Goal: Task Accomplishment & Management: Manage account settings

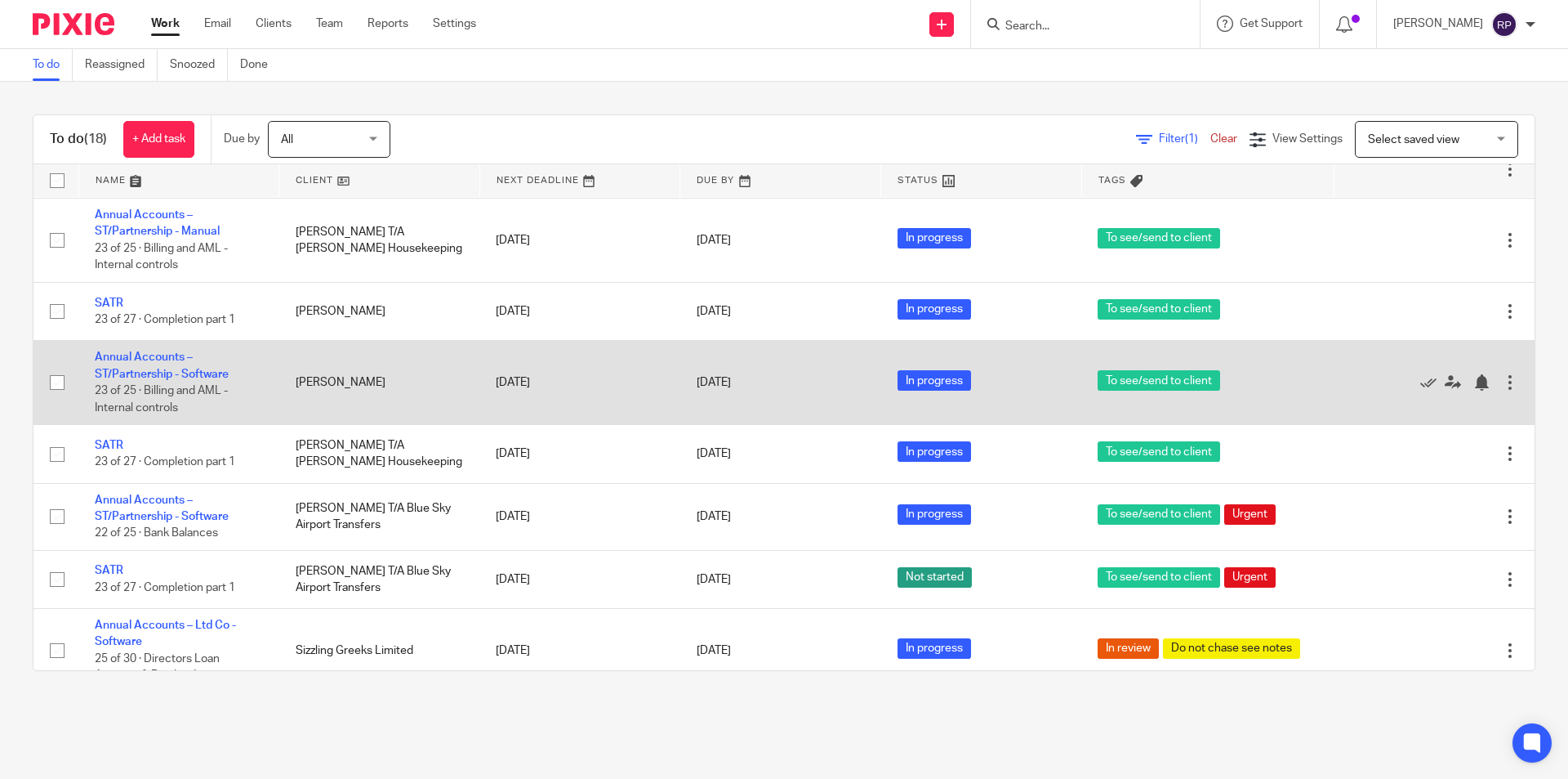
scroll to position [757, 0]
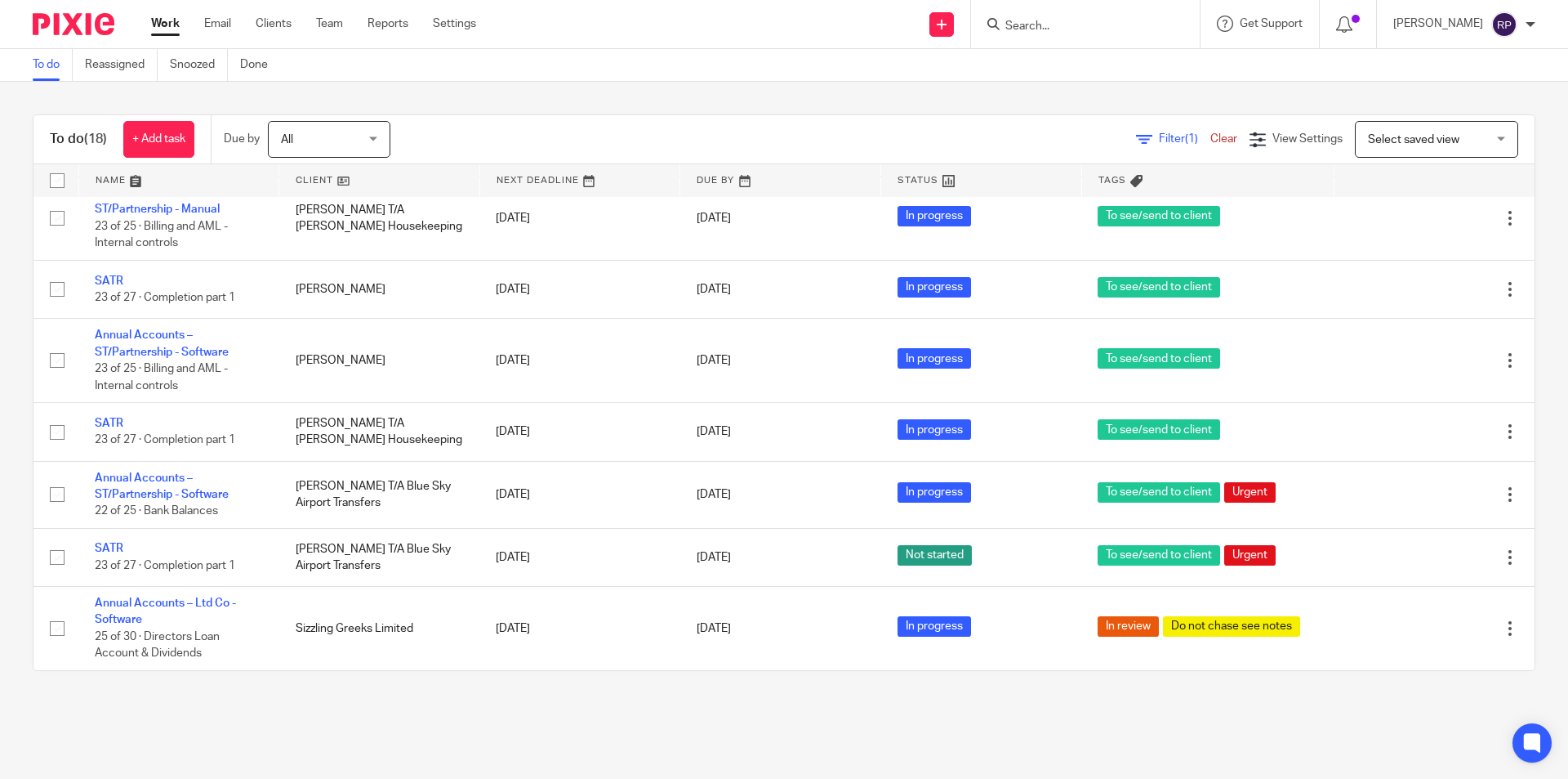
click at [1109, 28] on input "Search" at bounding box center [1077, 26] width 147 height 14
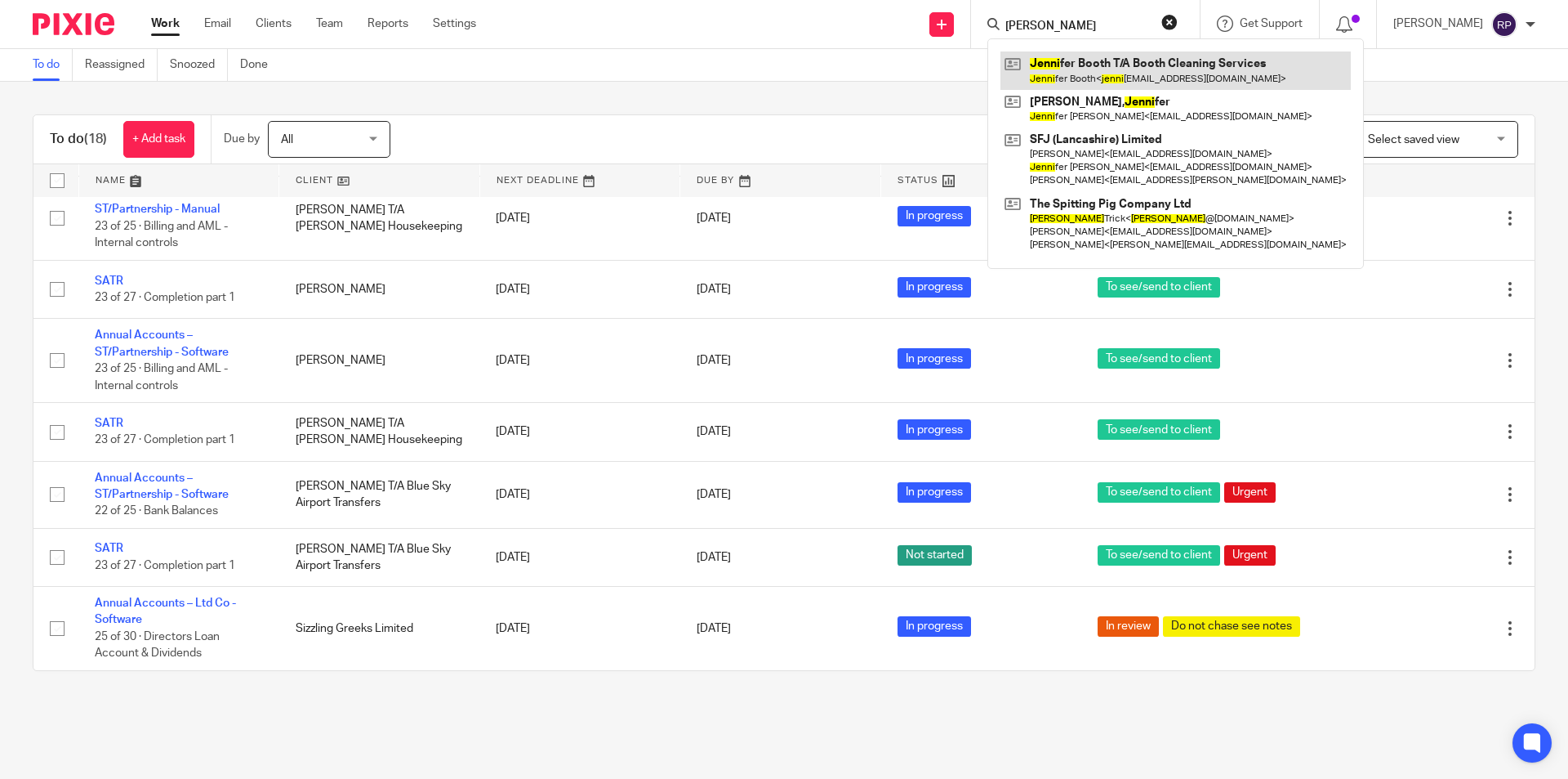
type input "jenny"
click at [1156, 78] on link at bounding box center [1175, 70] width 351 height 38
click at [169, 18] on link "Work" at bounding box center [166, 23] width 29 height 16
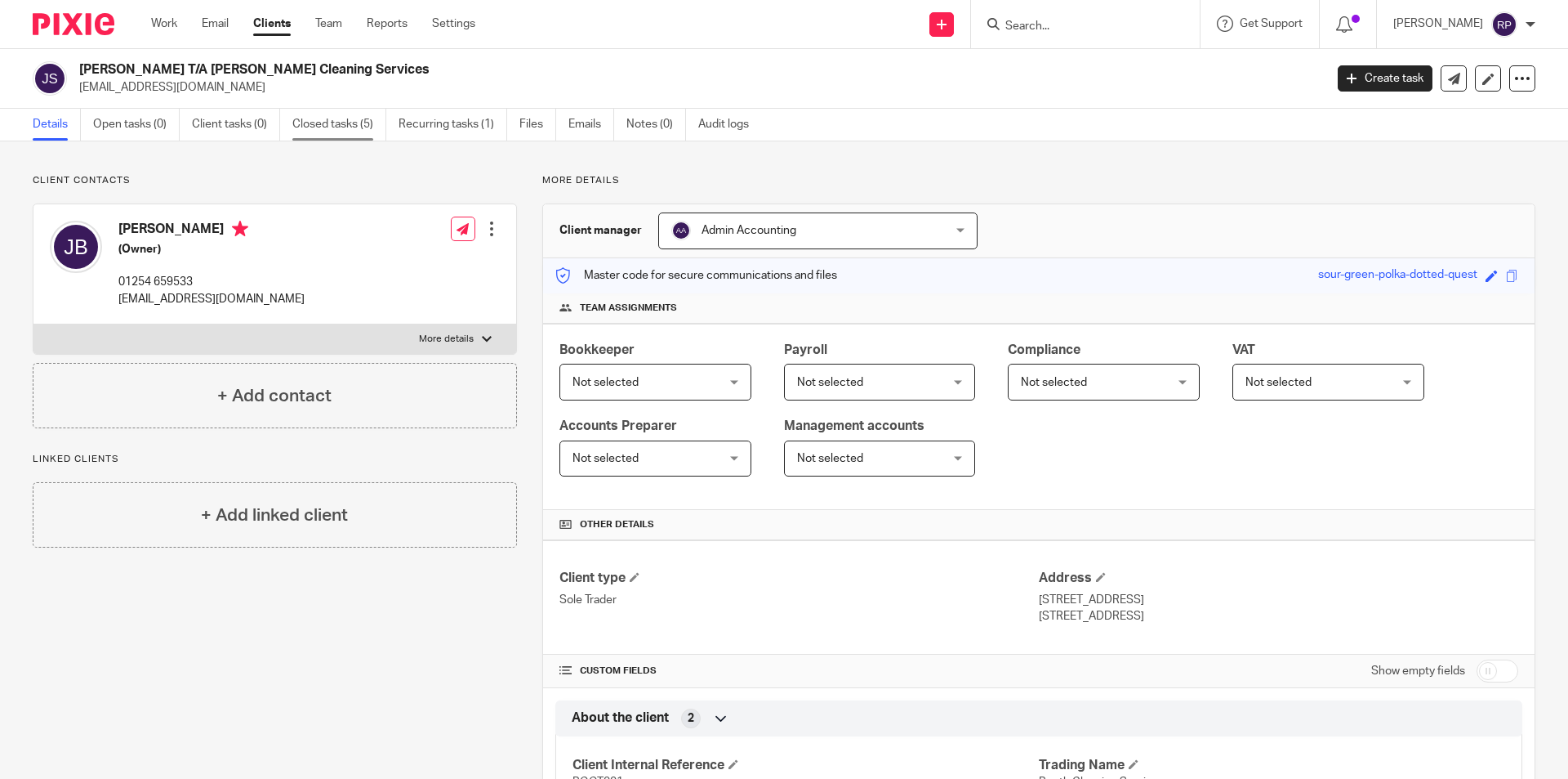
click at [329, 126] on link "Closed tasks (5)" at bounding box center [340, 125] width 94 height 32
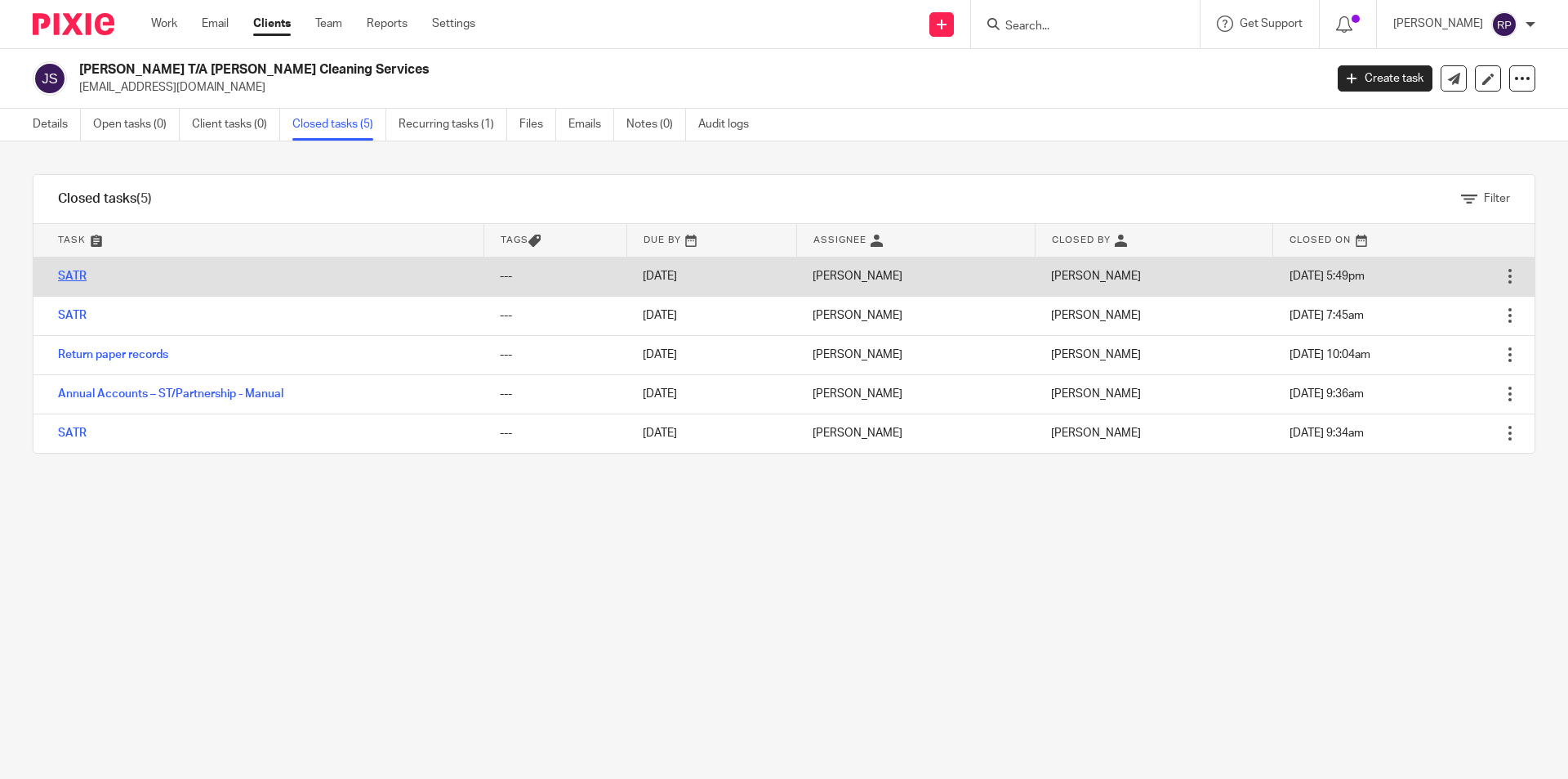
click at [68, 274] on link "SATR" at bounding box center [72, 276] width 29 height 12
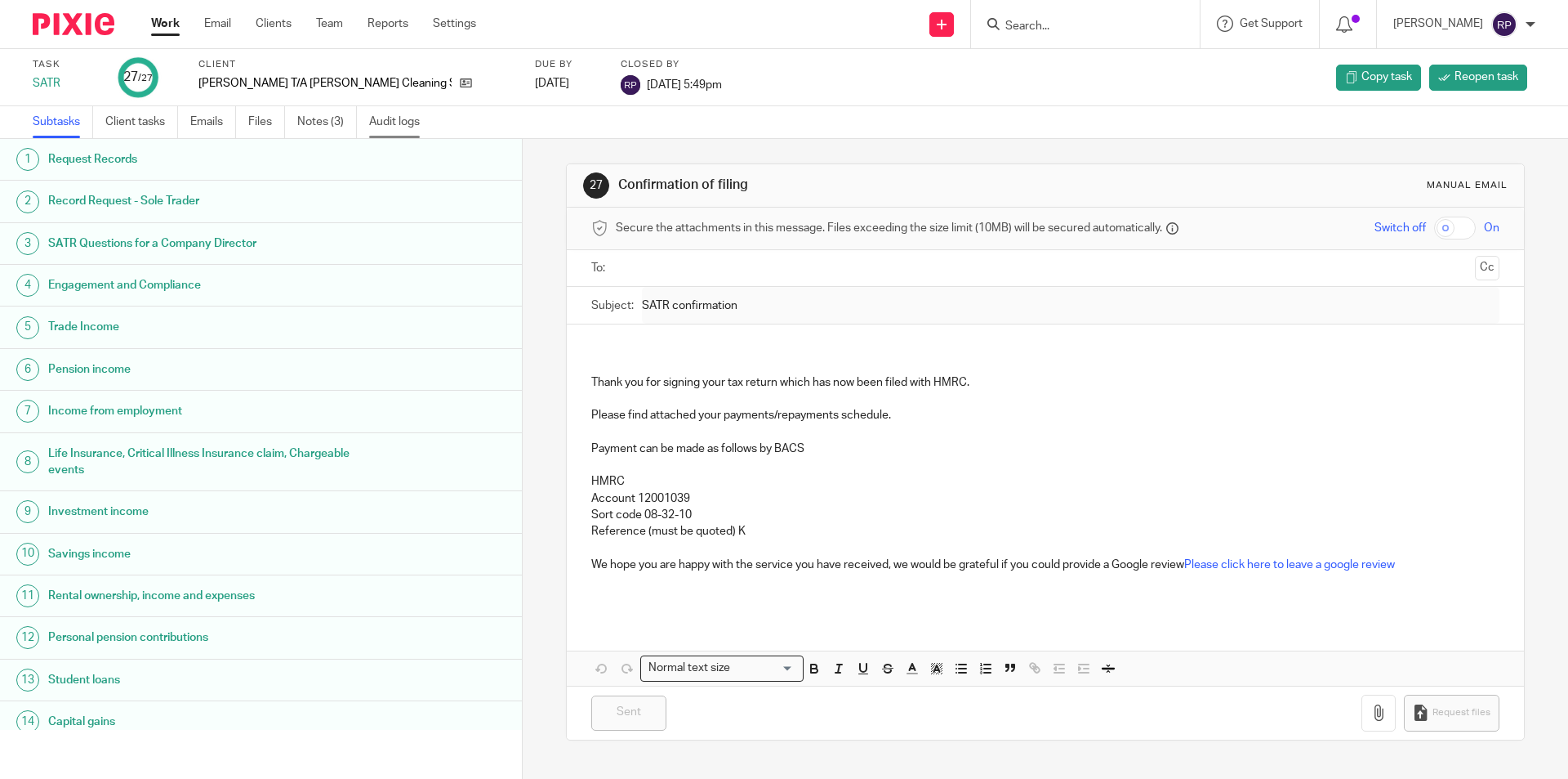
click at [414, 108] on link "Audit logs" at bounding box center [400, 122] width 63 height 32
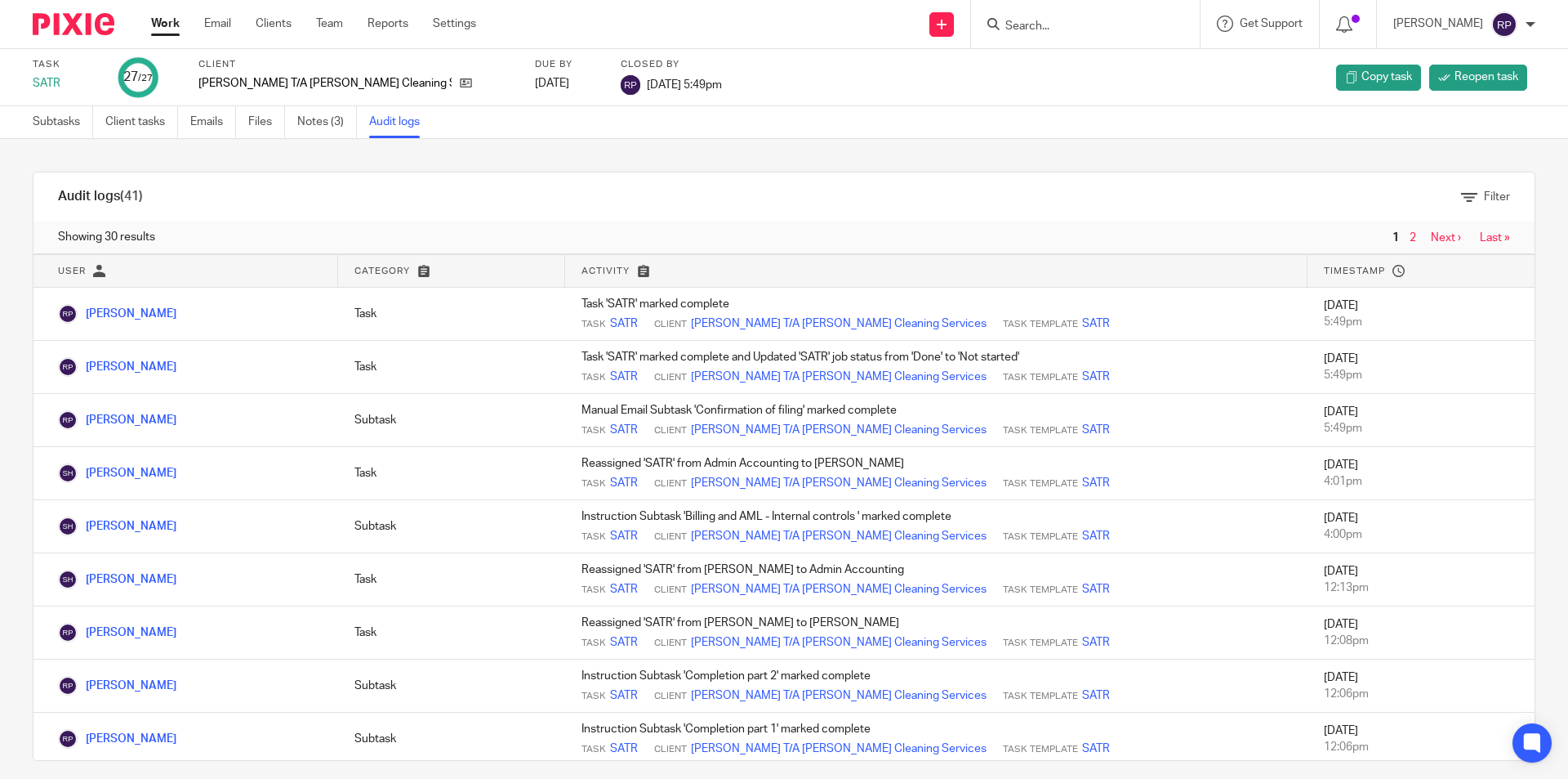
click at [1127, 29] on input "Search" at bounding box center [1077, 26] width 147 height 14
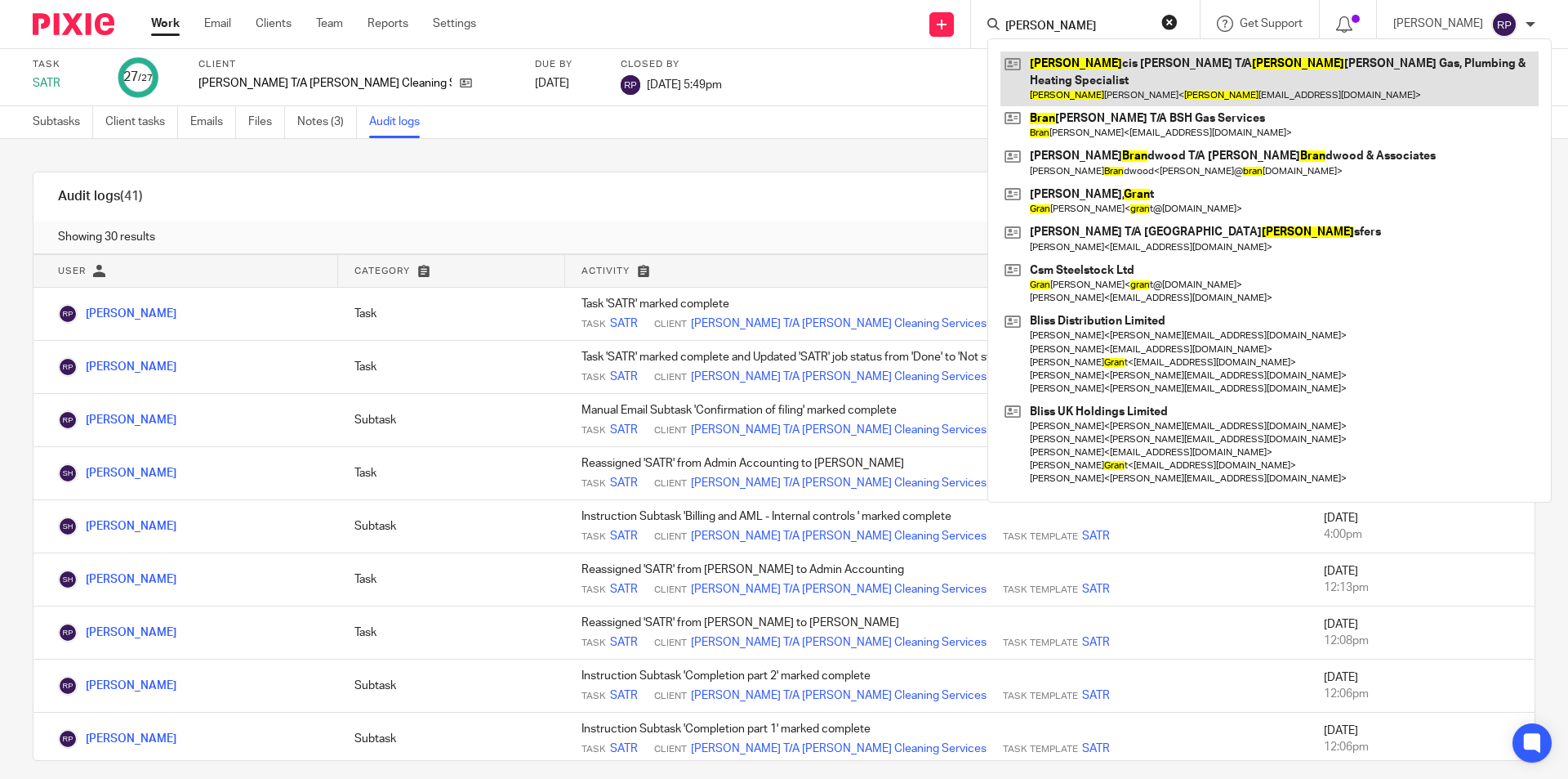
type input "[PERSON_NAME]"
click at [1117, 74] on link at bounding box center [1270, 78] width 538 height 55
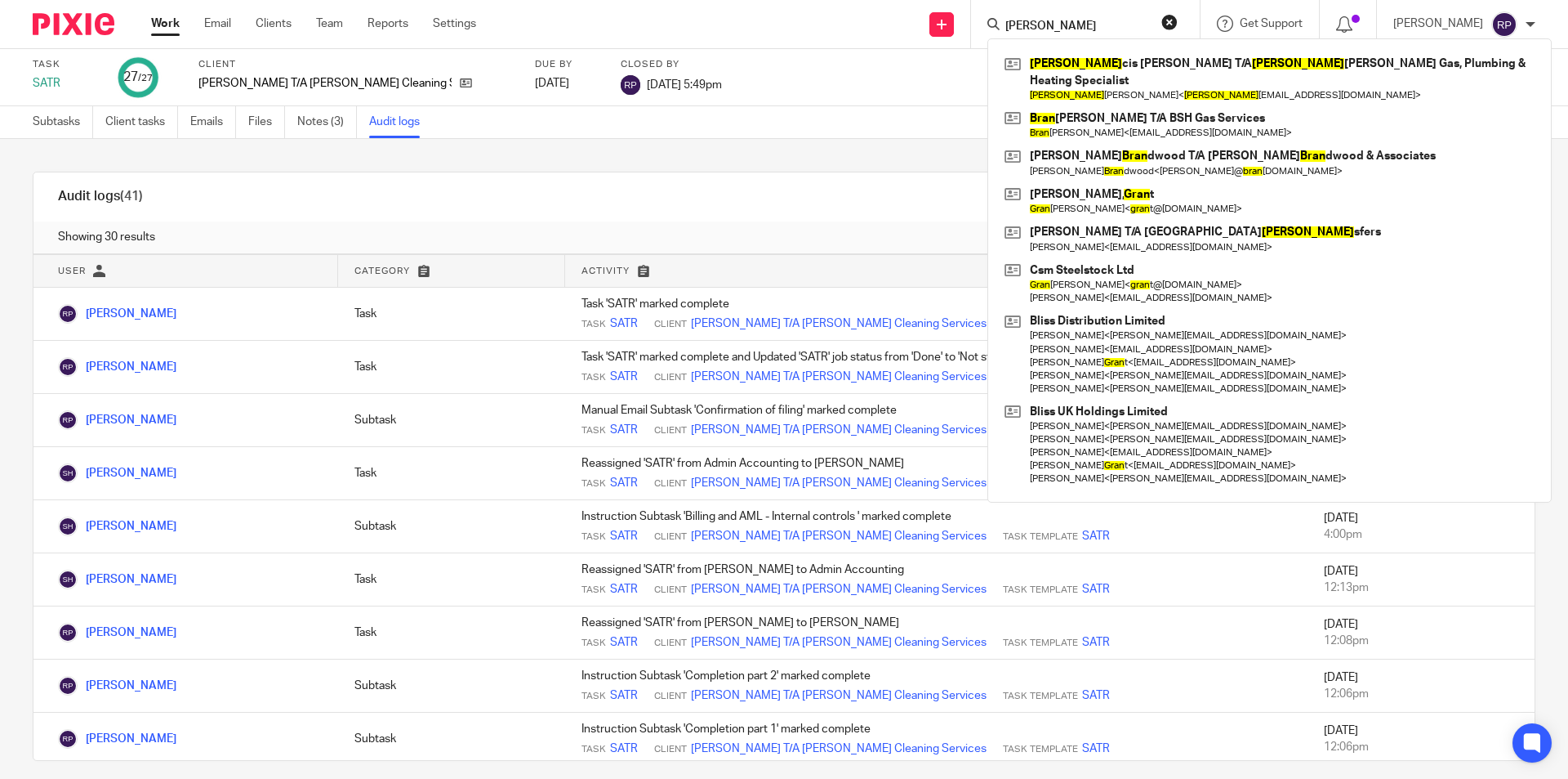
click at [694, 175] on div "Filter" at bounding box center [808, 197] width 1452 height 49
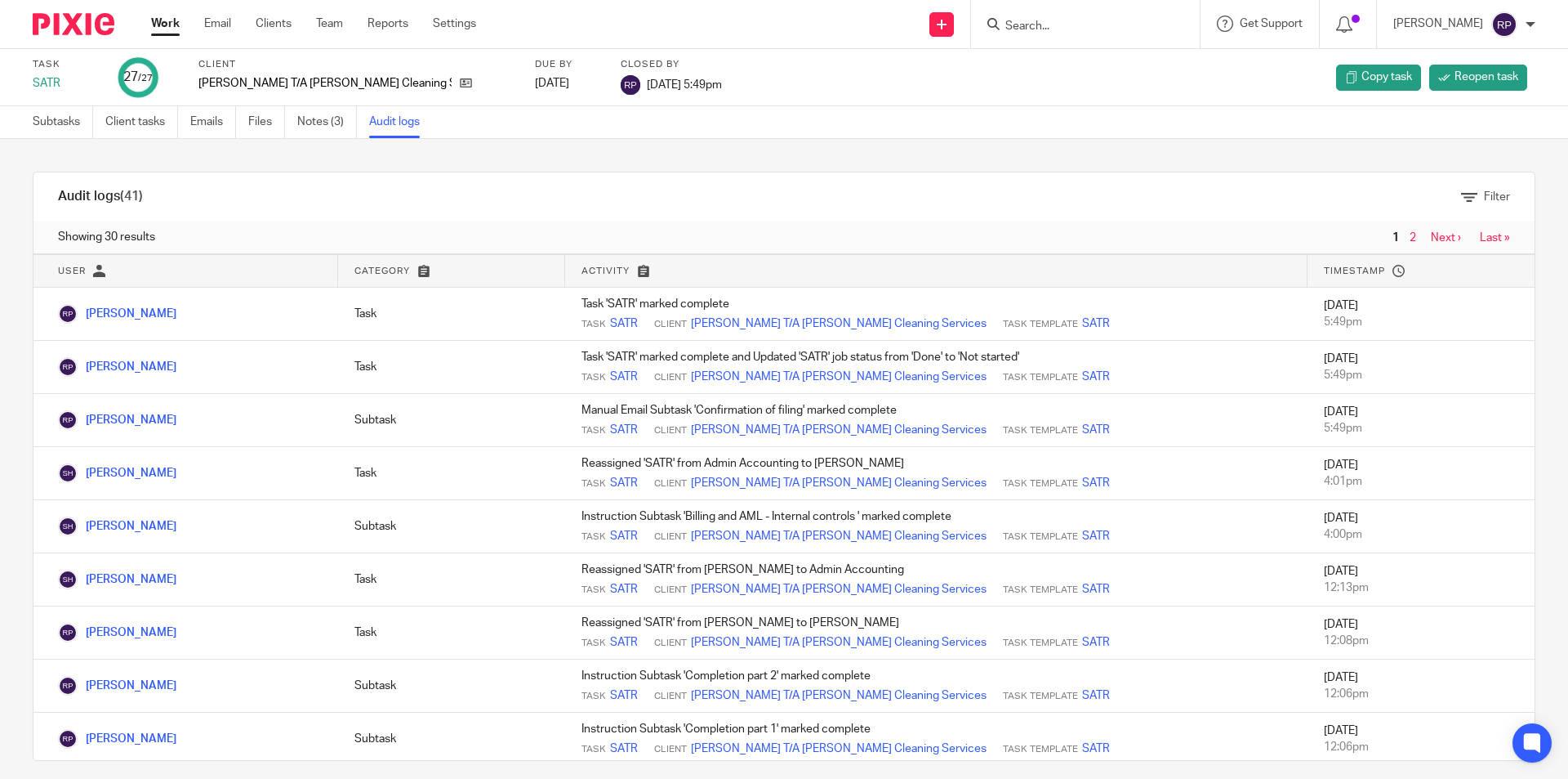
click at [1061, 30] on input "Search" at bounding box center [1077, 26] width 147 height 14
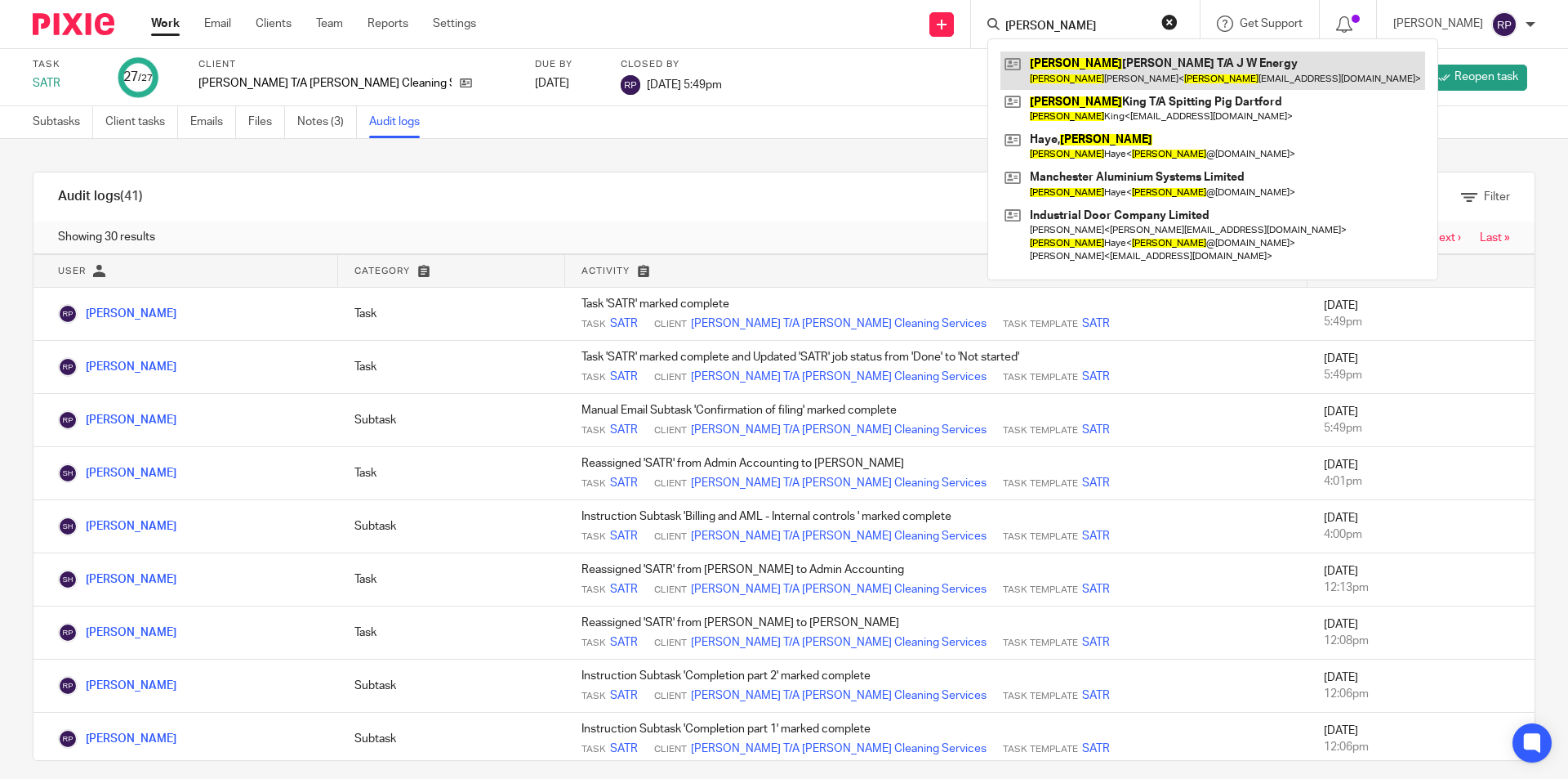
type input "jason"
click at [1076, 66] on link at bounding box center [1212, 70] width 425 height 38
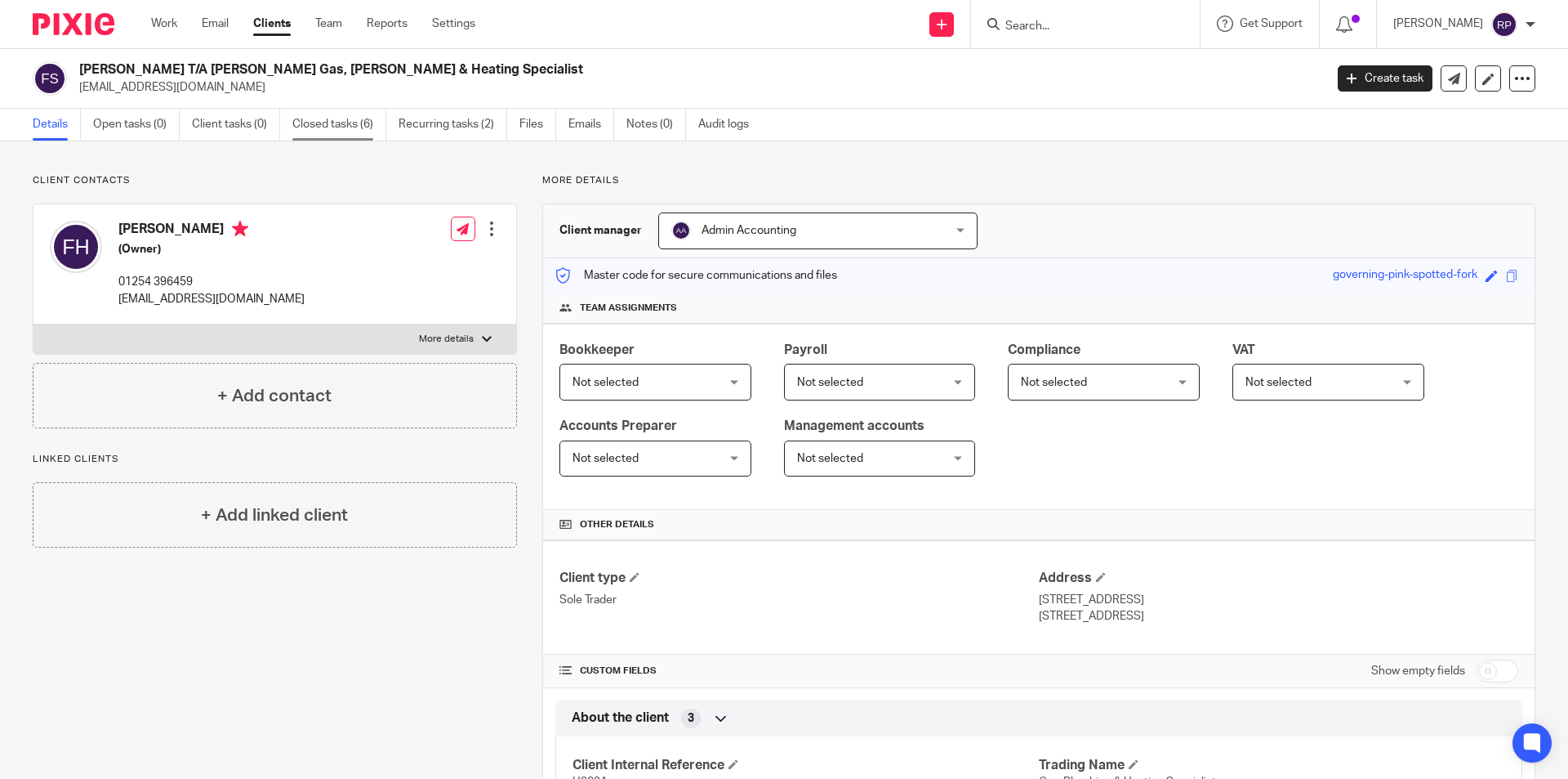
click at [325, 131] on link "Closed tasks (6)" at bounding box center [340, 125] width 94 height 32
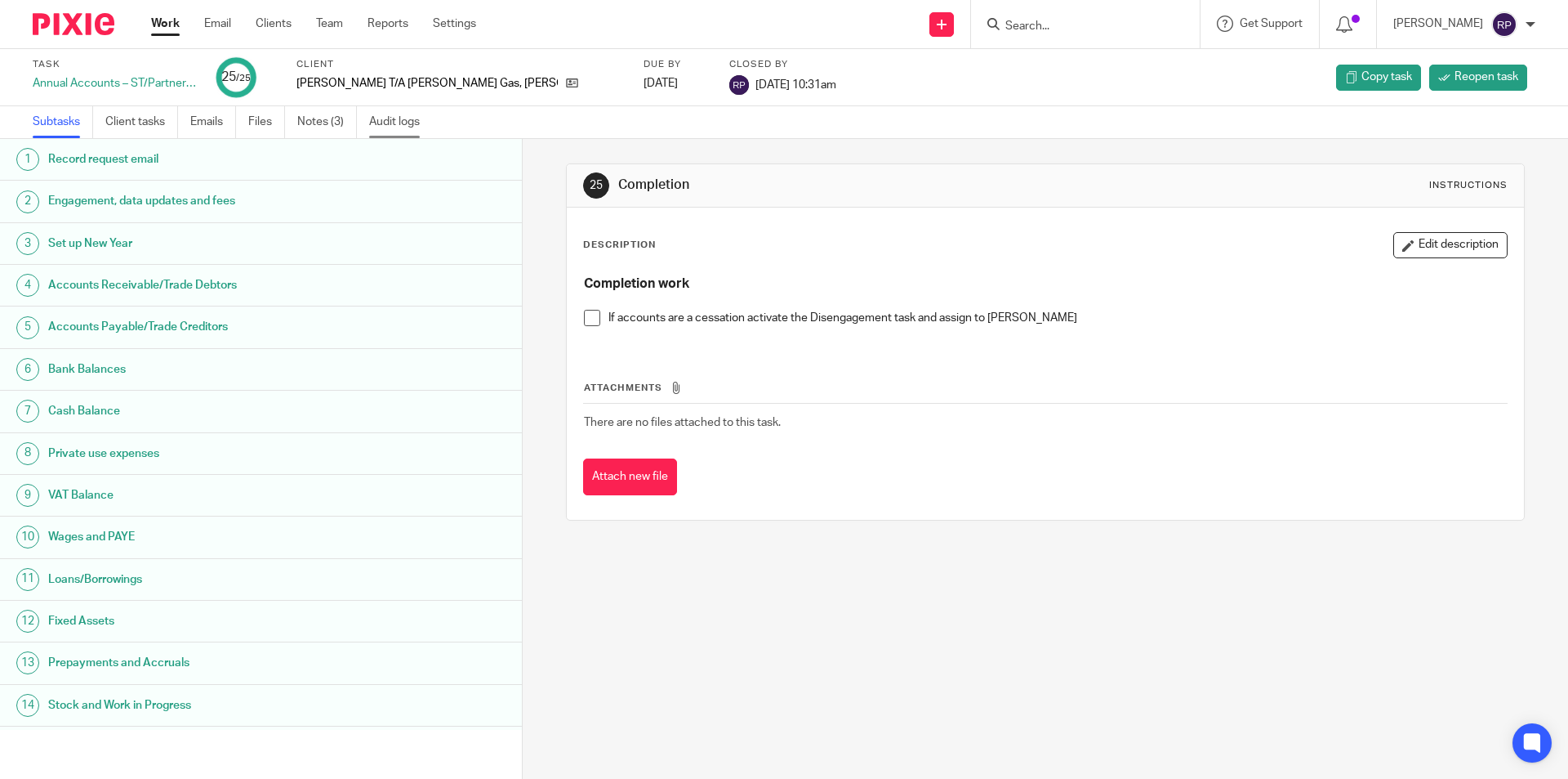
click at [379, 129] on link "Audit logs" at bounding box center [400, 122] width 63 height 32
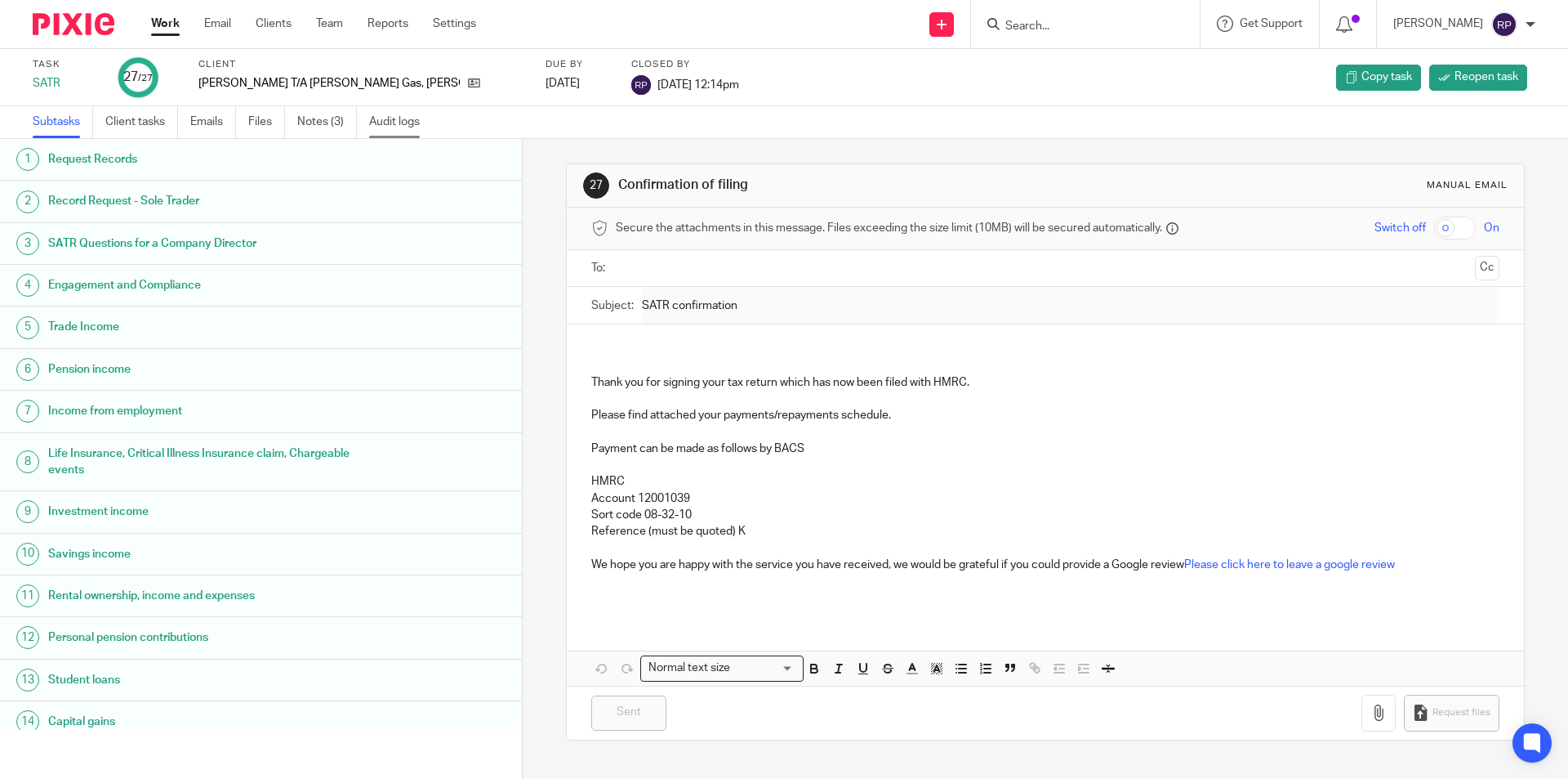
click at [410, 120] on link "Audit logs" at bounding box center [400, 122] width 63 height 32
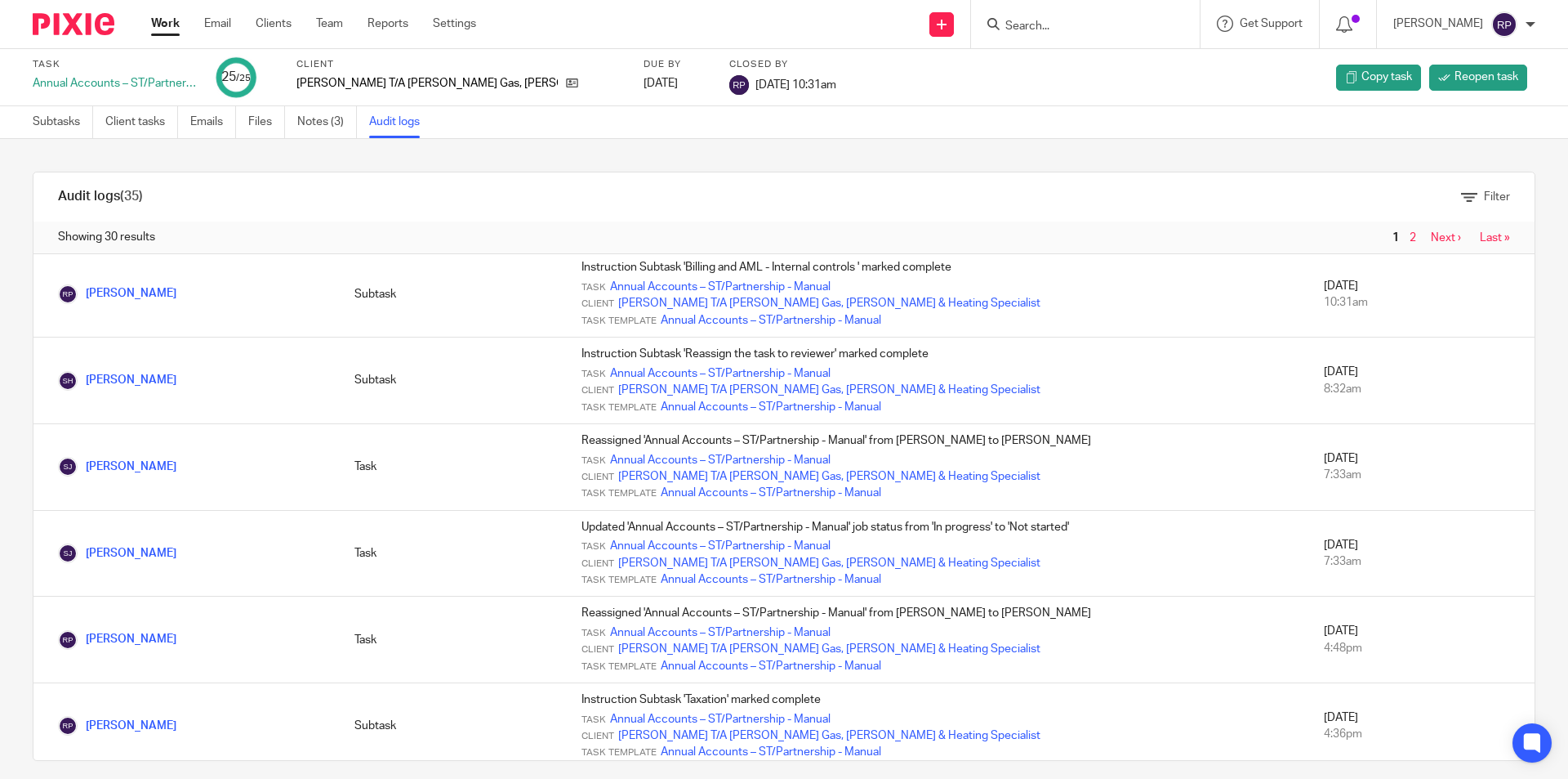
scroll to position [67, 0]
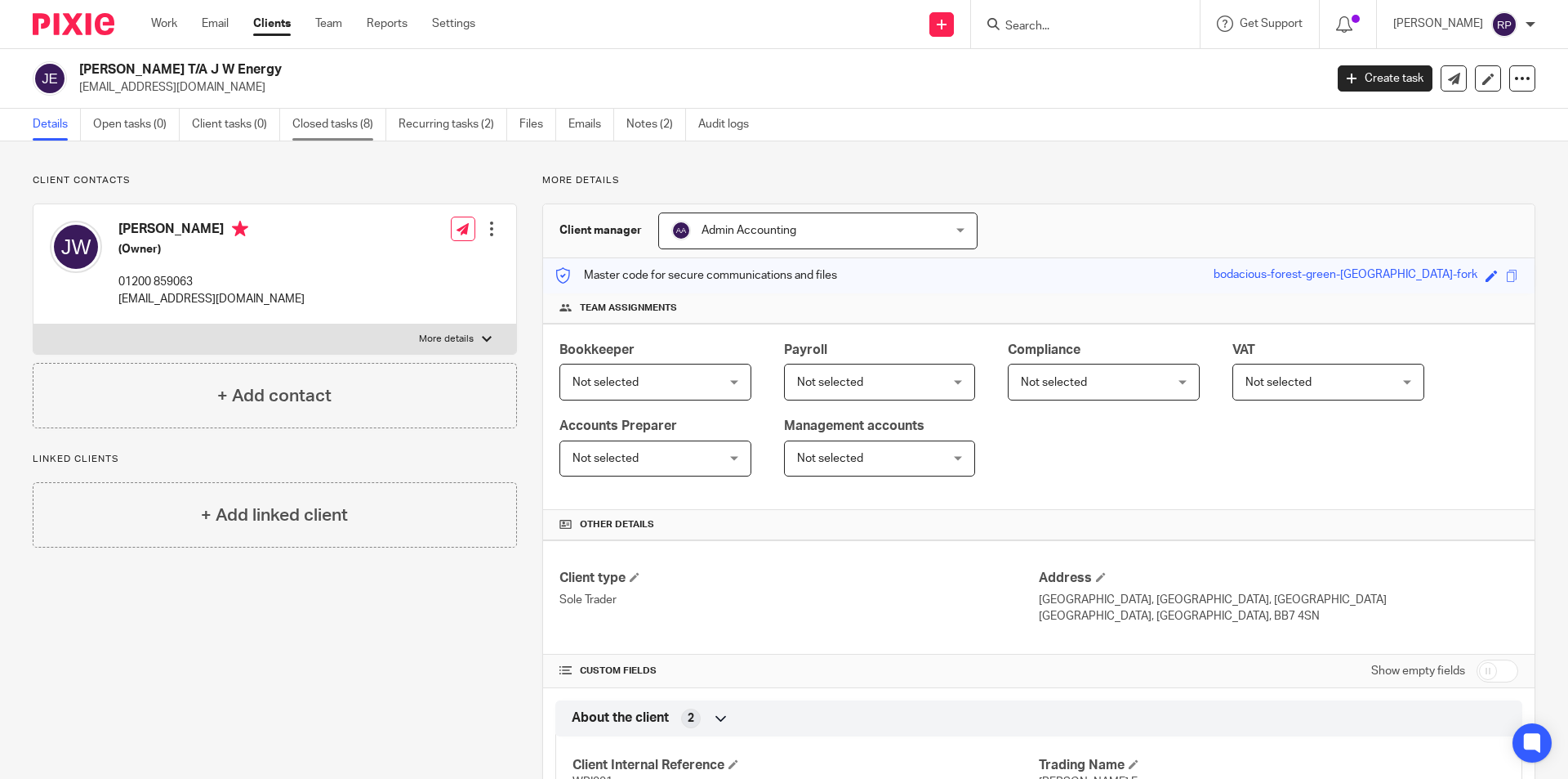
click at [342, 127] on link "Closed tasks (8)" at bounding box center [340, 125] width 94 height 32
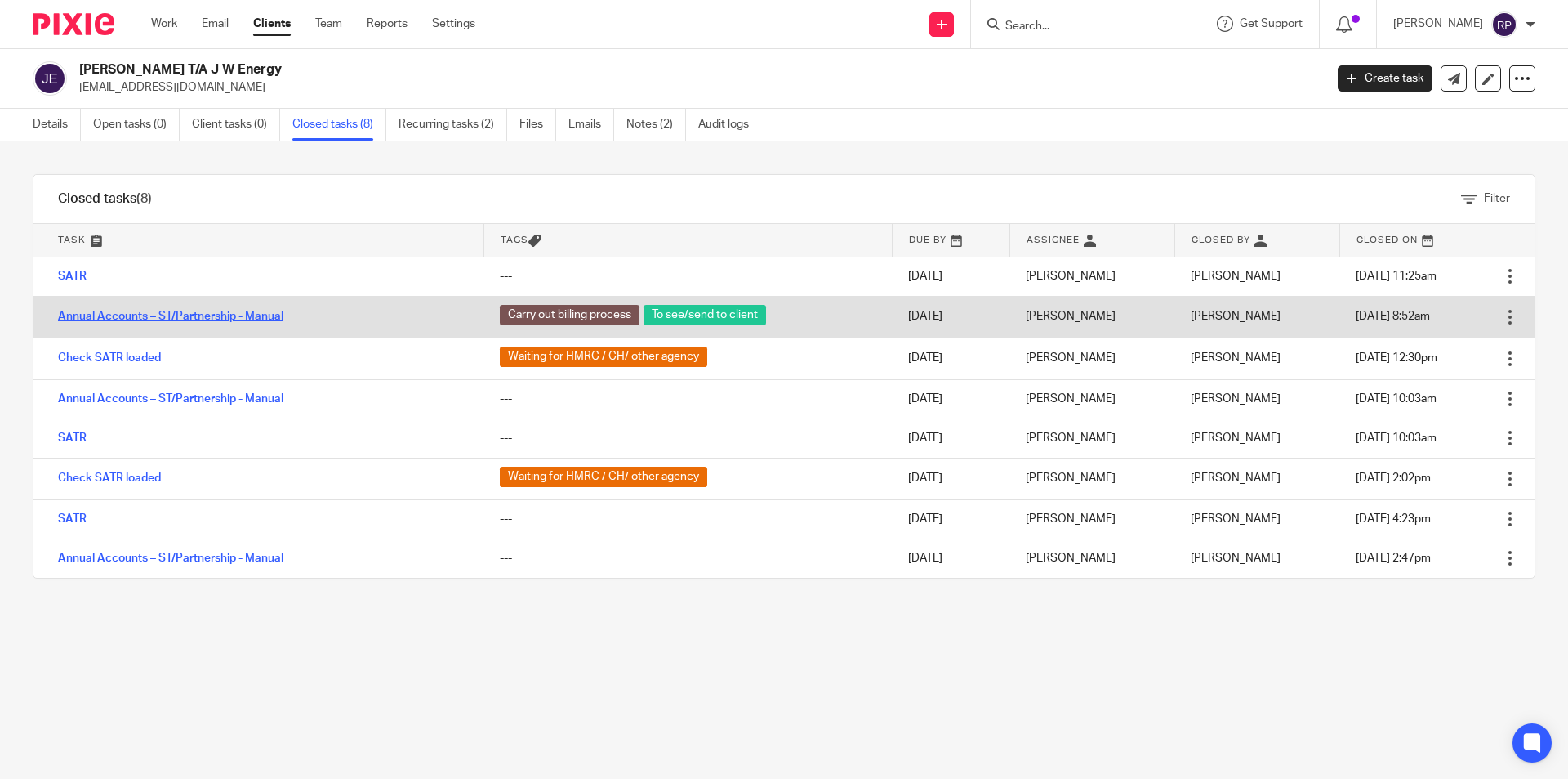
click at [224, 317] on link "Annual Accounts – ST/Partnership - Manual" at bounding box center [171, 316] width 225 height 12
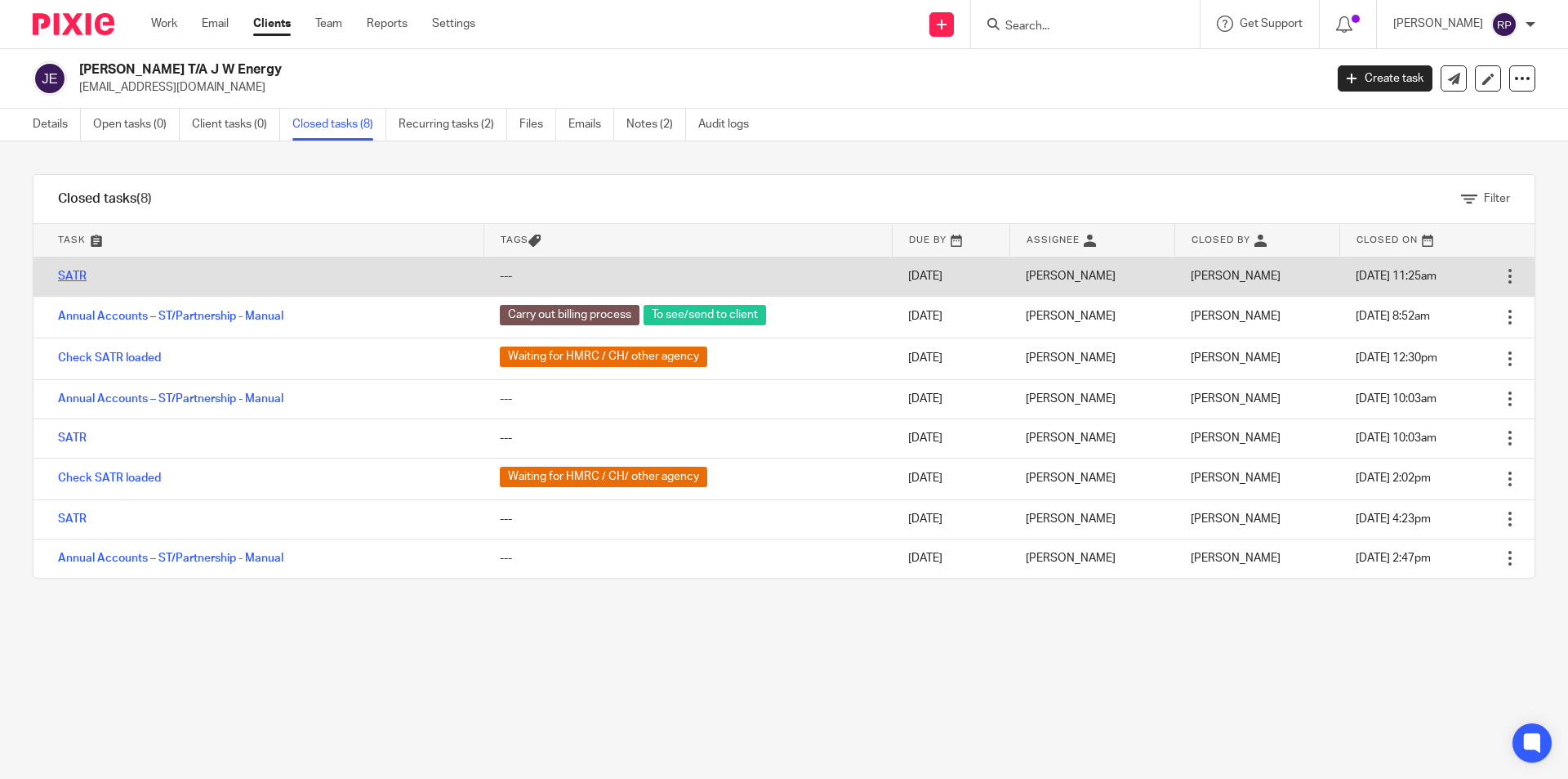
click at [69, 276] on link "SATR" at bounding box center [72, 276] width 29 height 12
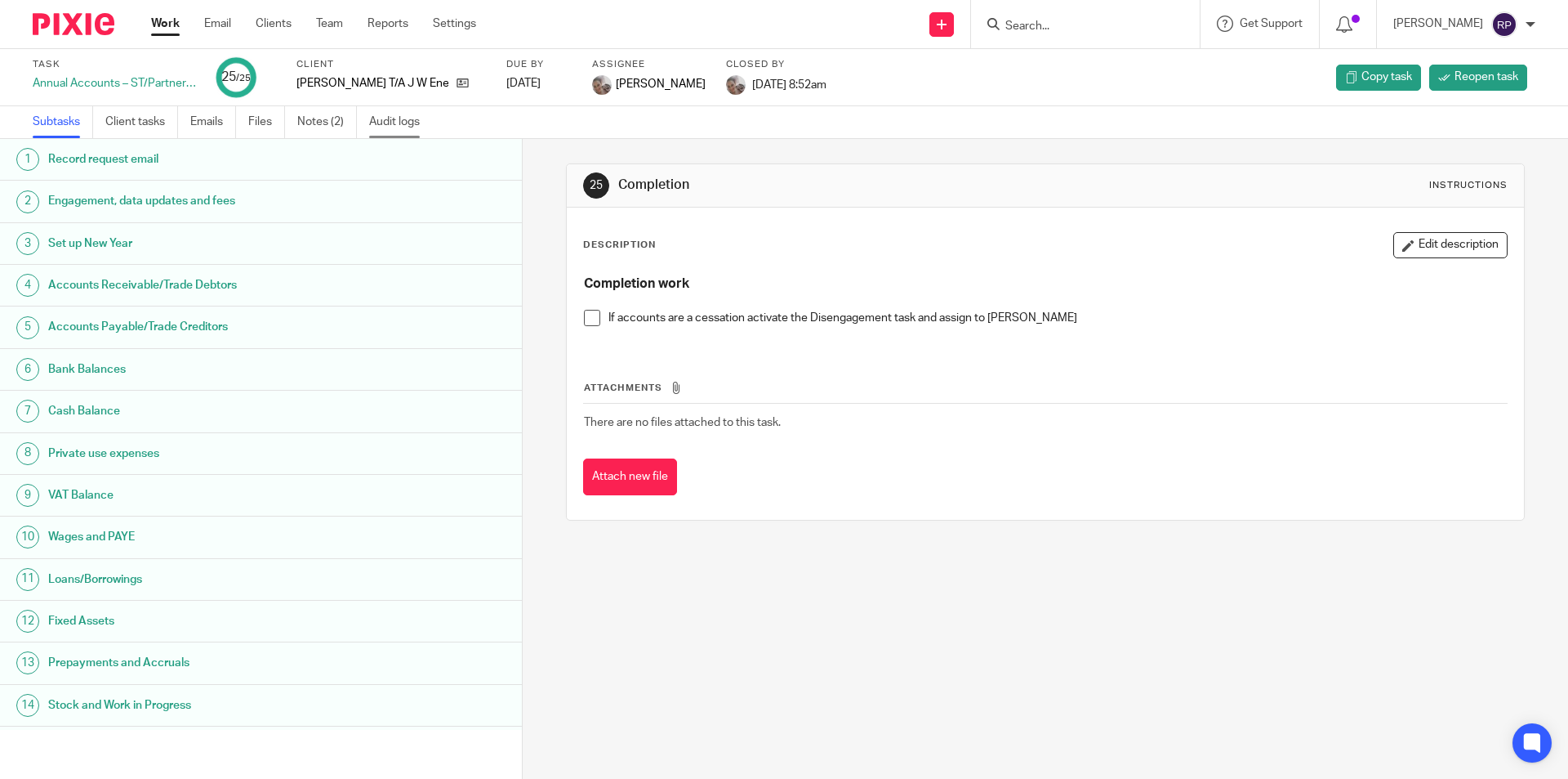
click at [383, 125] on link "Audit logs" at bounding box center [400, 122] width 63 height 32
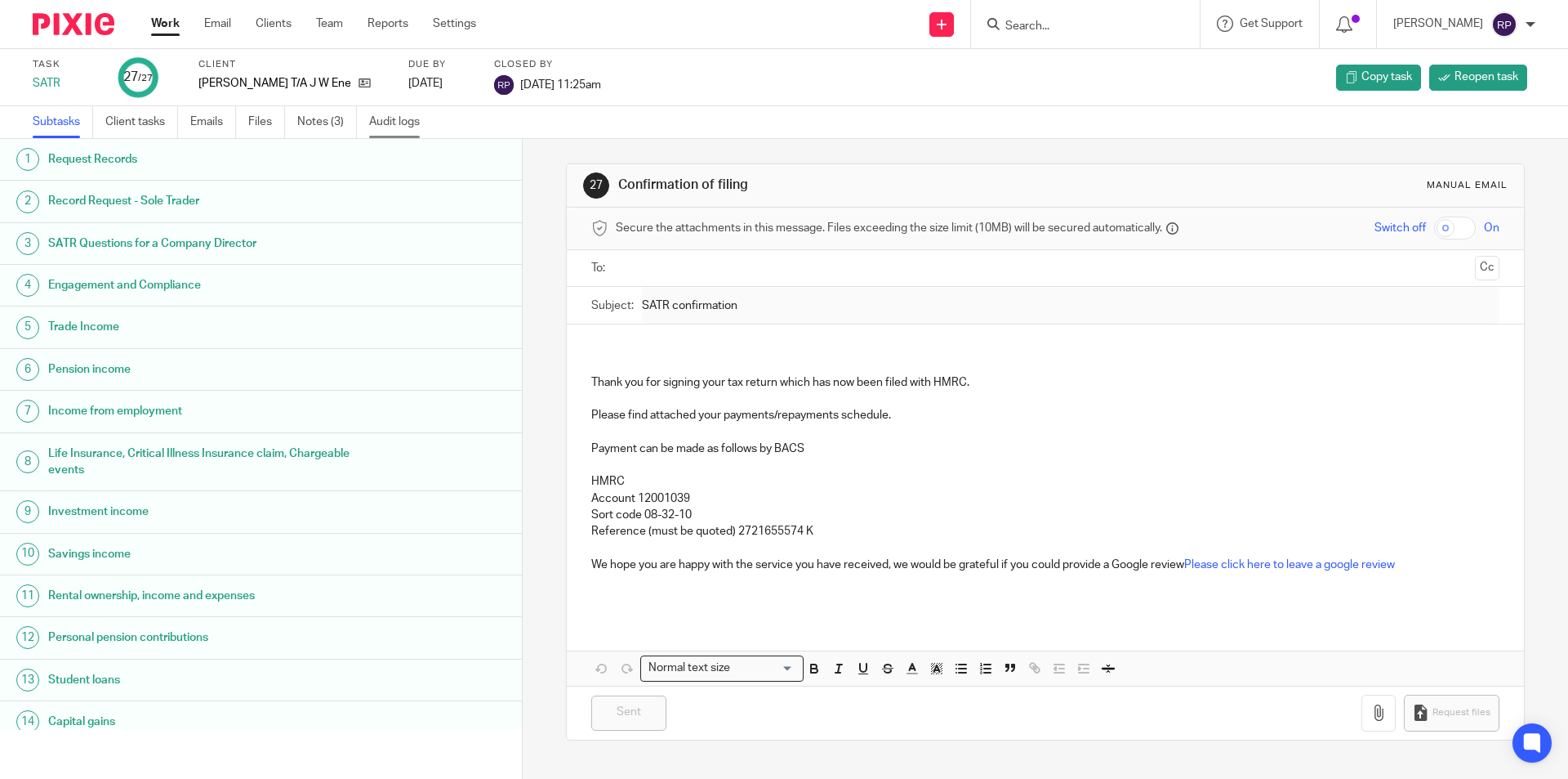
click at [388, 119] on link "Audit logs" at bounding box center [400, 122] width 63 height 32
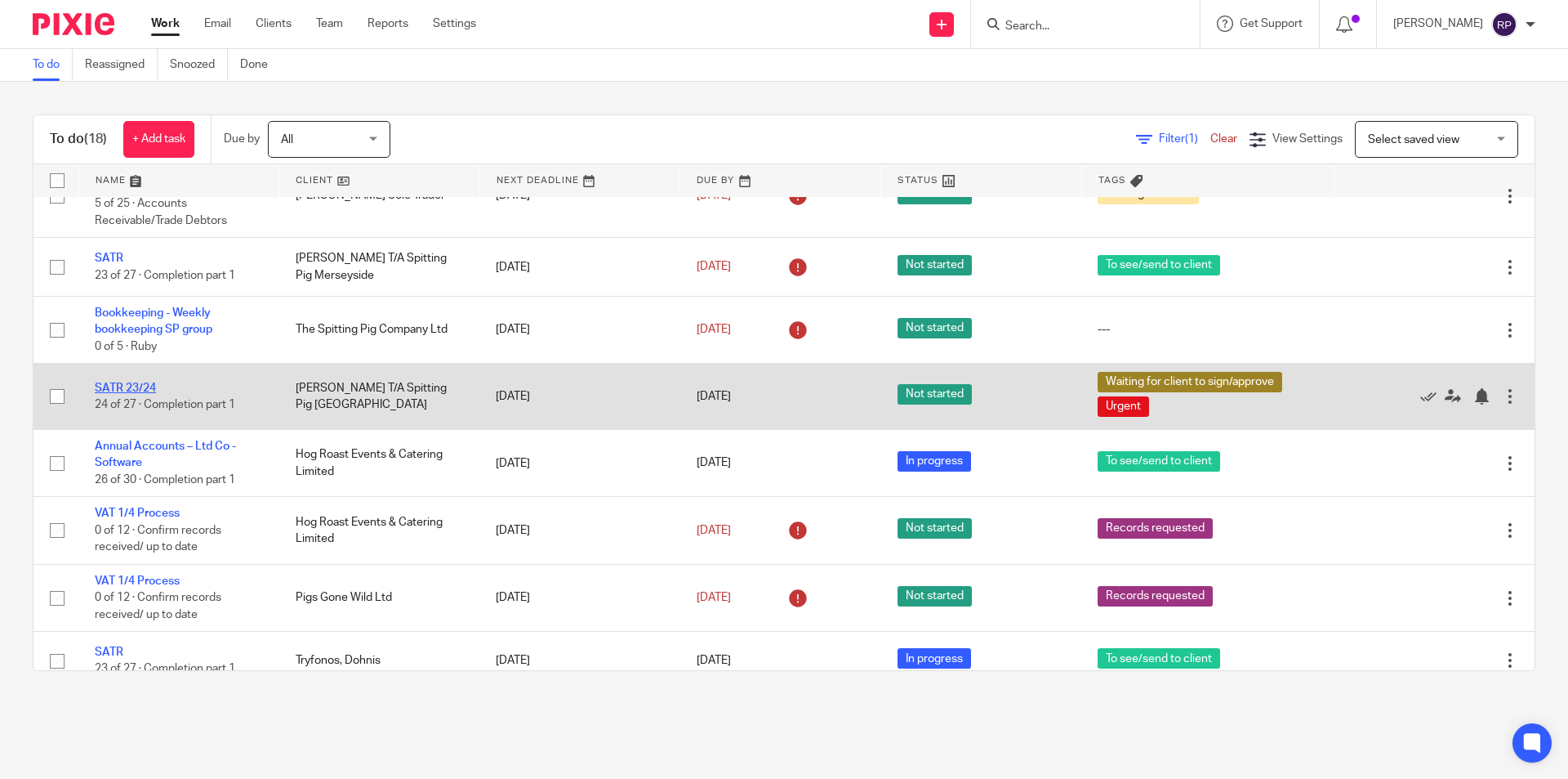
scroll to position [103, 0]
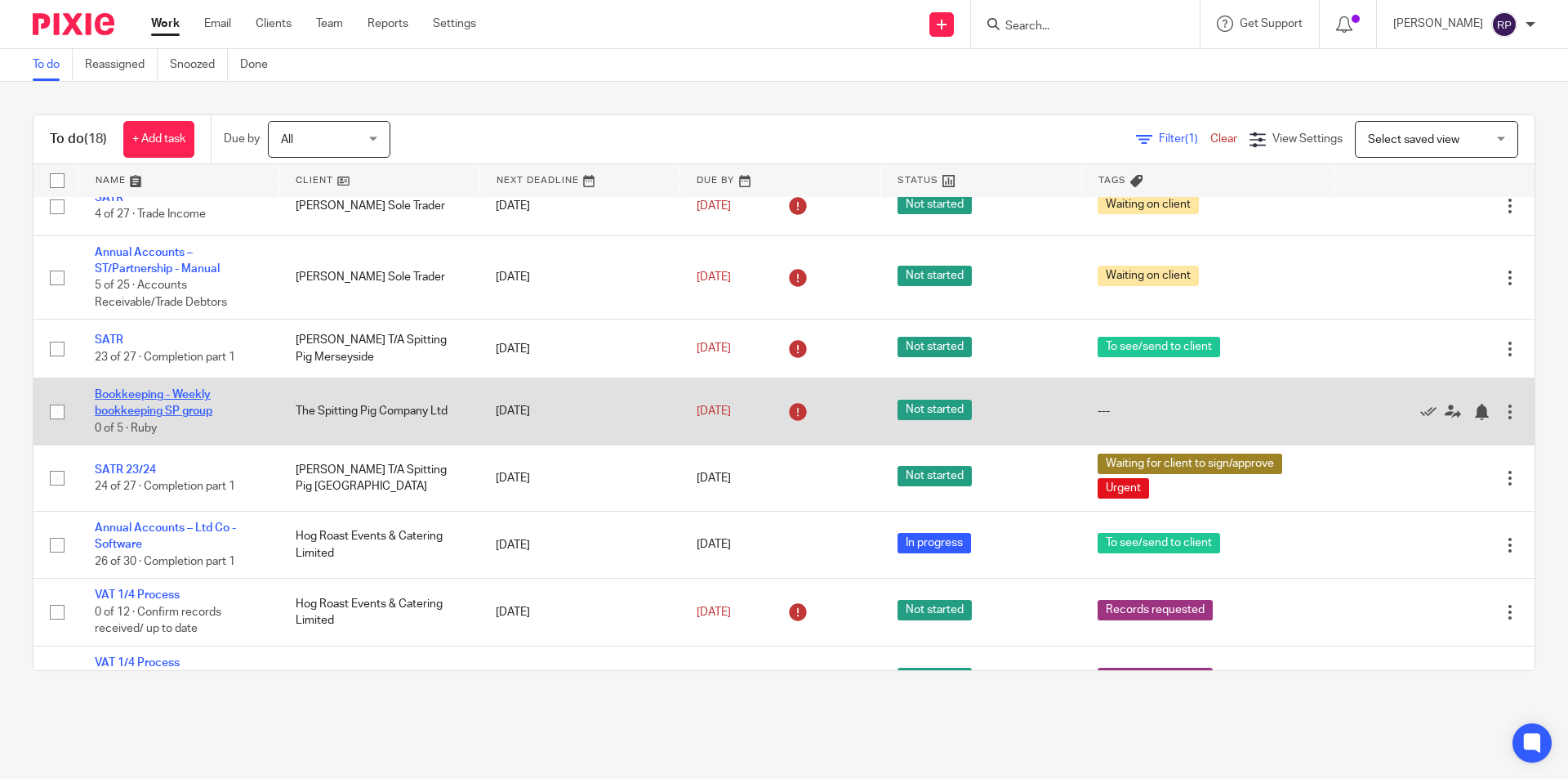
click at [140, 391] on link "Bookkeeping - Weekly bookkeeping SP group" at bounding box center [154, 402] width 118 height 28
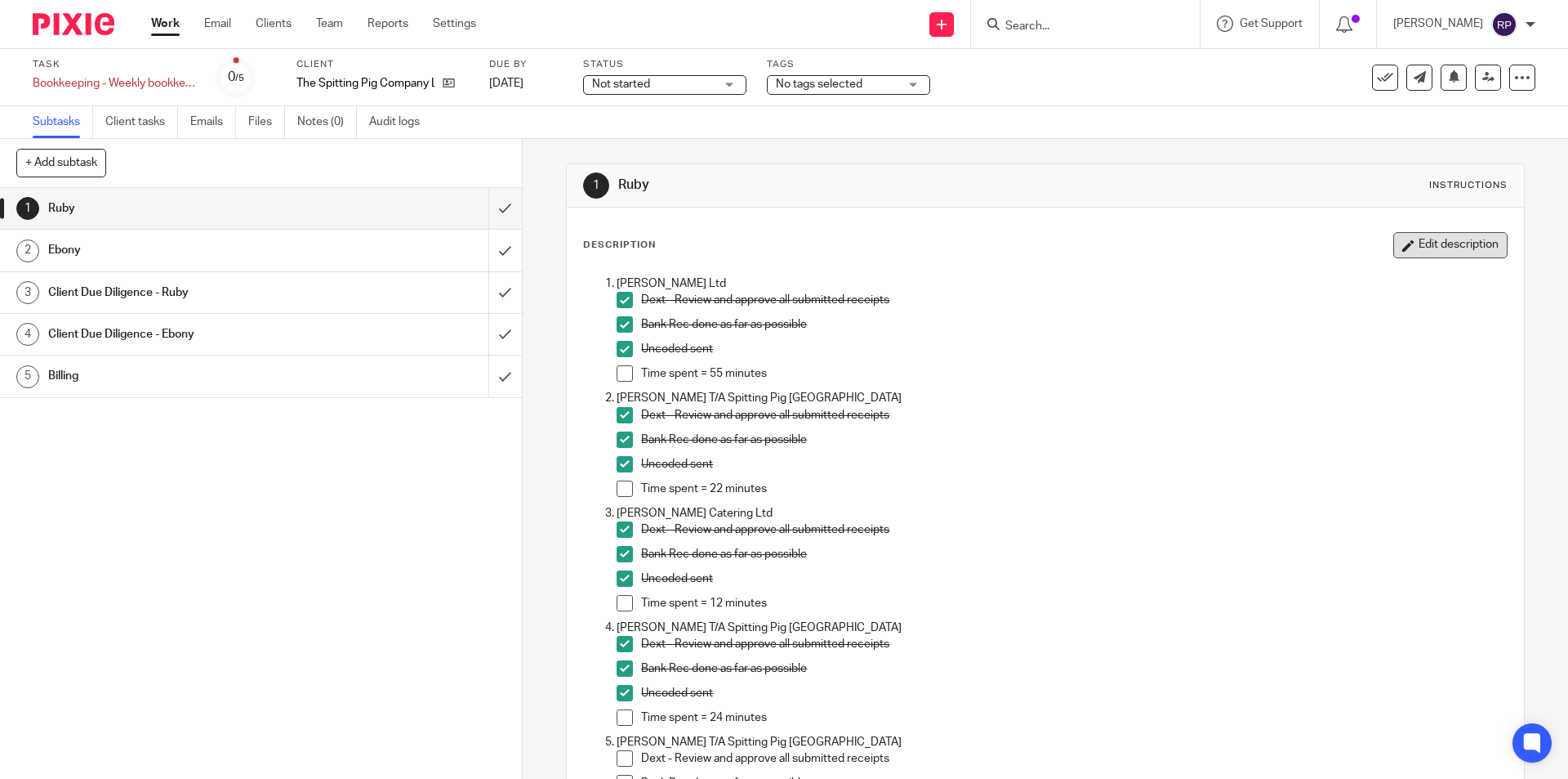
click at [1403, 257] on button "Edit description" at bounding box center [1450, 245] width 114 height 26
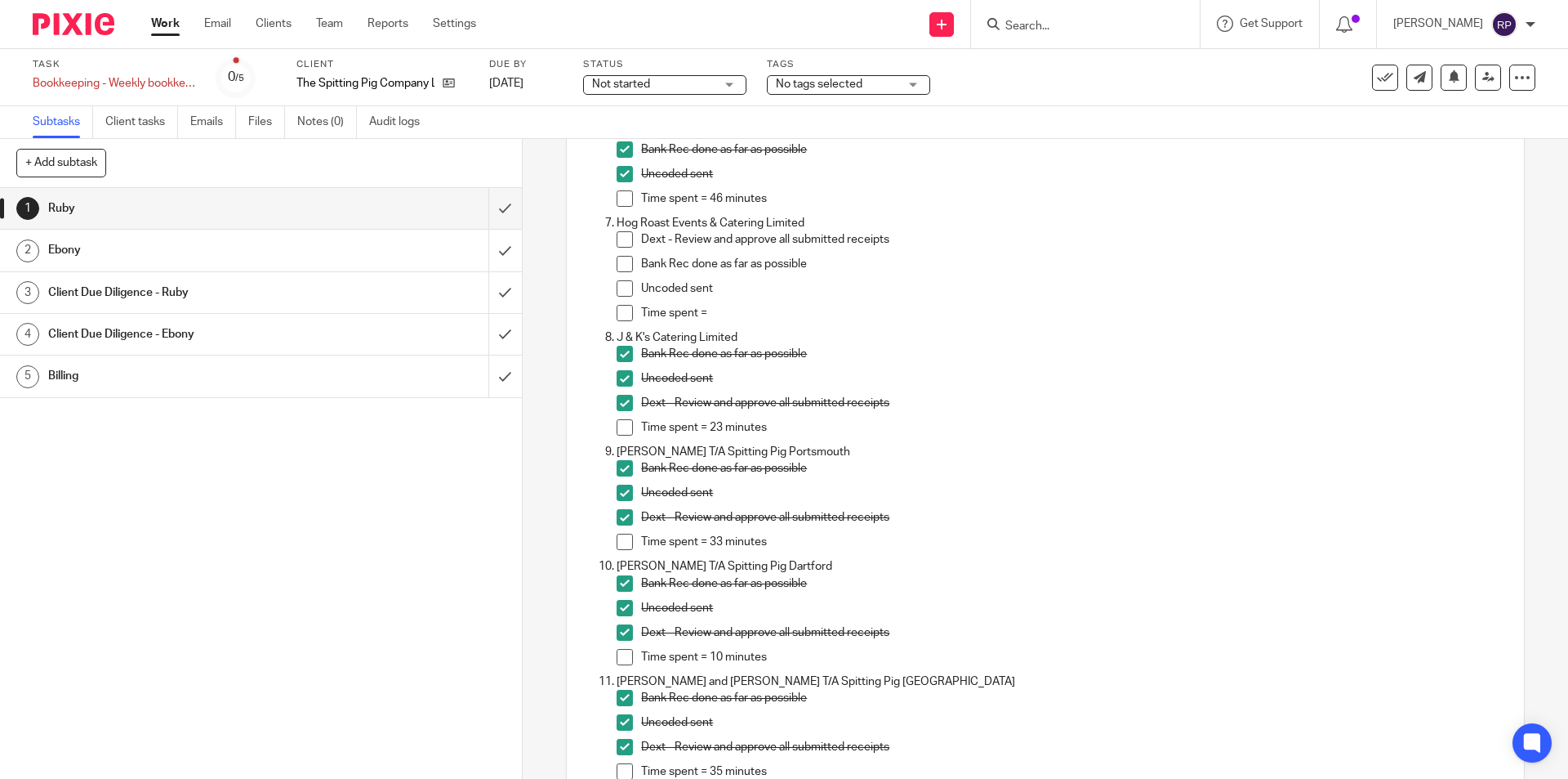
scroll to position [572, 0]
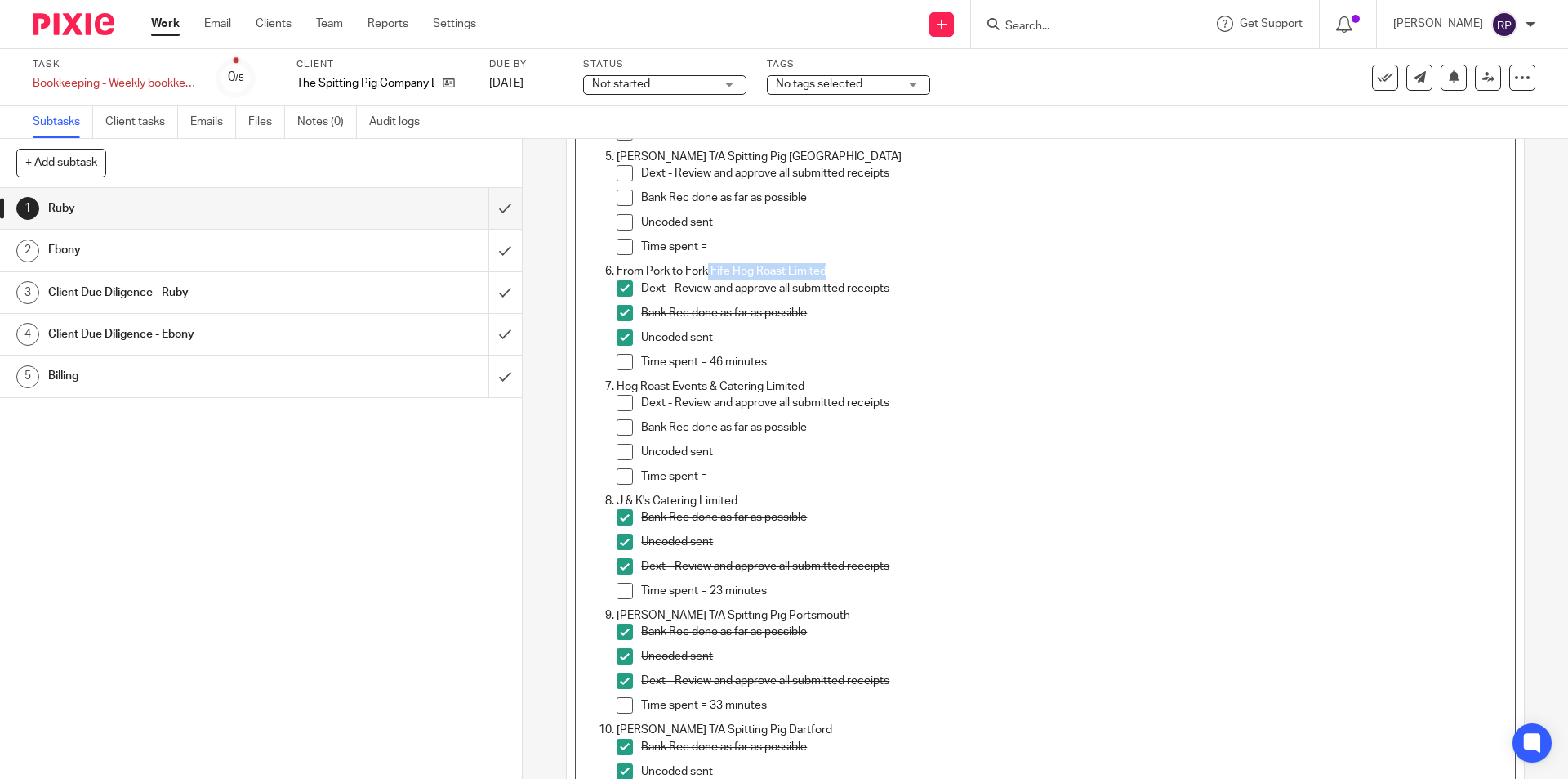
drag, startPoint x: 701, startPoint y: 268, endPoint x: 853, endPoint y: 271, distance: 152.0
click at [853, 271] on p "From Pork to Fork Fife Hog Roast Limited" at bounding box center [1061, 271] width 890 height 16
click at [856, 265] on p "From Pork to Fork Fife Hog Roast Limited" at bounding box center [1061, 271] width 890 height 16
drag, startPoint x: 808, startPoint y: 274, endPoint x: 767, endPoint y: 273, distance: 41.0
click at [767, 273] on p "From Pork to Fork Fife Hog Roast Limited" at bounding box center [1061, 271] width 890 height 16
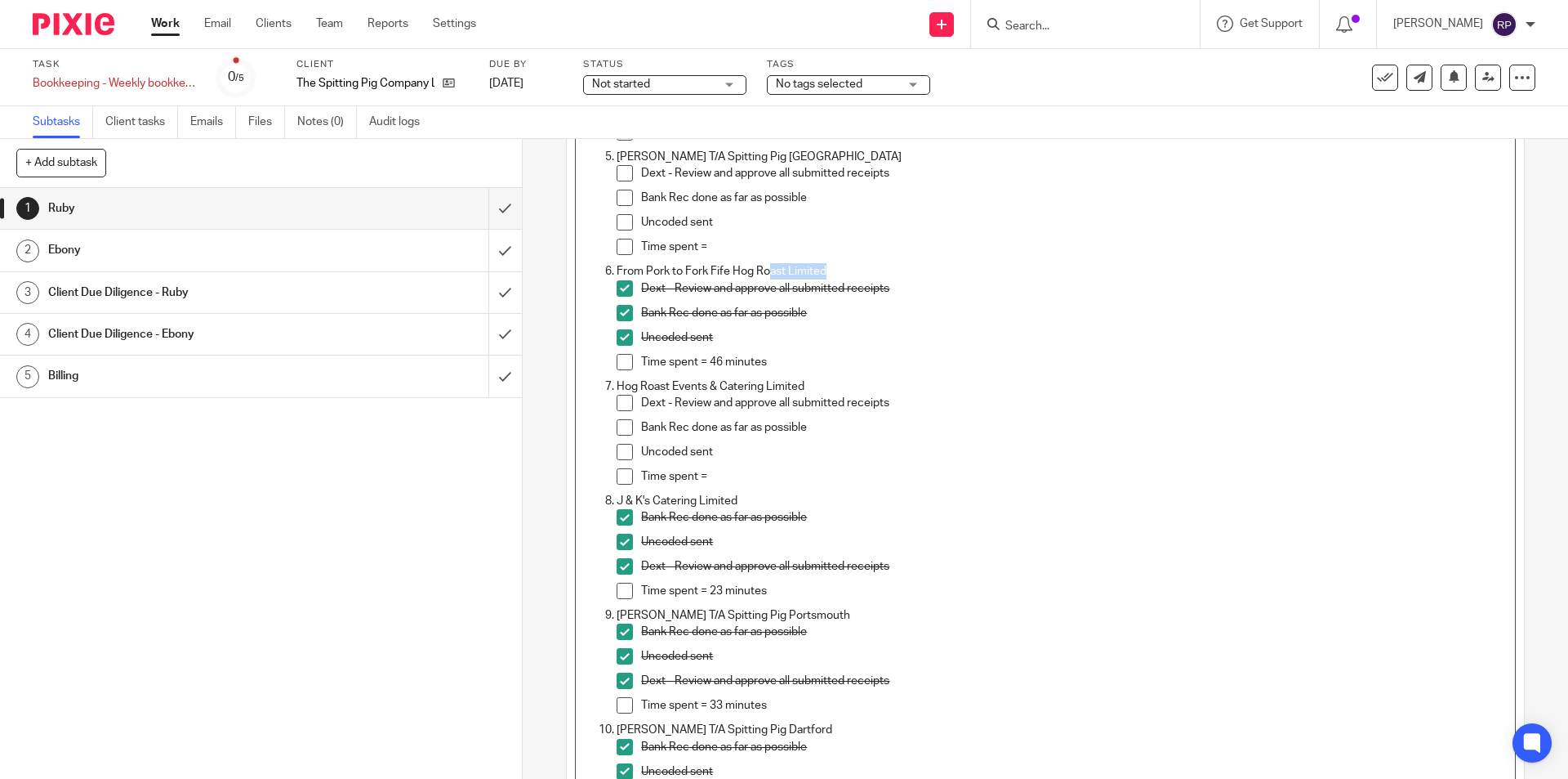
click at [829, 273] on p "From Pork to Fork Fife Hog Roast Limited" at bounding box center [1061, 271] width 890 height 16
click at [779, 271] on p "From Pork to Fork Fife Hog Roast Limited" at bounding box center [1061, 271] width 890 height 16
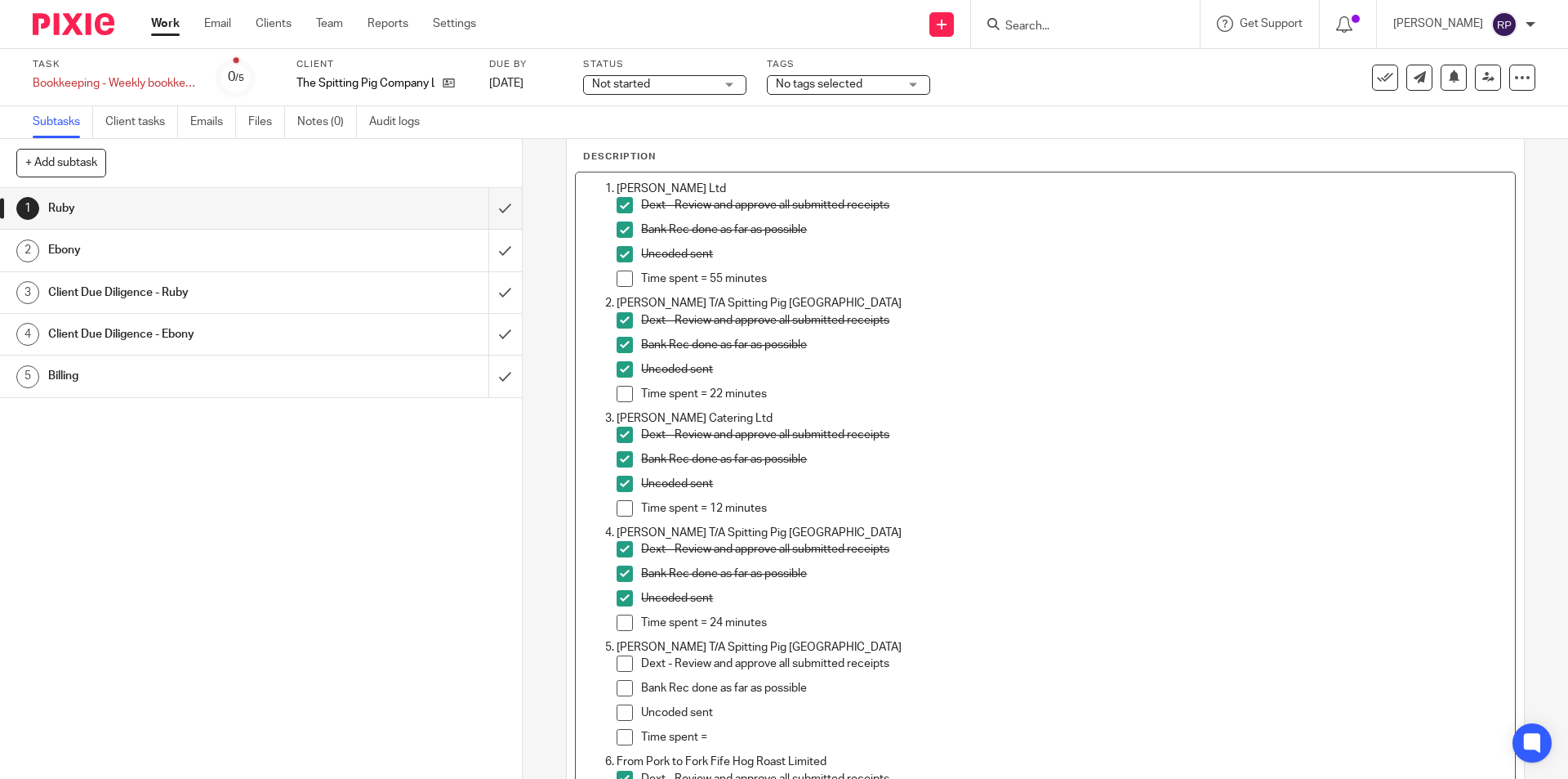
scroll to position [245, 0]
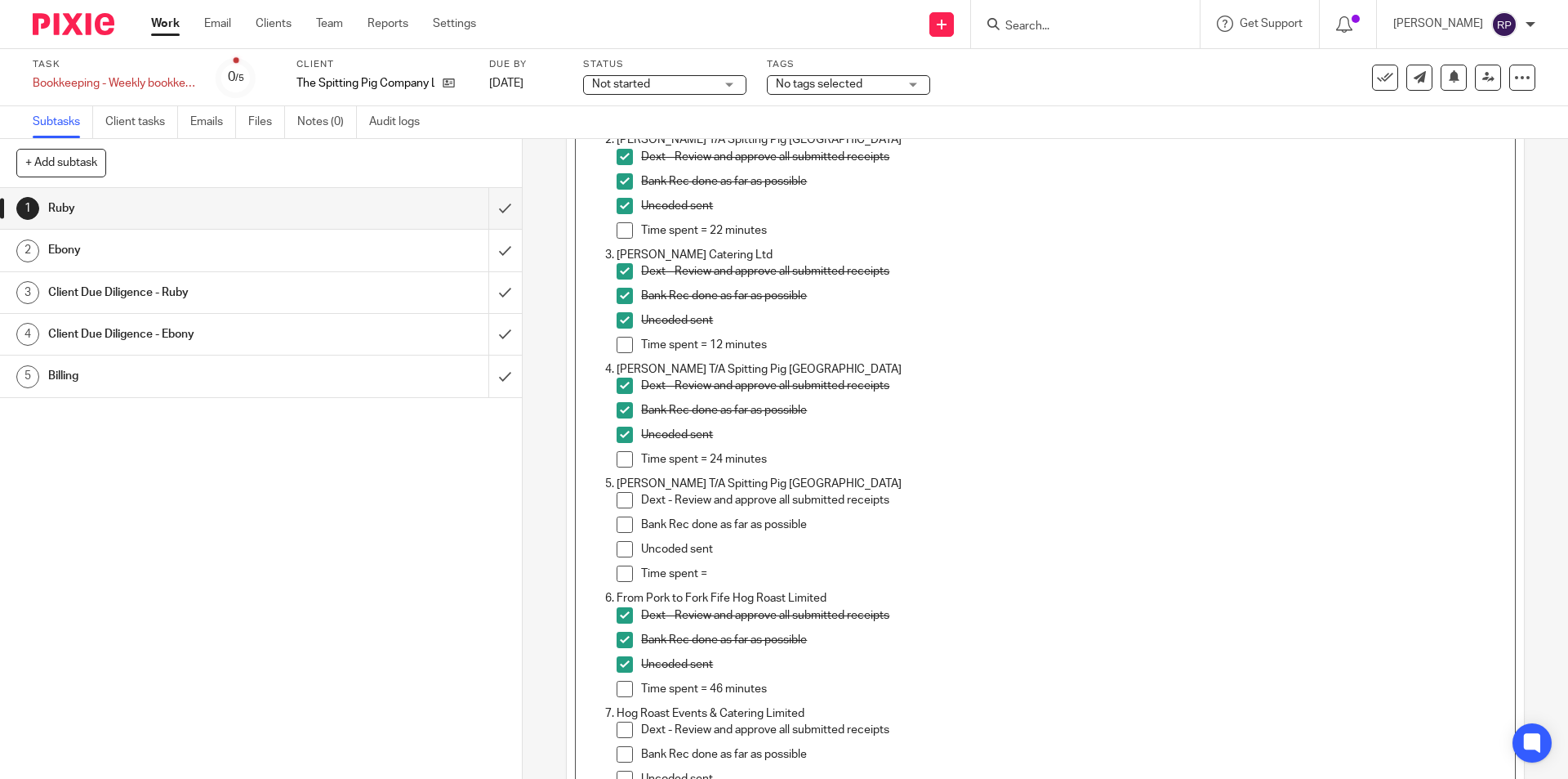
click at [767, 305] on div "Bank Rec done as far as possible" at bounding box center [1073, 299] width 865 height 24
click at [758, 533] on p "Bank Rec done as far as possible" at bounding box center [1073, 524] width 865 height 16
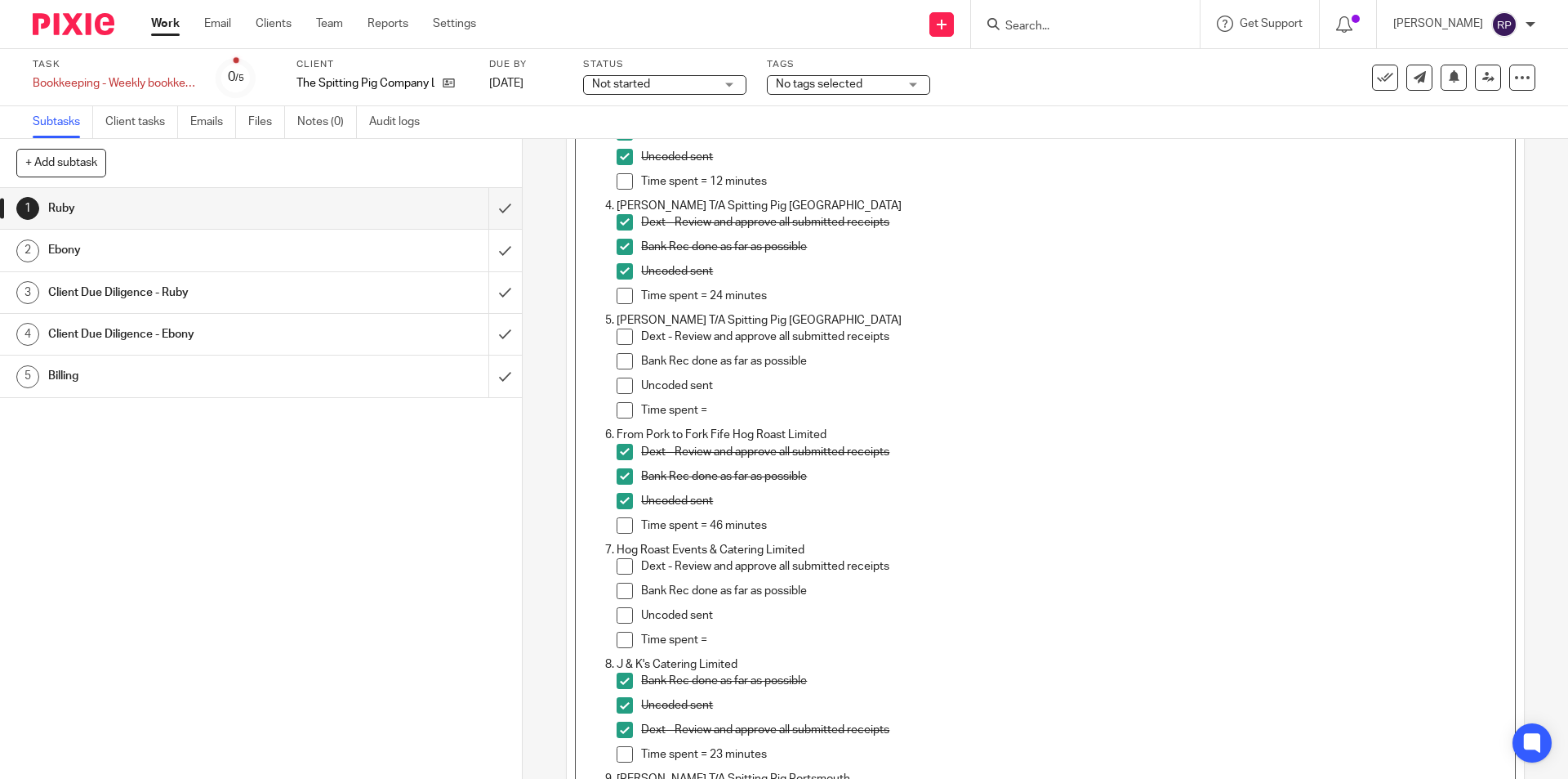
click at [779, 430] on p "From Pork to Fork Fife Hog Roast Limited" at bounding box center [1061, 434] width 890 height 16
click at [776, 438] on p "From Pork to Fork Fife Hog Roast Limited" at bounding box center [1061, 434] width 890 height 16
click at [782, 434] on p "From Pork to Fork Fife Hog Roast Limited" at bounding box center [1061, 434] width 890 height 16
click at [772, 437] on p "From Pork to Fork Limited" at bounding box center [1061, 434] width 890 height 16
click at [616, 335] on span at bounding box center [624, 336] width 16 height 16
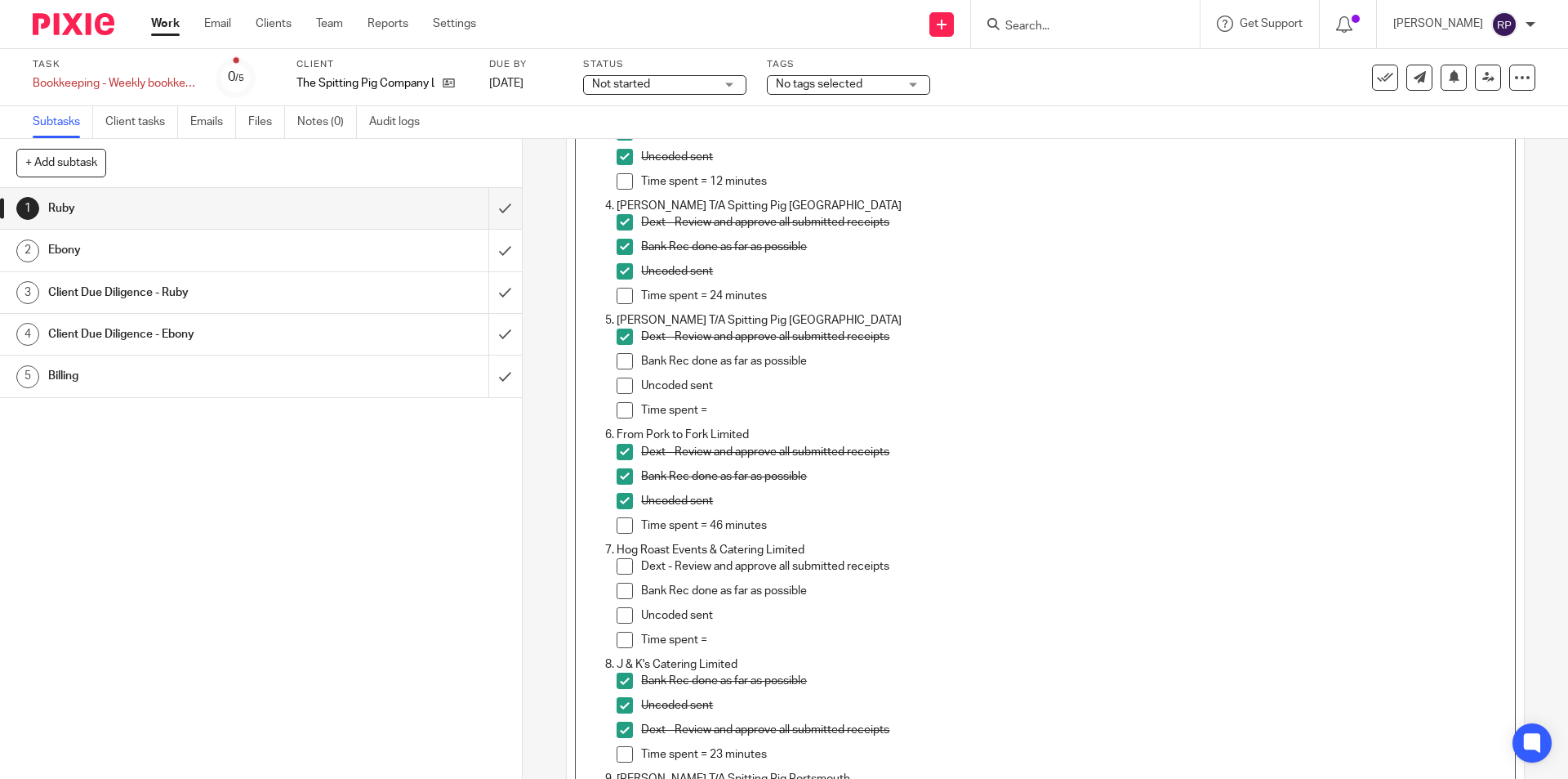
click at [616, 364] on span at bounding box center [624, 361] width 16 height 16
click at [618, 390] on span at bounding box center [624, 385] width 16 height 16
click at [740, 407] on p "Time spent =" at bounding box center [1073, 410] width 865 height 16
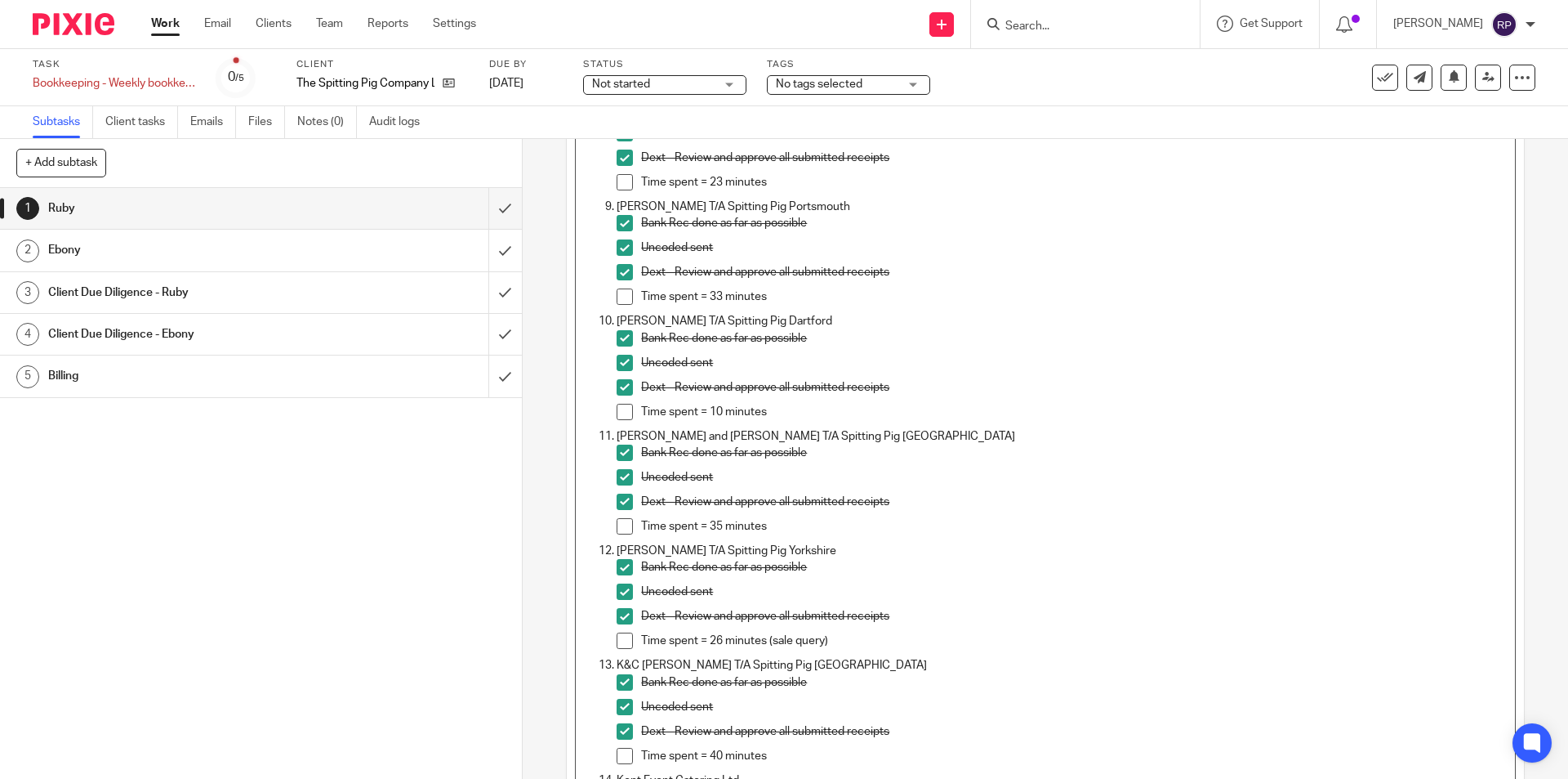
scroll to position [735, 0]
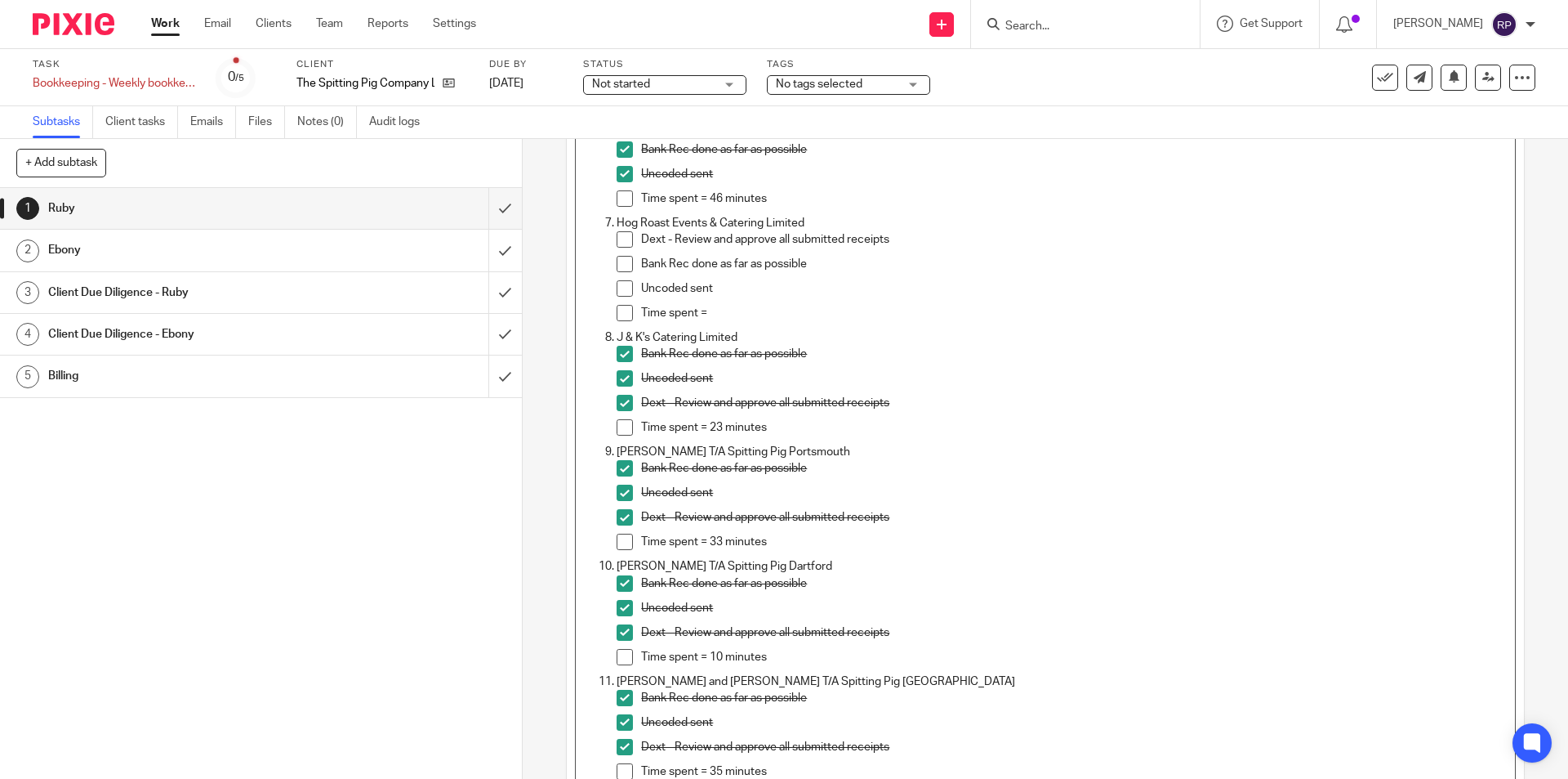
click at [623, 234] on span at bounding box center [624, 239] width 16 height 16
drag, startPoint x: 622, startPoint y: 256, endPoint x: 615, endPoint y: 284, distance: 28.9
click at [622, 257] on span at bounding box center [624, 263] width 16 height 16
click at [616, 289] on span at bounding box center [624, 288] width 16 height 16
click at [730, 312] on p "Time spent =" at bounding box center [1073, 312] width 865 height 16
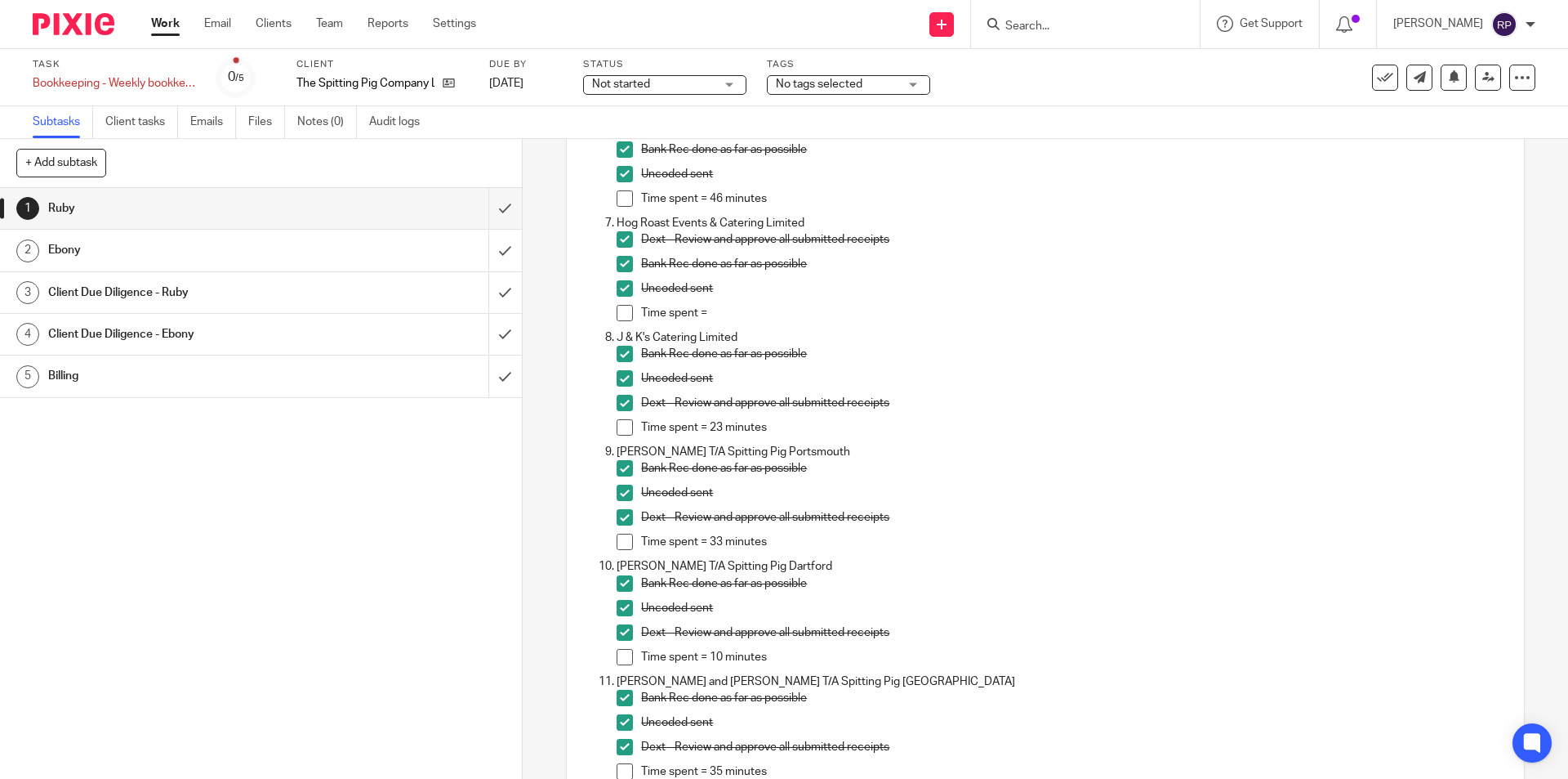
click at [752, 315] on p "Time spent =" at bounding box center [1073, 312] width 865 height 16
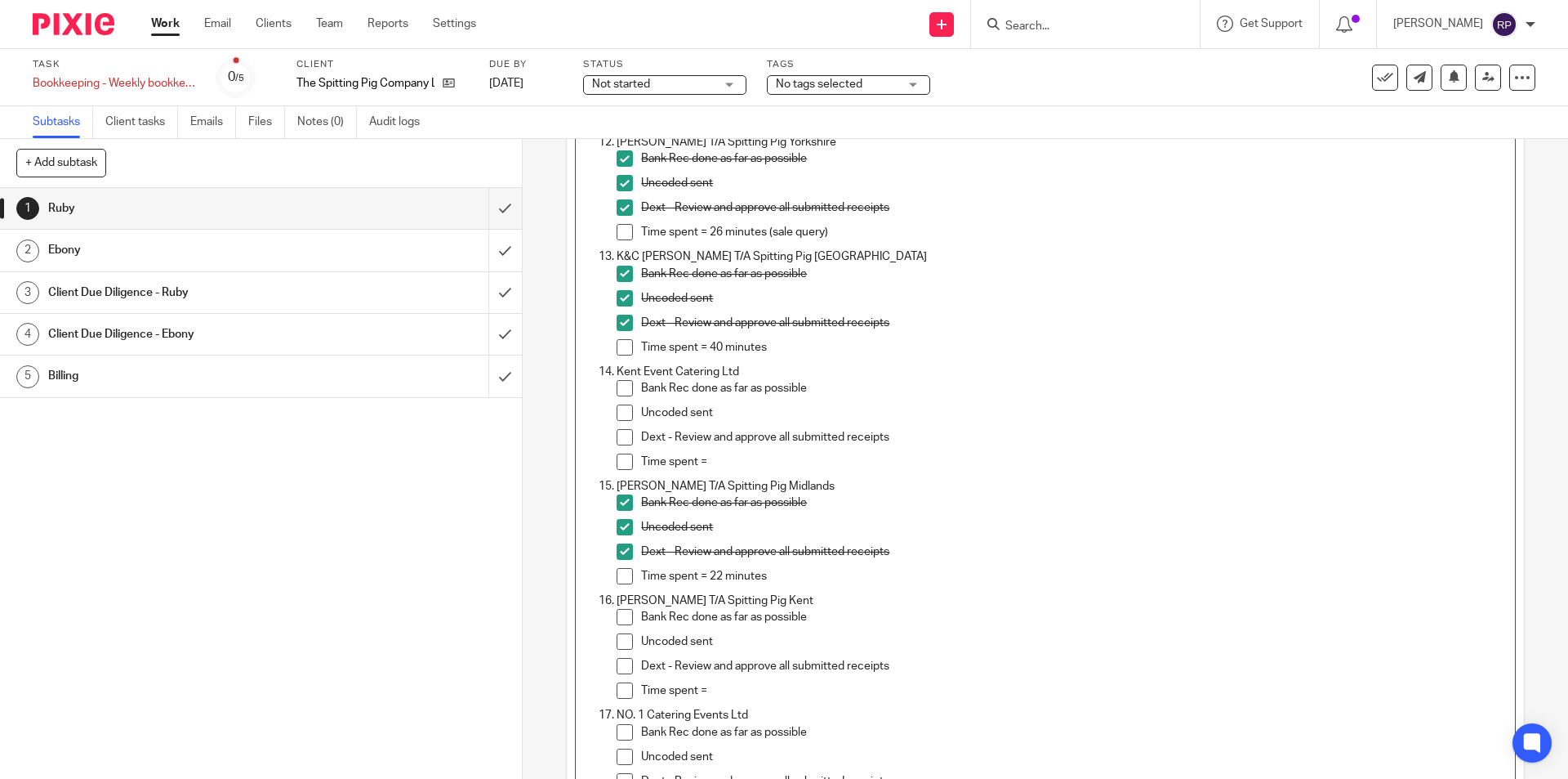
scroll to position [1471, 0]
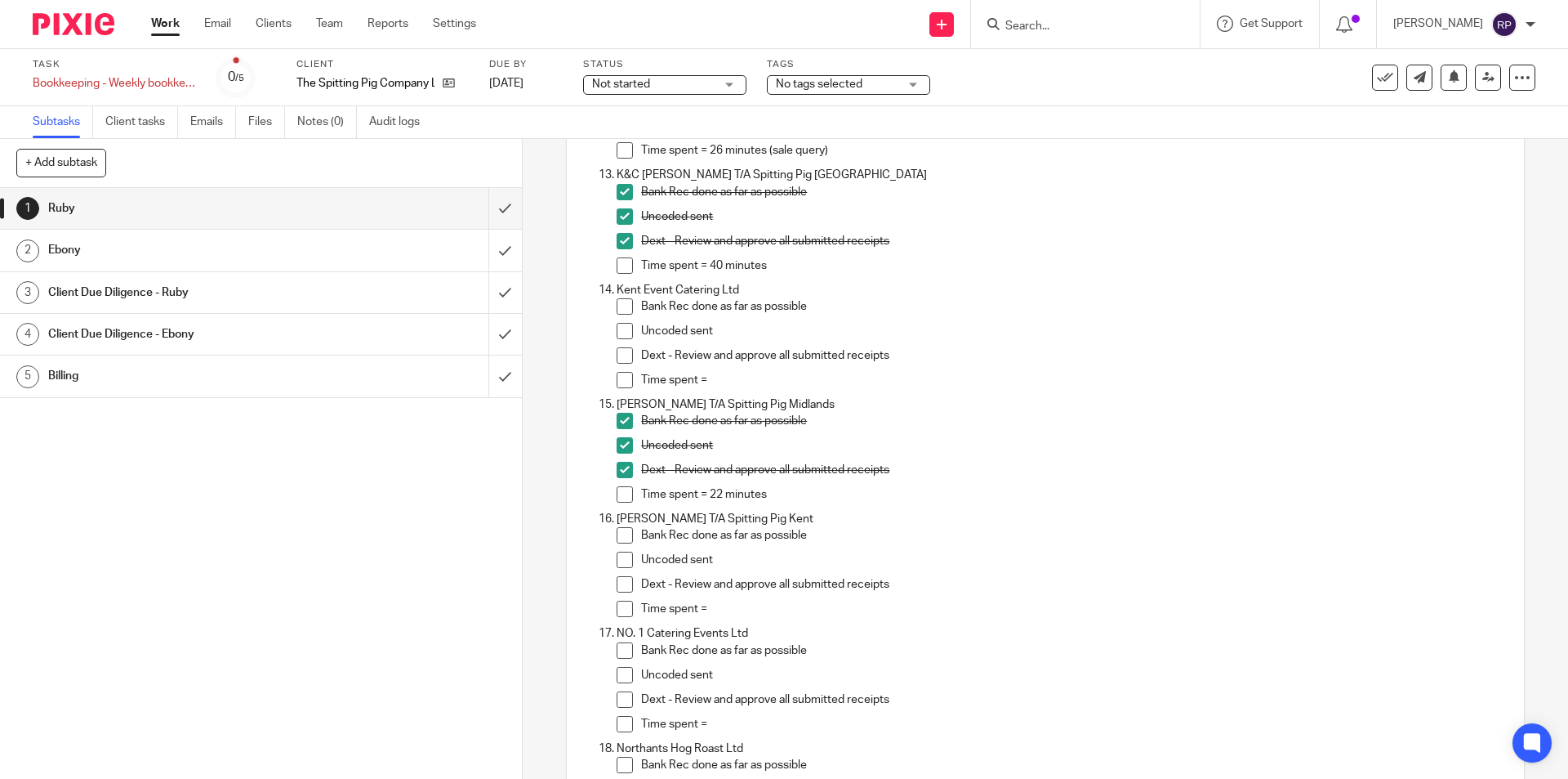
click at [240, 245] on h1 "Ebony" at bounding box center [189, 250] width 282 height 24
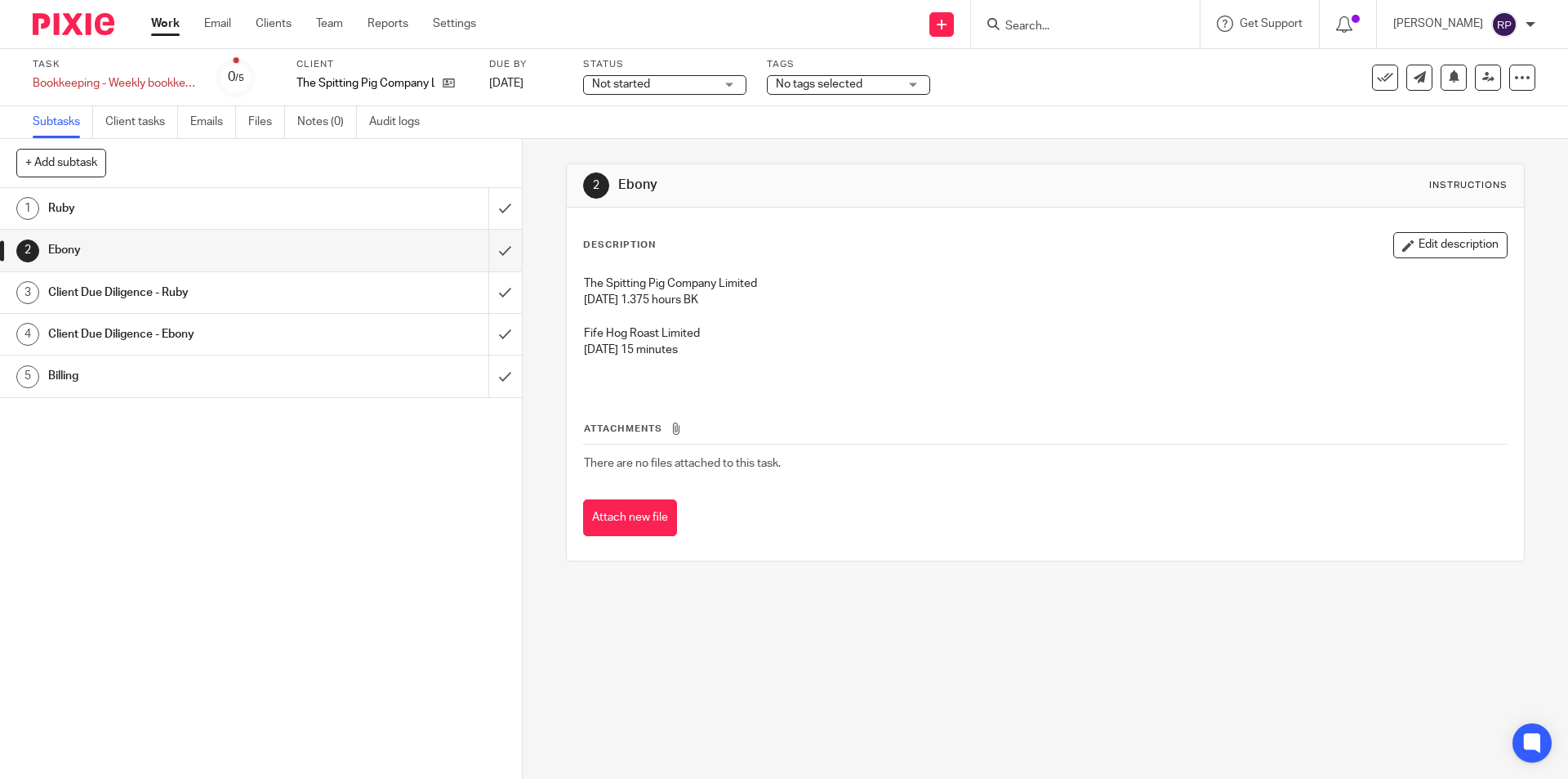
click at [219, 214] on h1 "Ruby" at bounding box center [189, 208] width 282 height 24
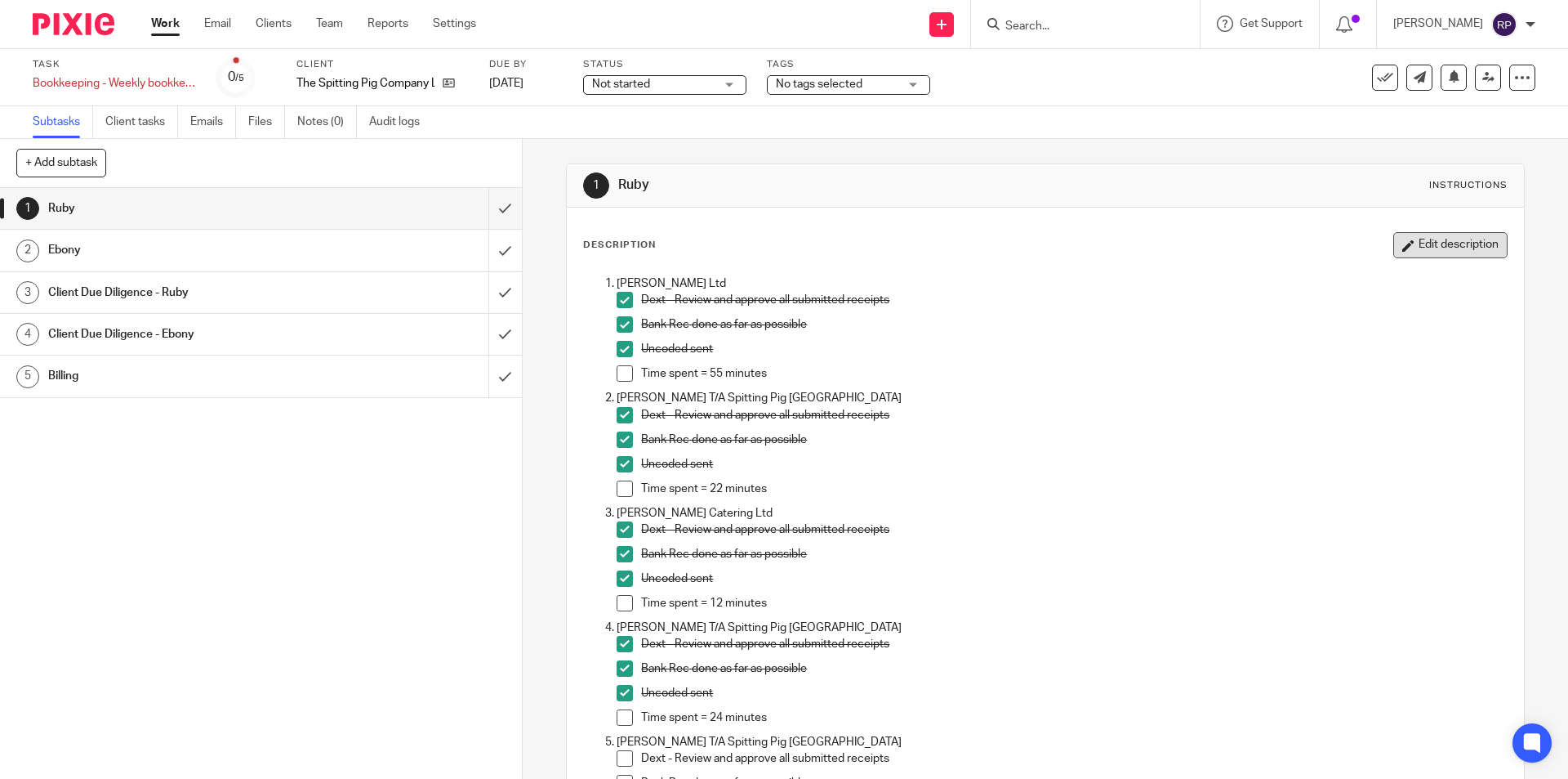
click at [1423, 246] on button "Edit description" at bounding box center [1450, 245] width 114 height 26
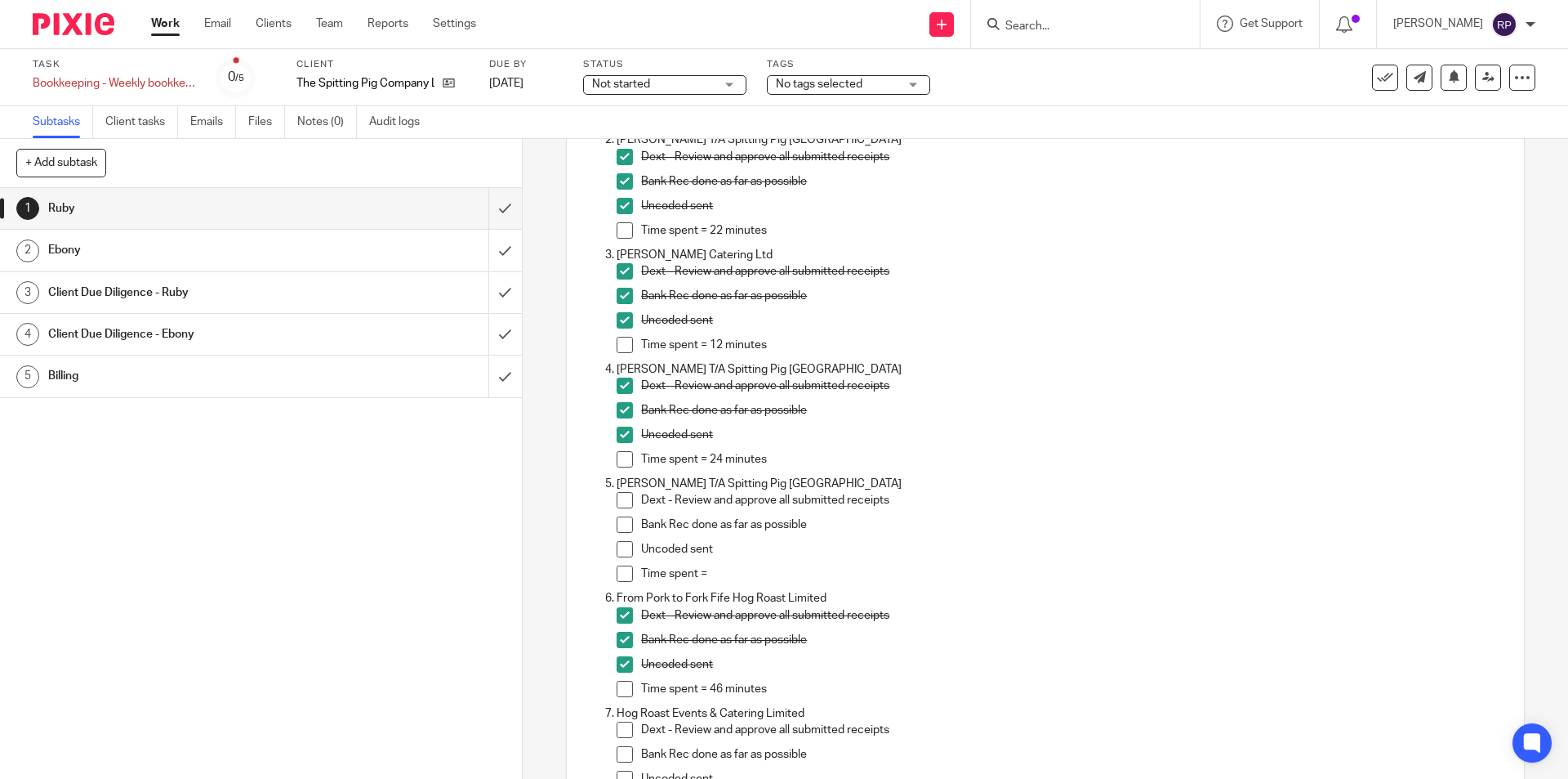
scroll to position [409, 0]
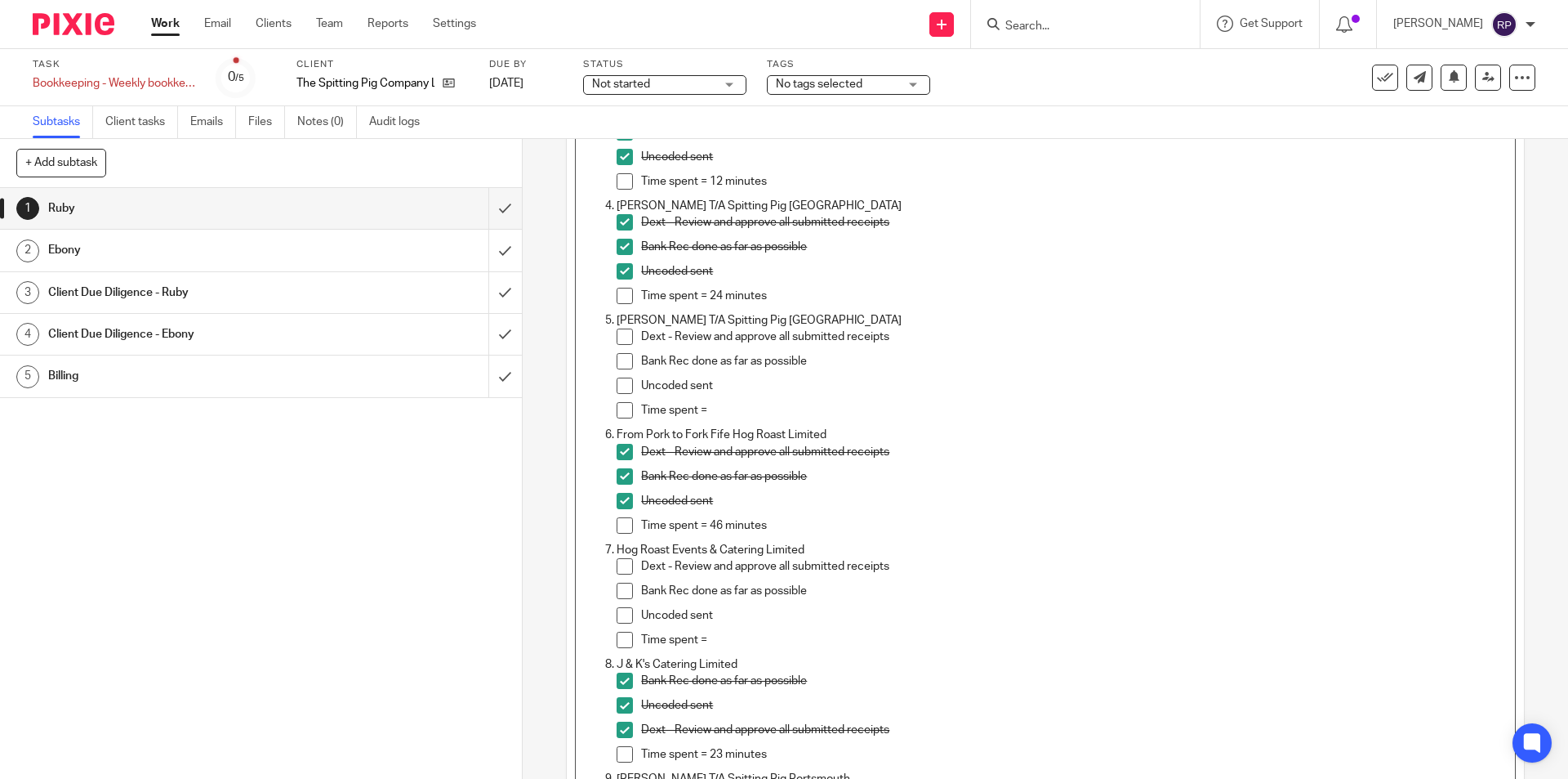
click at [620, 331] on span at bounding box center [624, 336] width 16 height 16
click at [621, 358] on span at bounding box center [624, 361] width 16 height 16
click at [623, 379] on span at bounding box center [624, 385] width 16 height 16
click at [729, 404] on p "Time spent =" at bounding box center [1073, 410] width 865 height 16
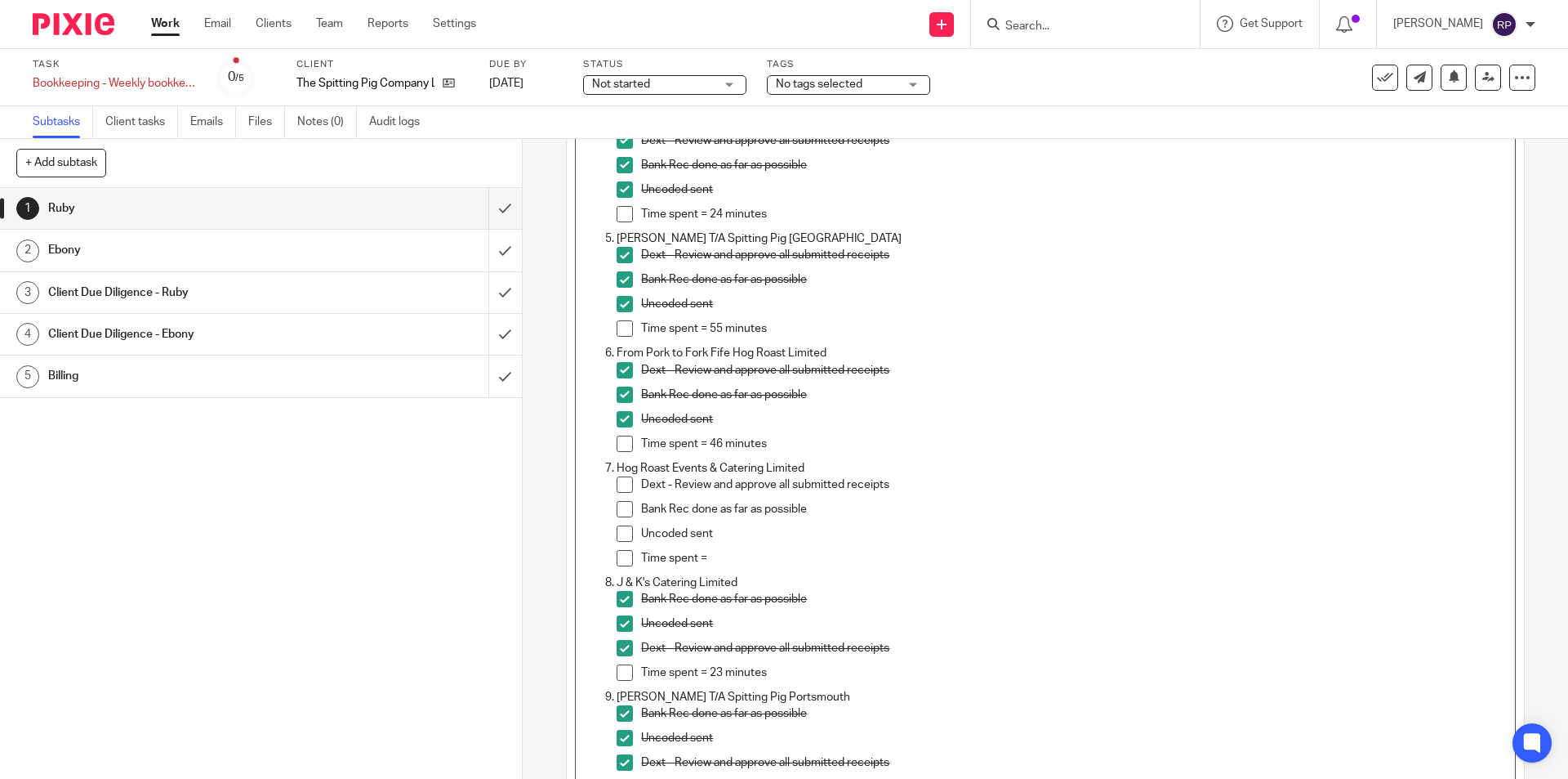
scroll to position [572, 0]
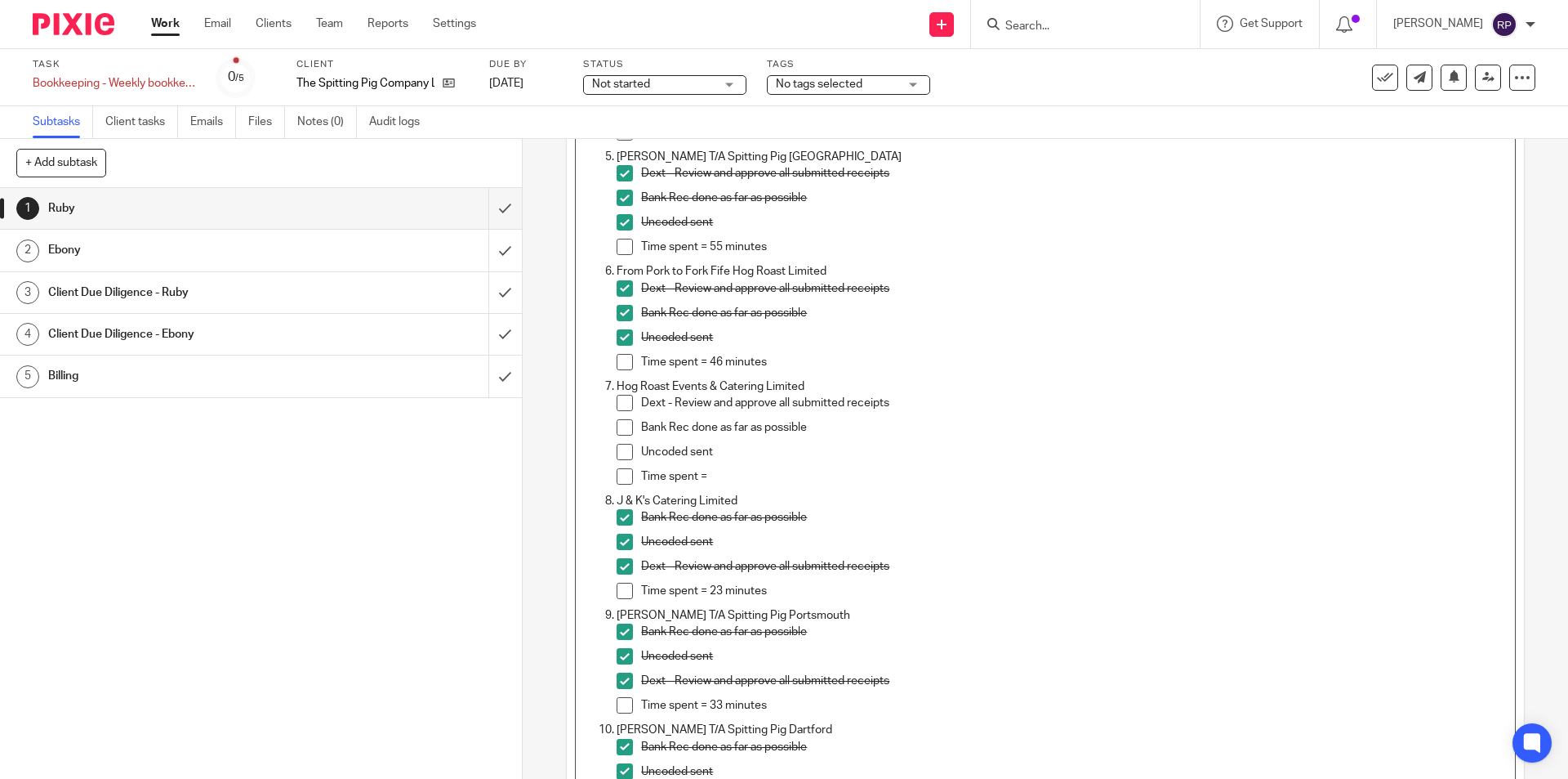
click at [622, 406] on span at bounding box center [624, 402] width 16 height 16
click at [616, 432] on span at bounding box center [624, 427] width 16 height 16
click at [620, 448] on span at bounding box center [624, 451] width 16 height 16
click at [748, 474] on p "Time spent =" at bounding box center [1073, 476] width 865 height 16
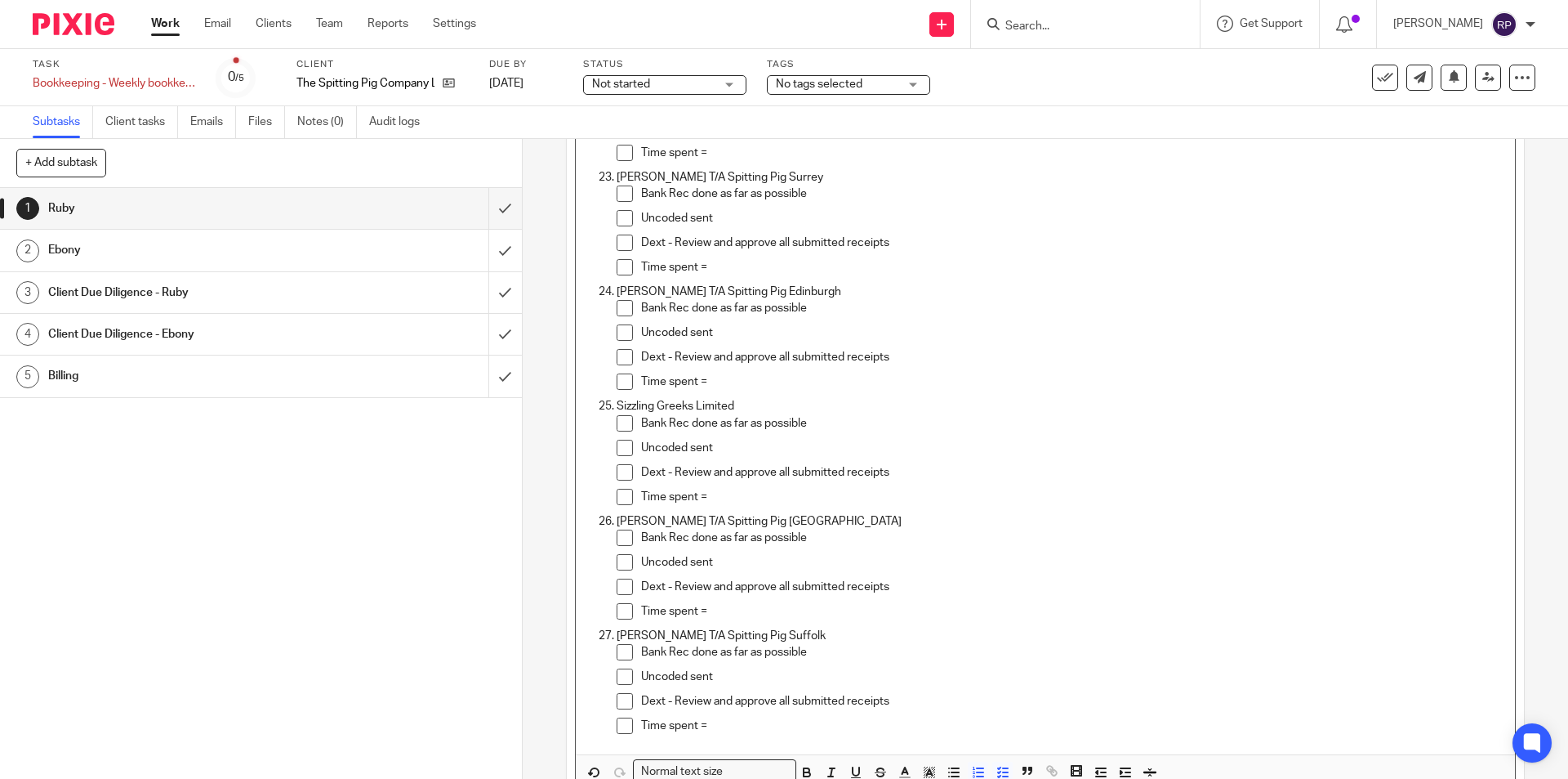
scroll to position [2728, 0]
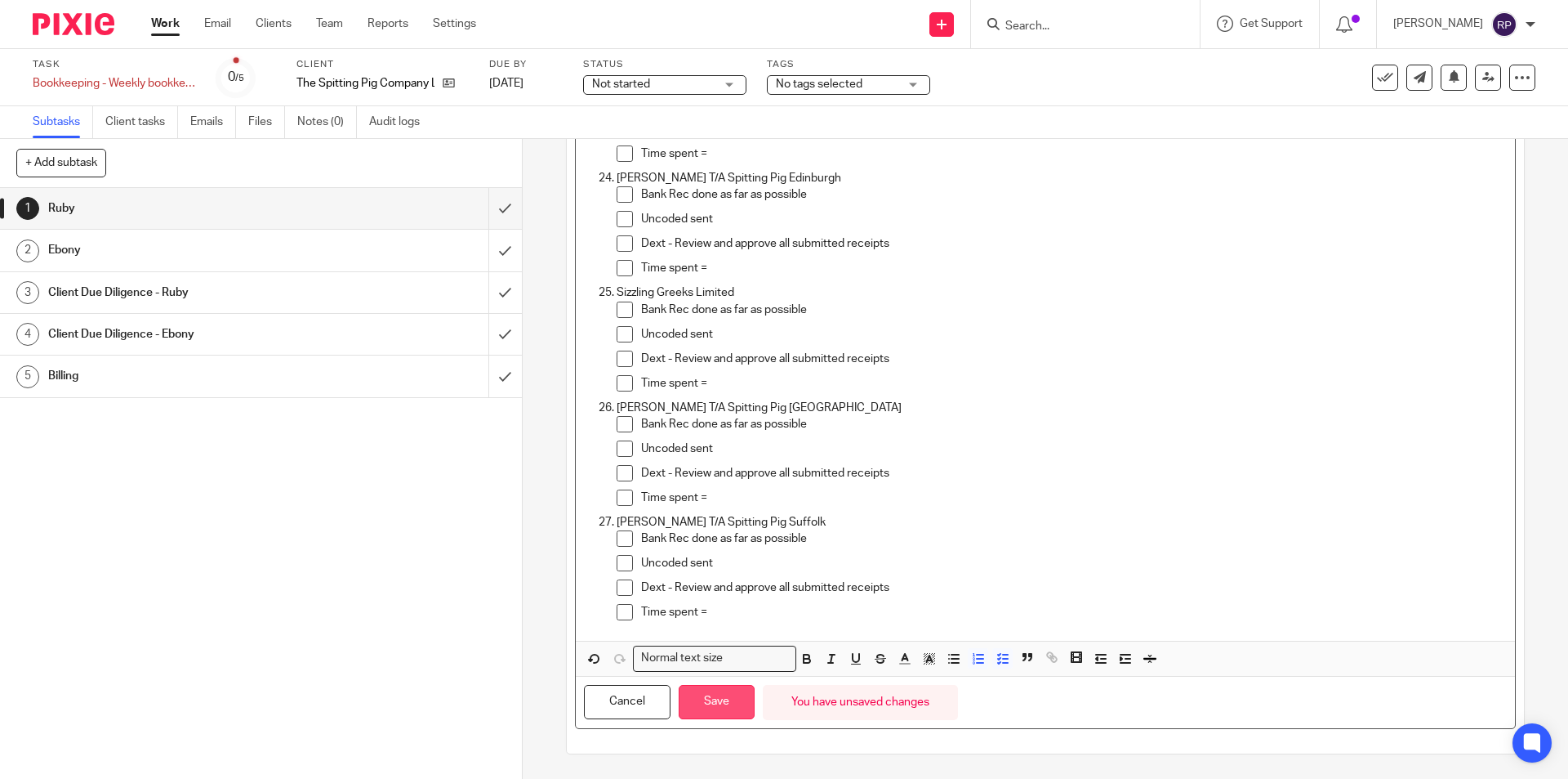
click at [718, 713] on button "Save" at bounding box center [716, 702] width 76 height 35
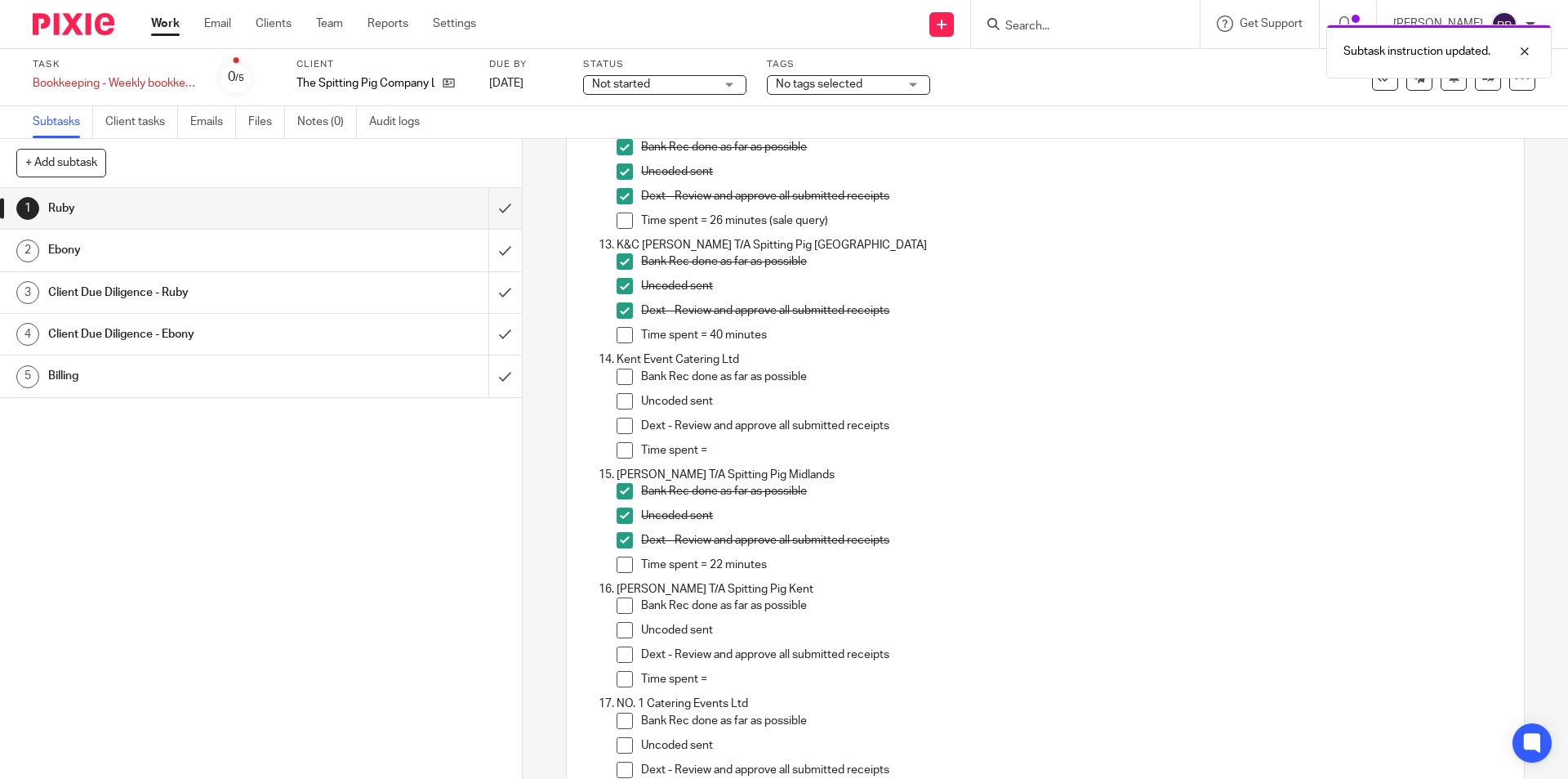
scroll to position [1332, 0]
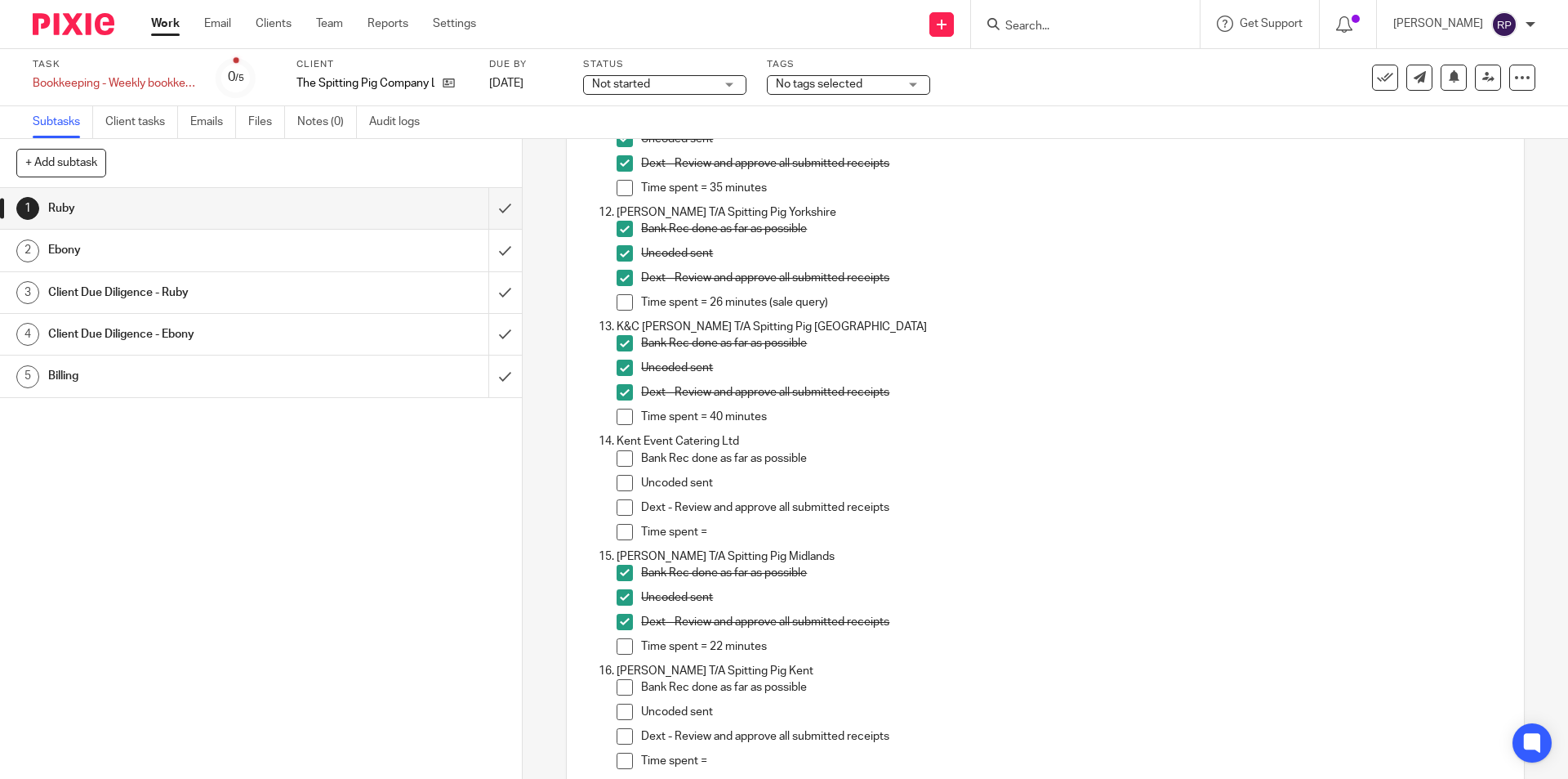
click at [616, 460] on span at bounding box center [624, 458] width 16 height 16
click at [618, 479] on span at bounding box center [624, 482] width 16 height 16
click at [619, 506] on span at bounding box center [624, 506] width 16 height 16
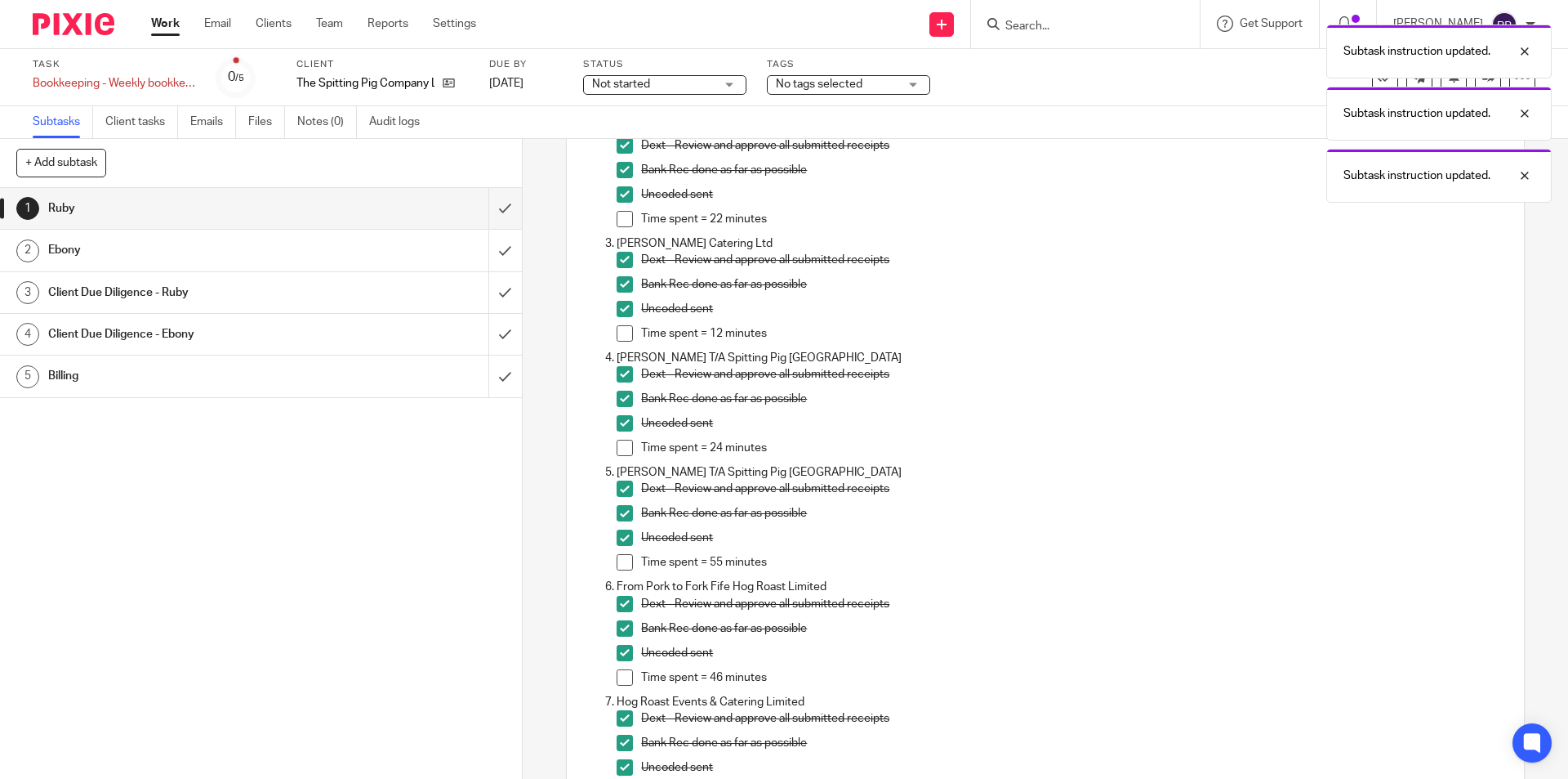
scroll to position [0, 0]
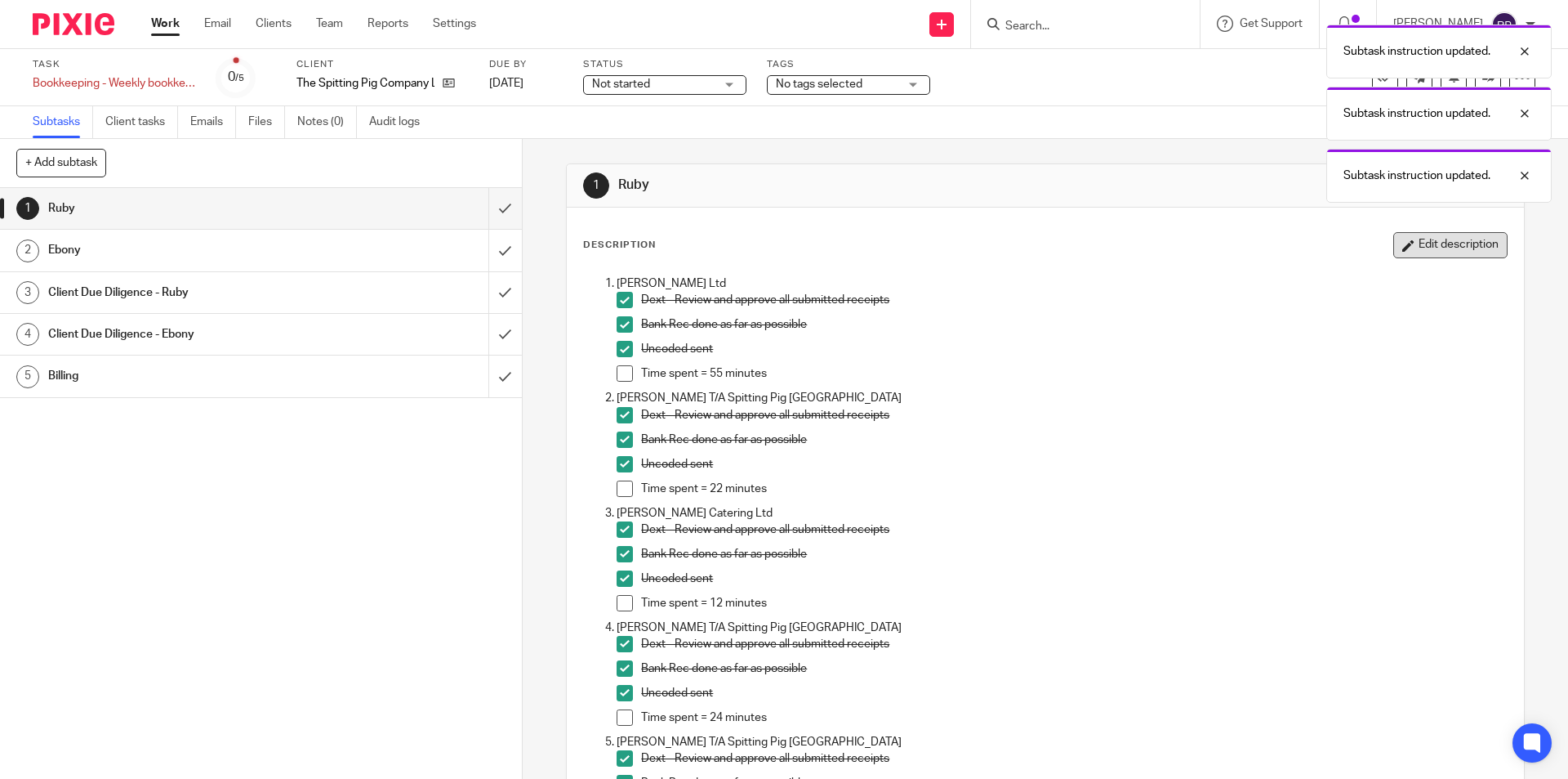
click at [1393, 252] on button "Edit description" at bounding box center [1450, 245] width 114 height 26
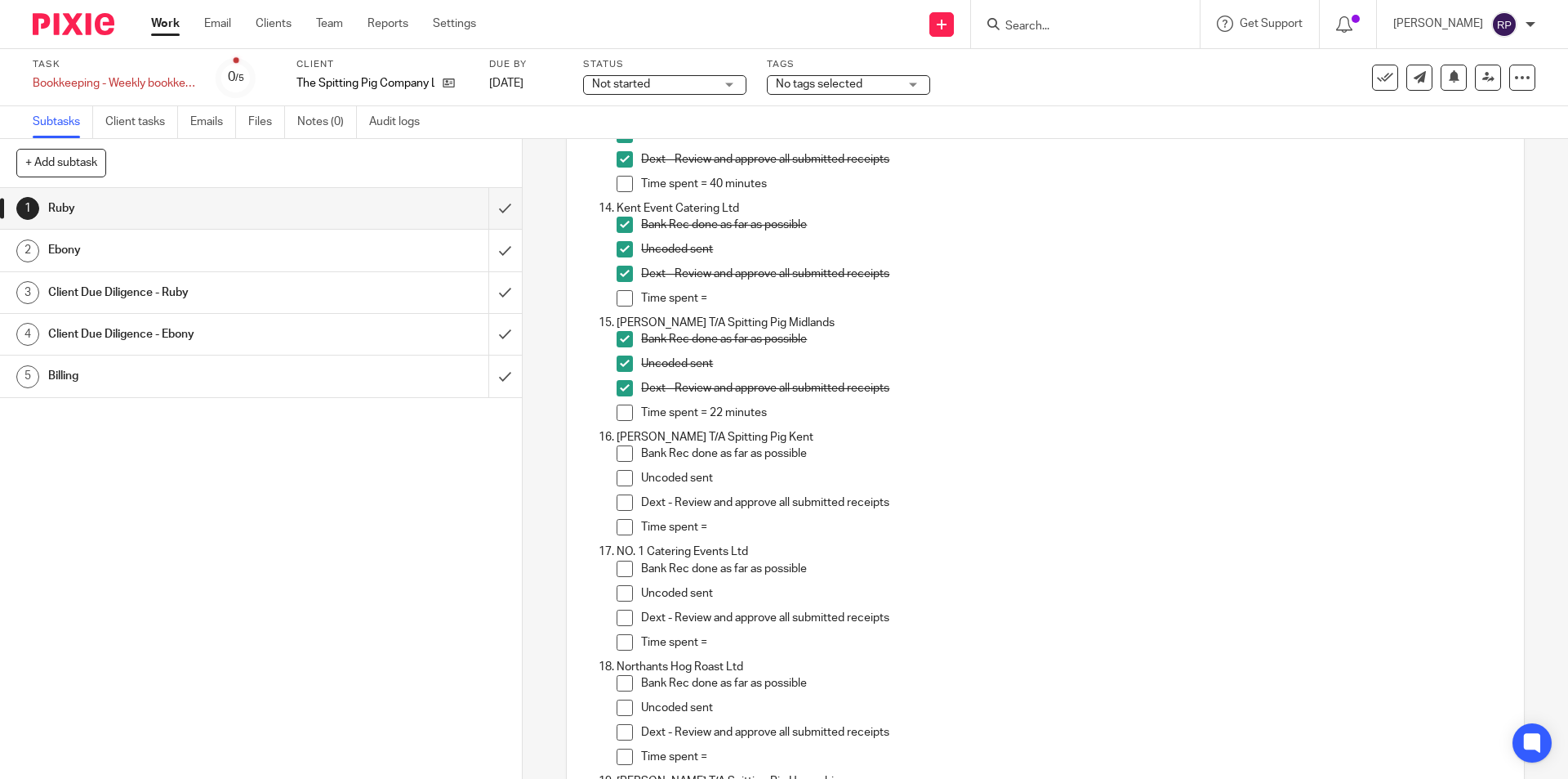
scroll to position [1471, 0]
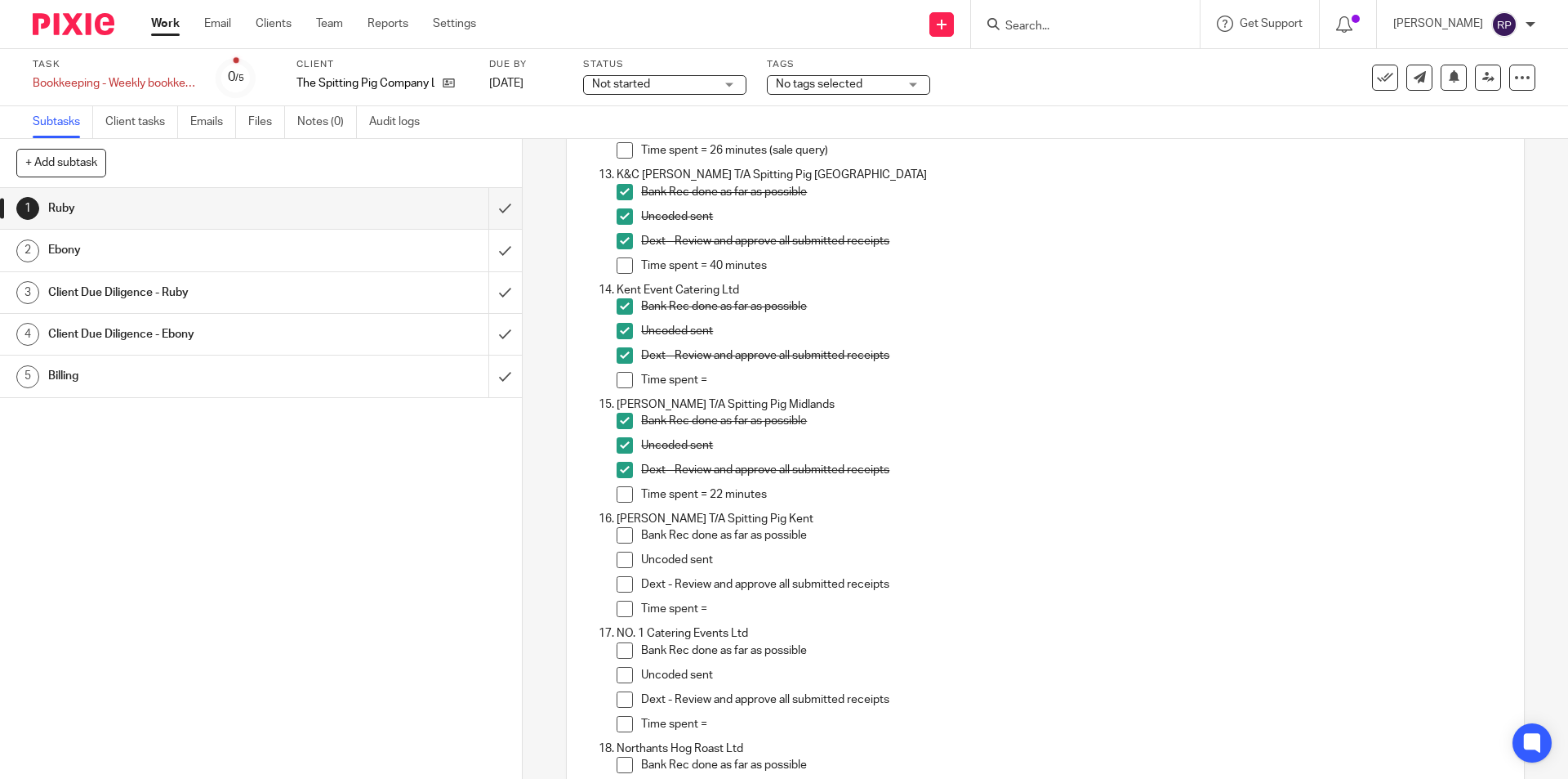
click at [730, 378] on p "Time spent =" at bounding box center [1073, 379] width 865 height 16
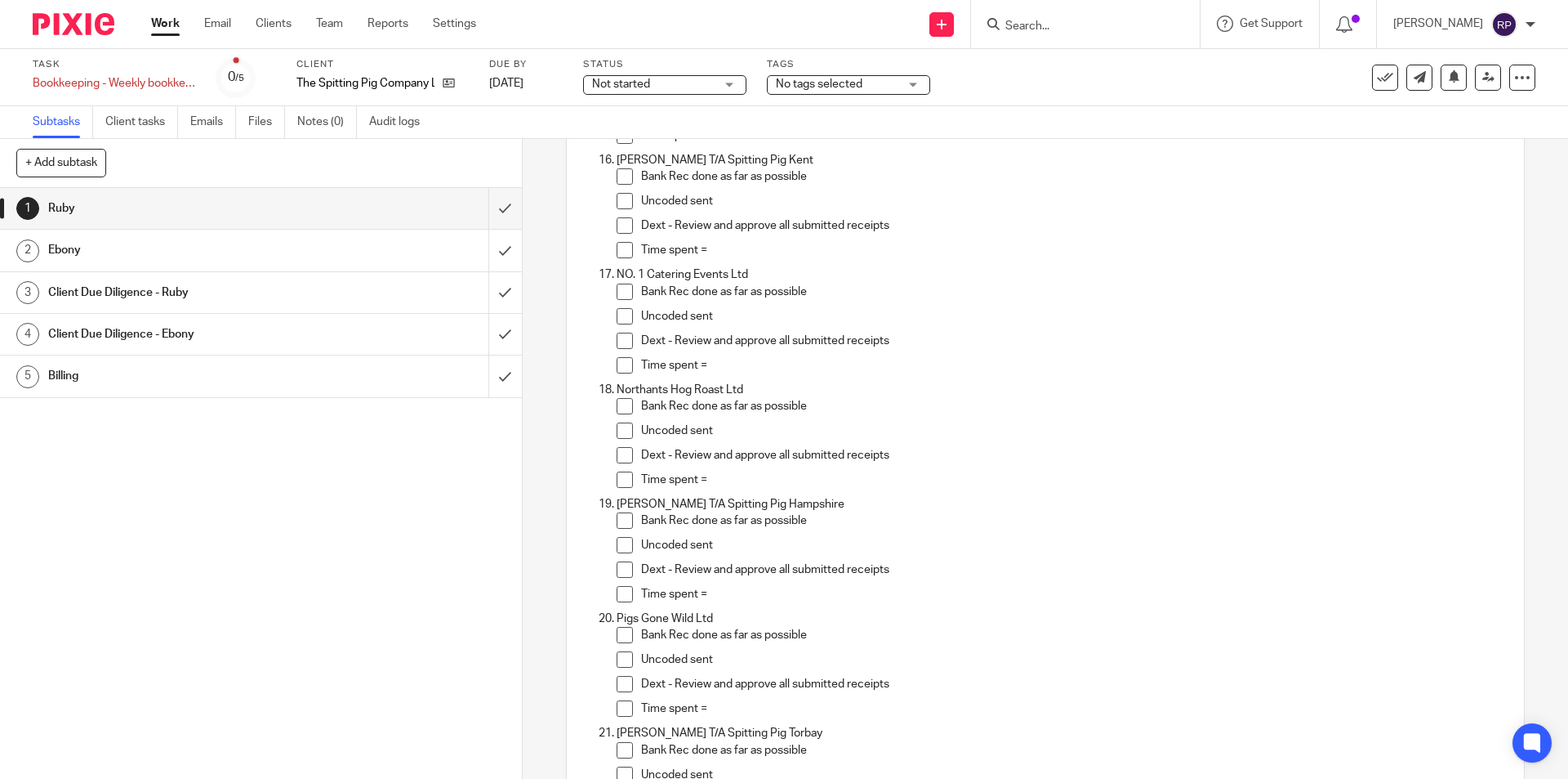
scroll to position [1748, 0]
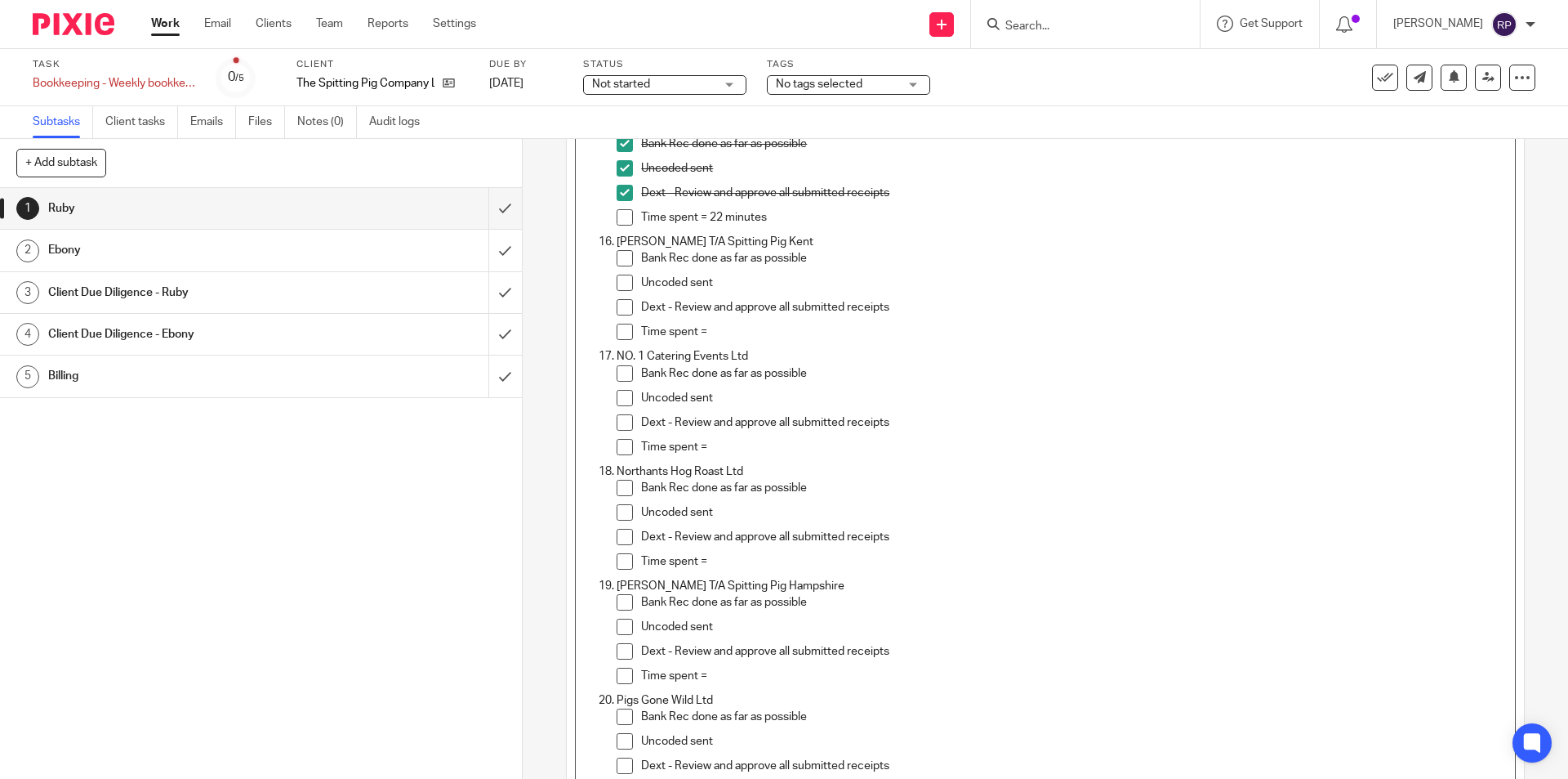
drag, startPoint x: 621, startPoint y: 262, endPoint x: 621, endPoint y: 275, distance: 13.0
click at [621, 262] on span at bounding box center [624, 257] width 16 height 16
click at [621, 282] on span at bounding box center [624, 282] width 16 height 16
click at [622, 297] on li "Uncoded sent" at bounding box center [1061, 286] width 890 height 24
click at [627, 306] on span at bounding box center [624, 306] width 16 height 16
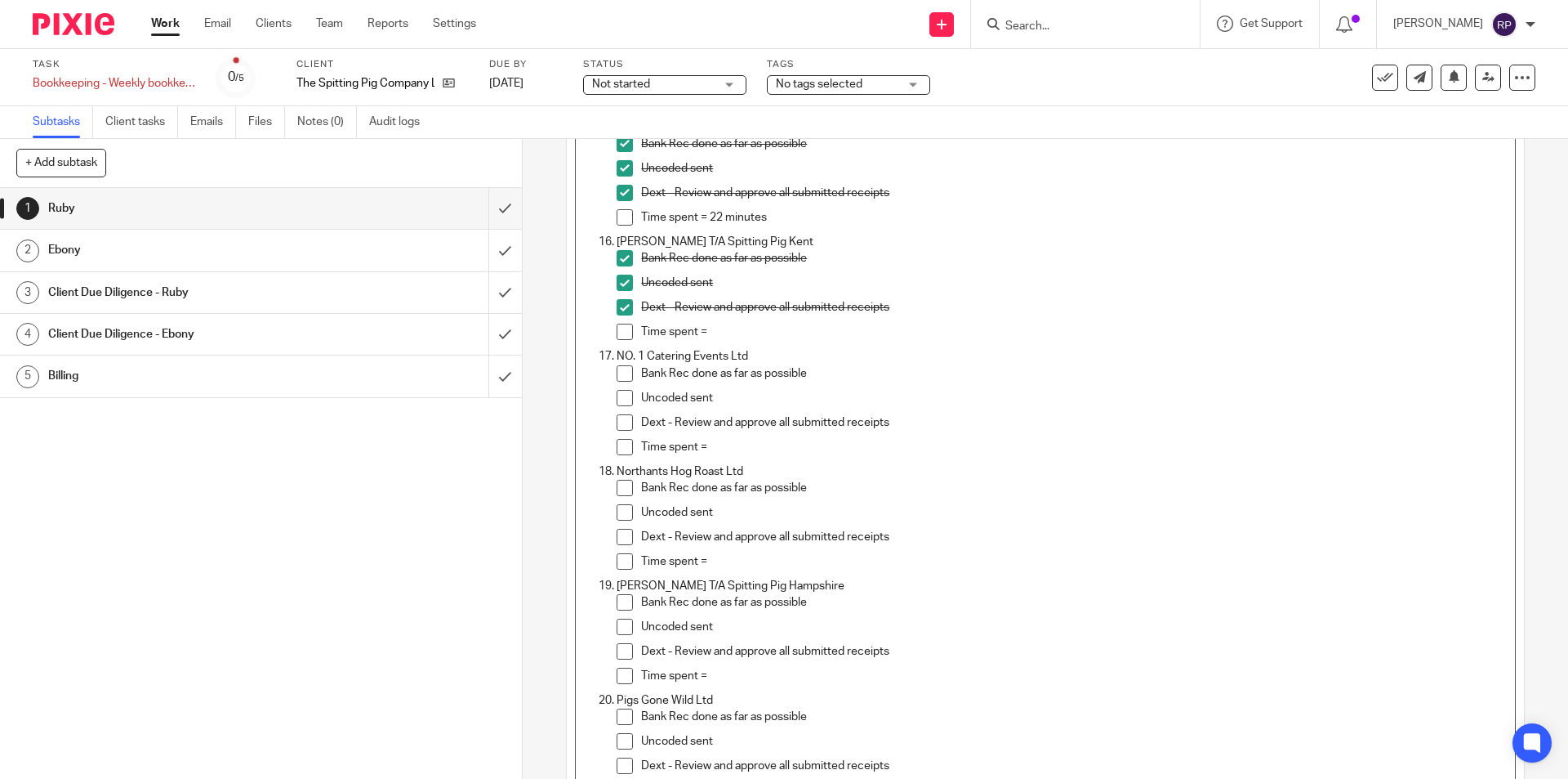
click at [715, 331] on p "Time spent =" at bounding box center [1073, 331] width 865 height 16
click at [751, 326] on p "Time spent =" at bounding box center [1073, 331] width 865 height 16
click at [714, 447] on p "Time spent =" at bounding box center [1073, 447] width 865 height 16
click at [619, 374] on span at bounding box center [624, 373] width 16 height 16
click at [616, 407] on li "Uncoded sent" at bounding box center [1061, 401] width 890 height 24
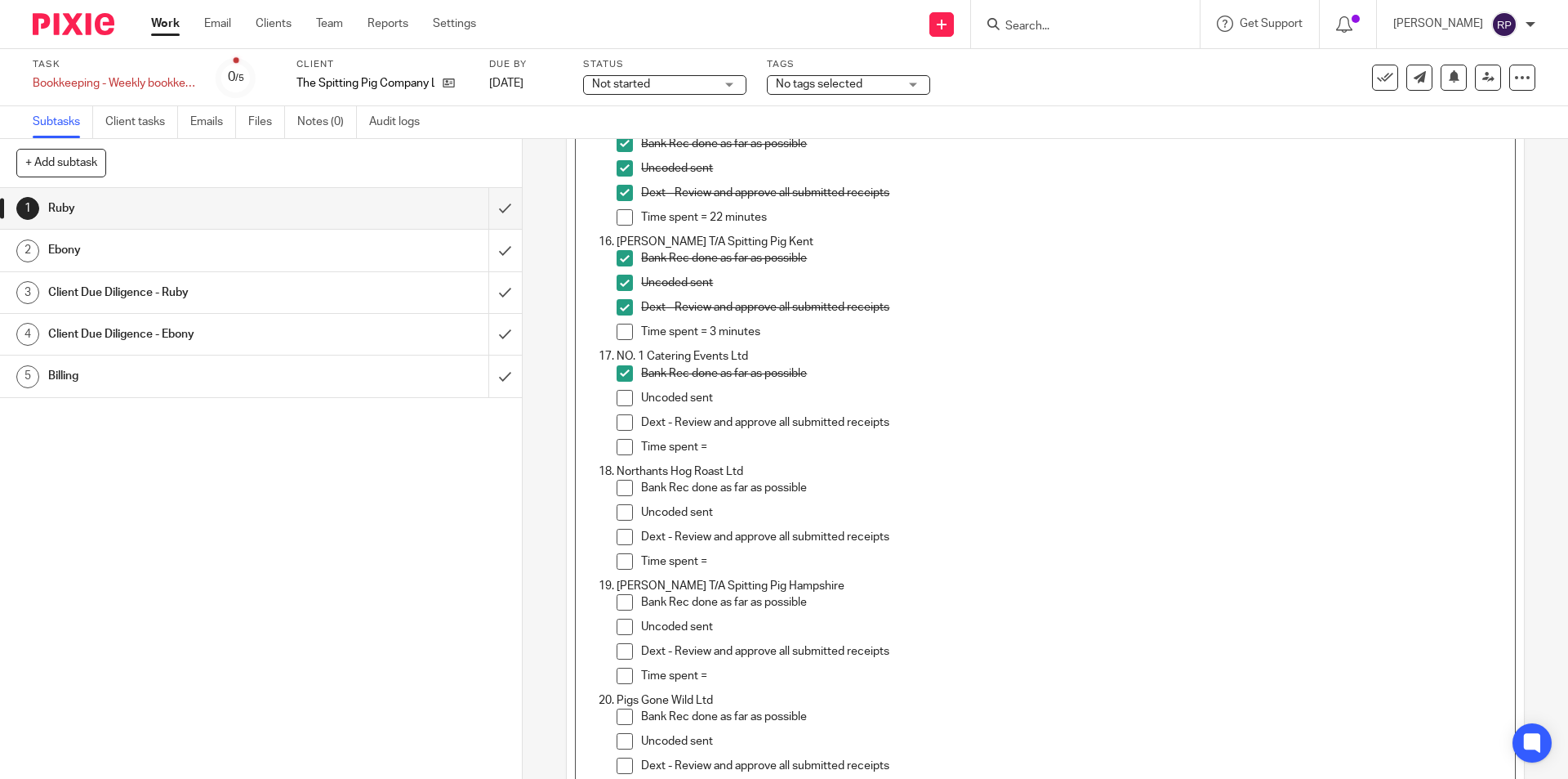
click at [616, 397] on span at bounding box center [624, 397] width 16 height 16
click at [620, 419] on span at bounding box center [624, 421] width 16 height 16
click at [733, 440] on p "Time spent =" at bounding box center [1073, 447] width 865 height 16
click at [704, 554] on p "Time spent =" at bounding box center [1073, 561] width 865 height 16
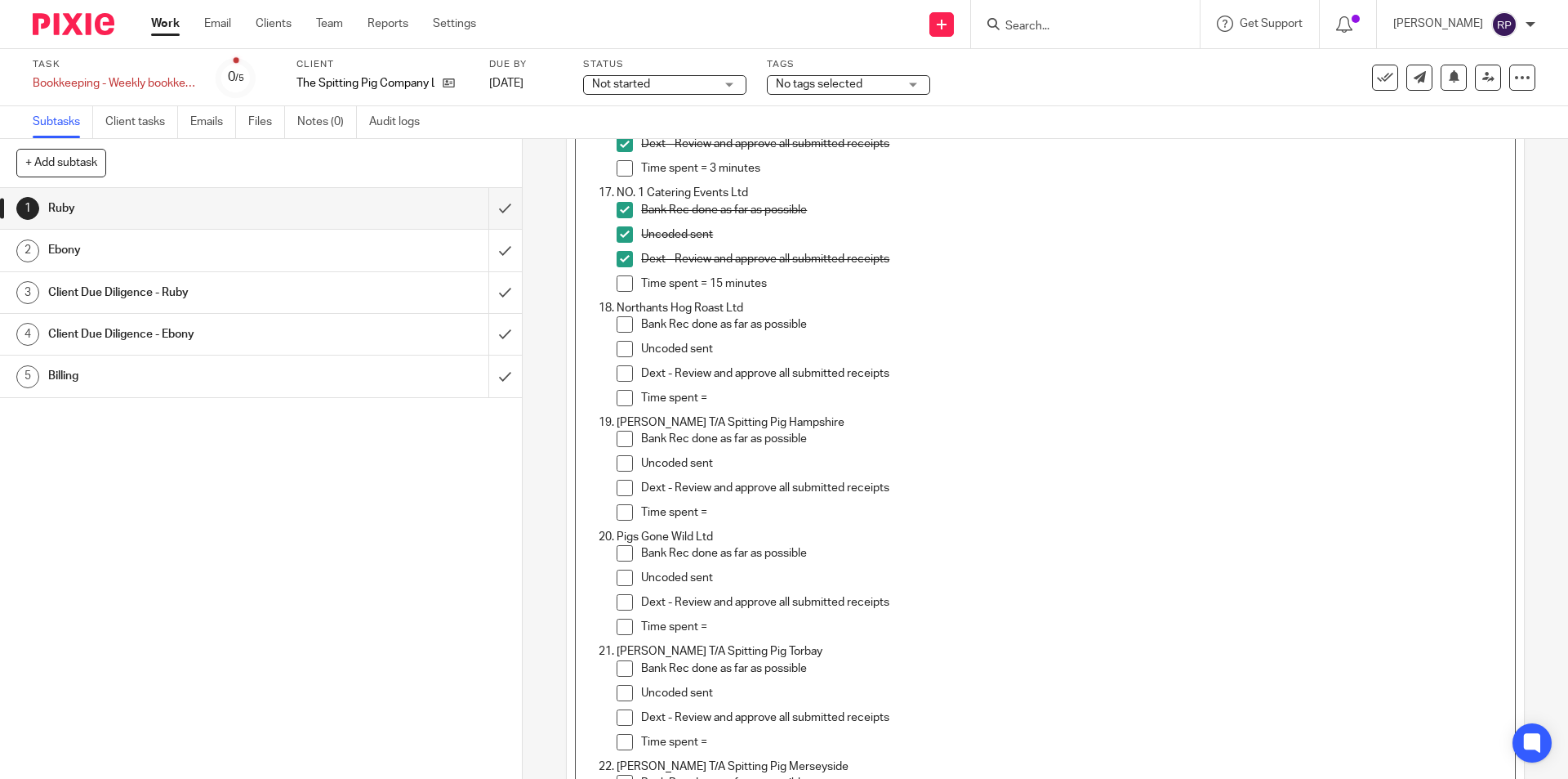
scroll to position [1993, 0]
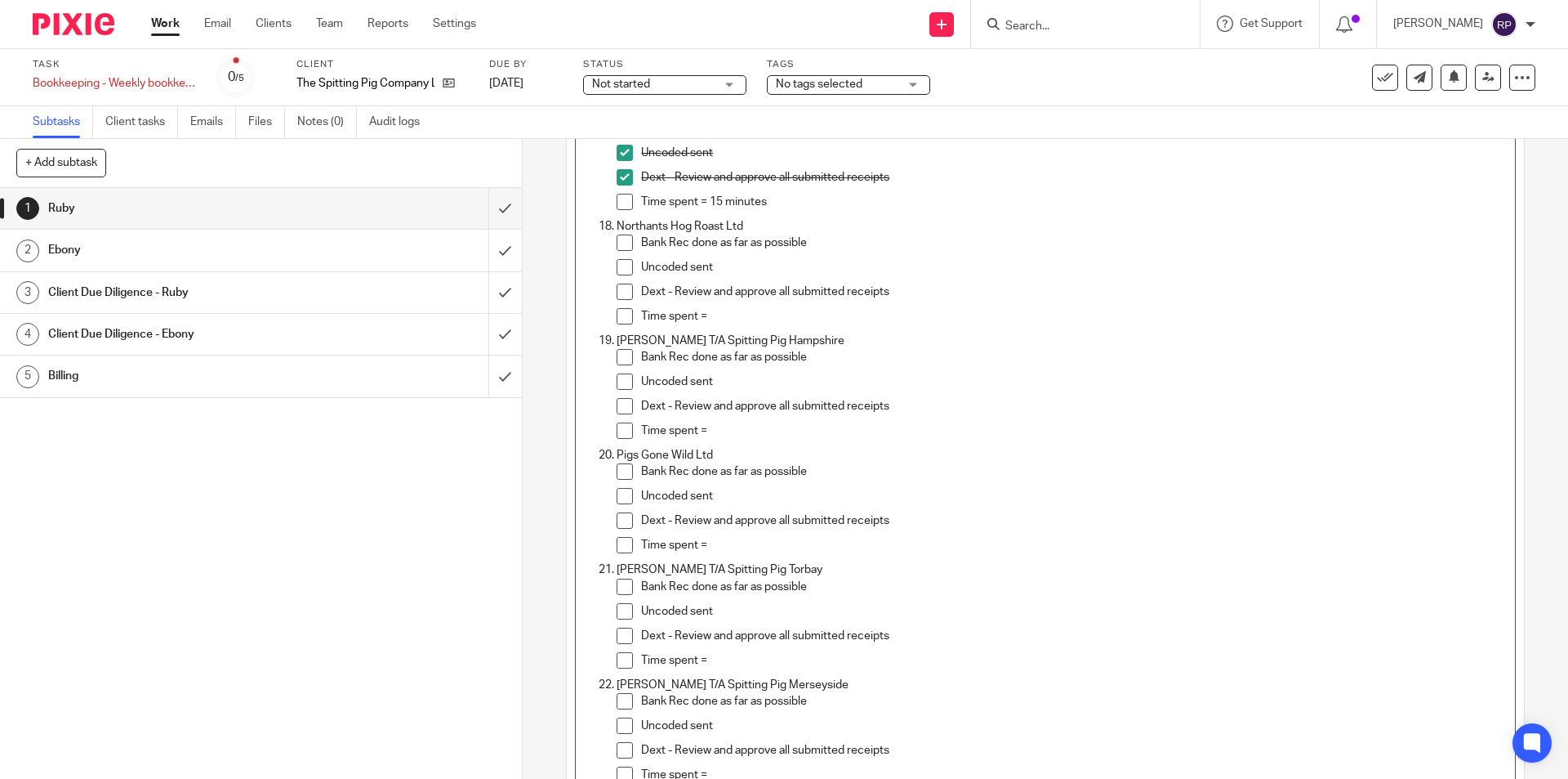
click at [626, 243] on span at bounding box center [624, 242] width 16 height 16
click at [616, 271] on span at bounding box center [624, 267] width 16 height 16
click at [622, 289] on span at bounding box center [624, 291] width 16 height 16
click at [721, 313] on p "Time spent =" at bounding box center [1073, 315] width 865 height 16
click at [739, 315] on p "Time spent =" at bounding box center [1073, 315] width 865 height 16
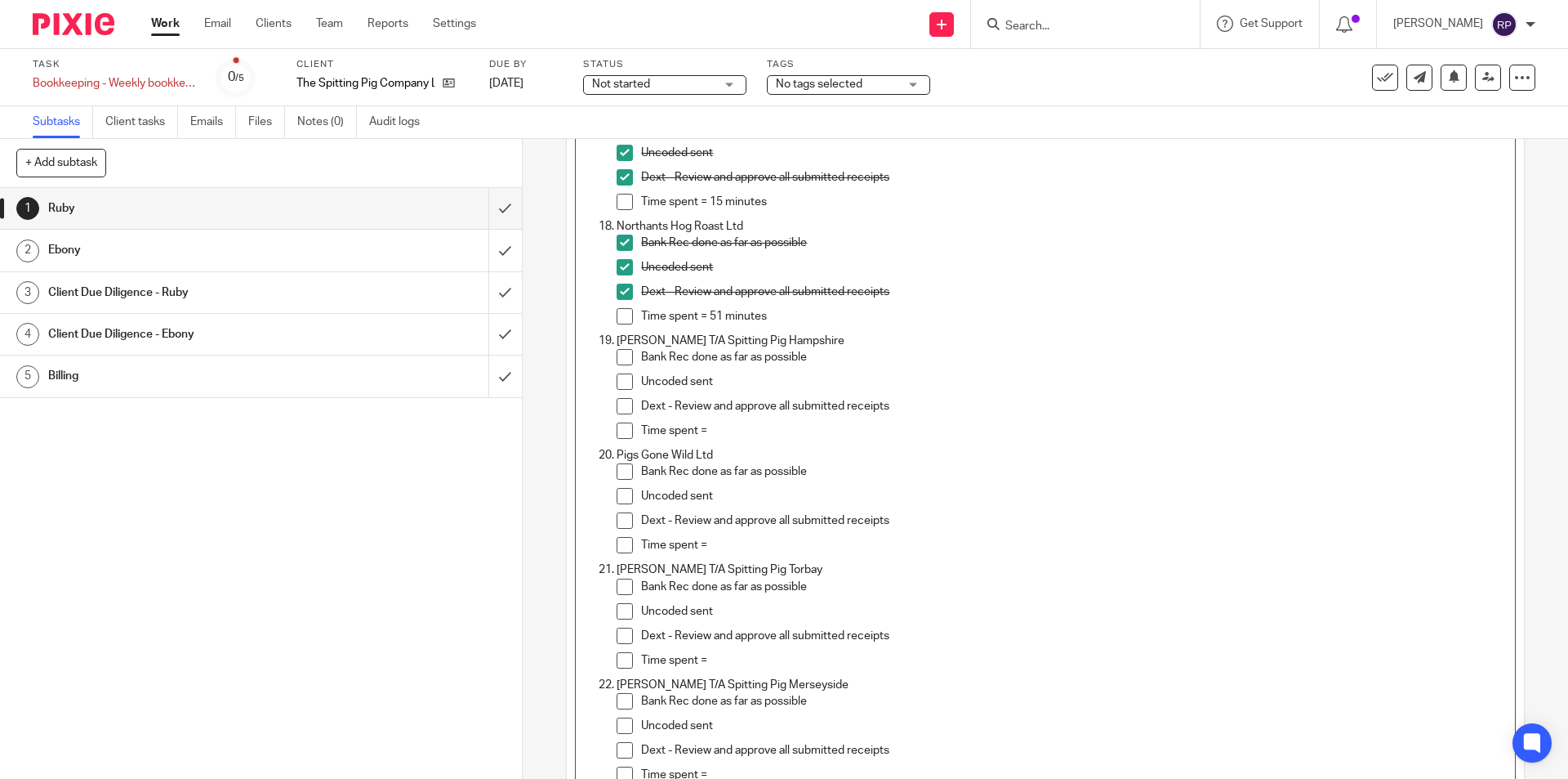
click at [754, 414] on p "Dext - Review and approve all submitted receipts" at bounding box center [1073, 405] width 865 height 16
click at [751, 422] on p "Time spent =" at bounding box center [1073, 430] width 865 height 16
click at [616, 350] on span at bounding box center [624, 357] width 16 height 16
click at [618, 383] on span at bounding box center [624, 381] width 16 height 16
click at [616, 405] on span at bounding box center [624, 405] width 16 height 16
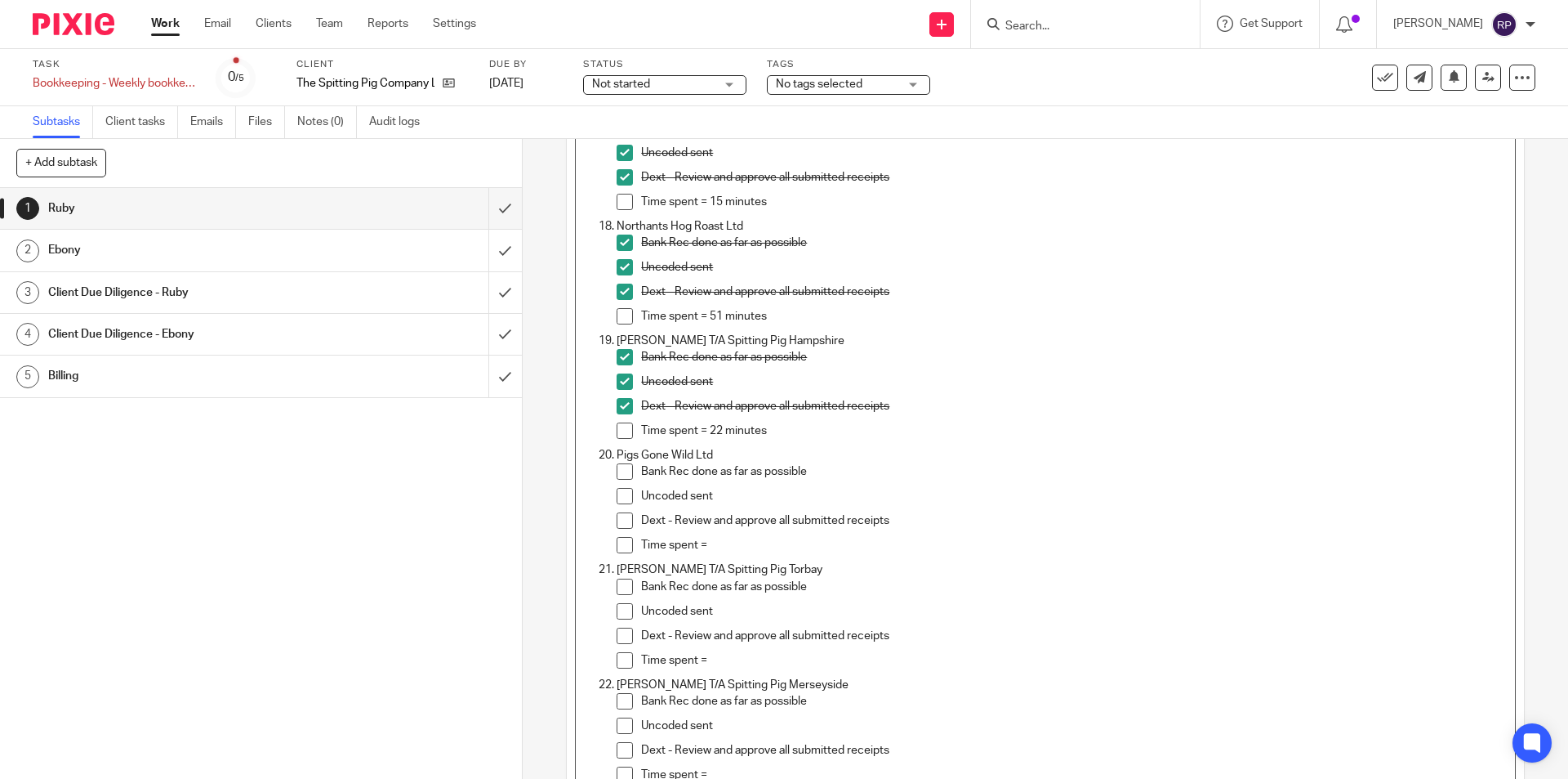
click at [726, 548] on p "Time spent =" at bounding box center [1073, 544] width 865 height 16
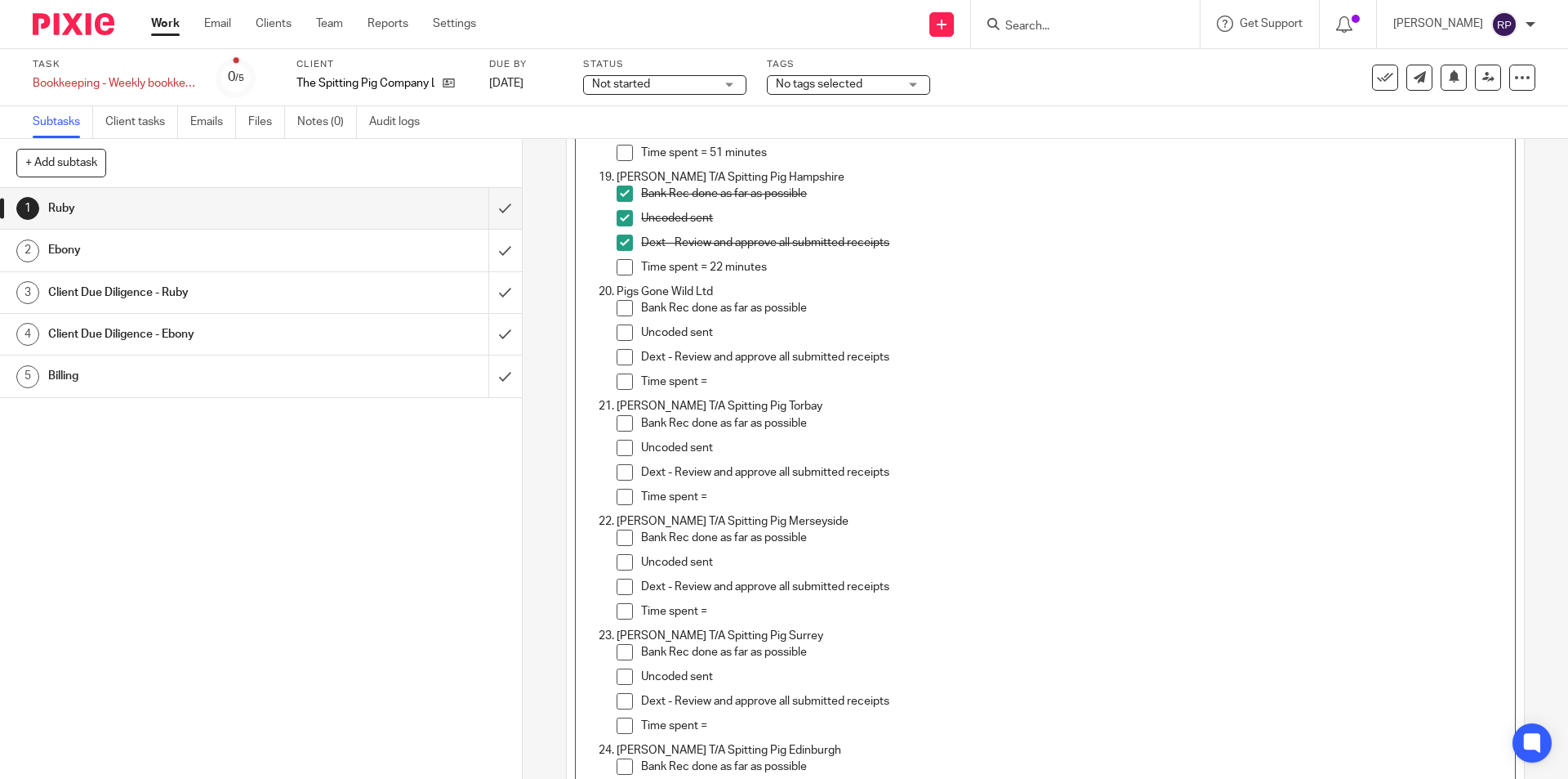
click at [747, 492] on p "Time spent =" at bounding box center [1073, 496] width 865 height 16
click at [616, 430] on span at bounding box center [624, 422] width 16 height 16
click at [620, 445] on span at bounding box center [624, 448] width 16 height 16
click at [625, 469] on span at bounding box center [624, 472] width 16 height 16
click at [793, 497] on p "Time spent =" at bounding box center [1073, 496] width 865 height 16
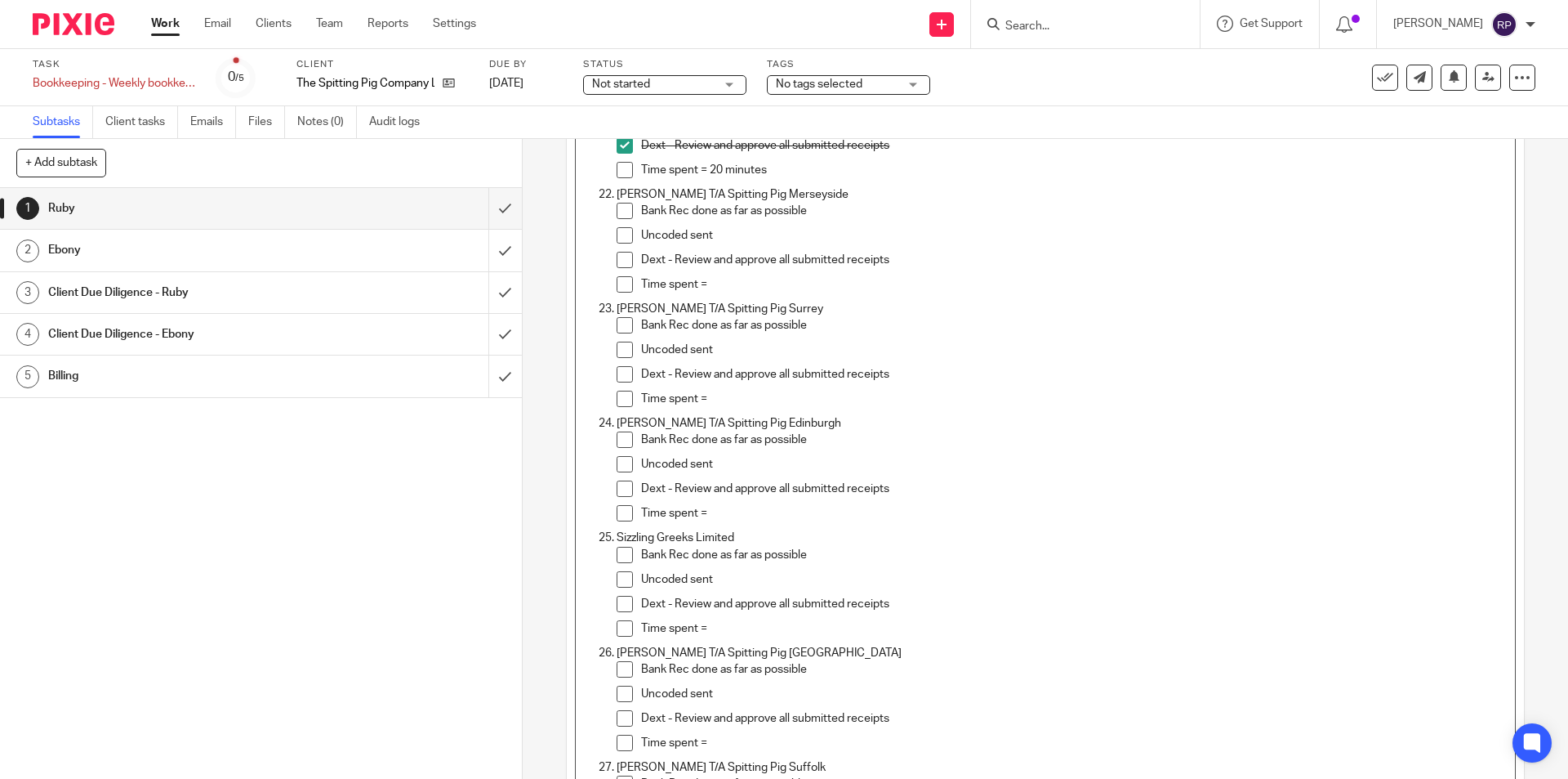
scroll to position [2565, 0]
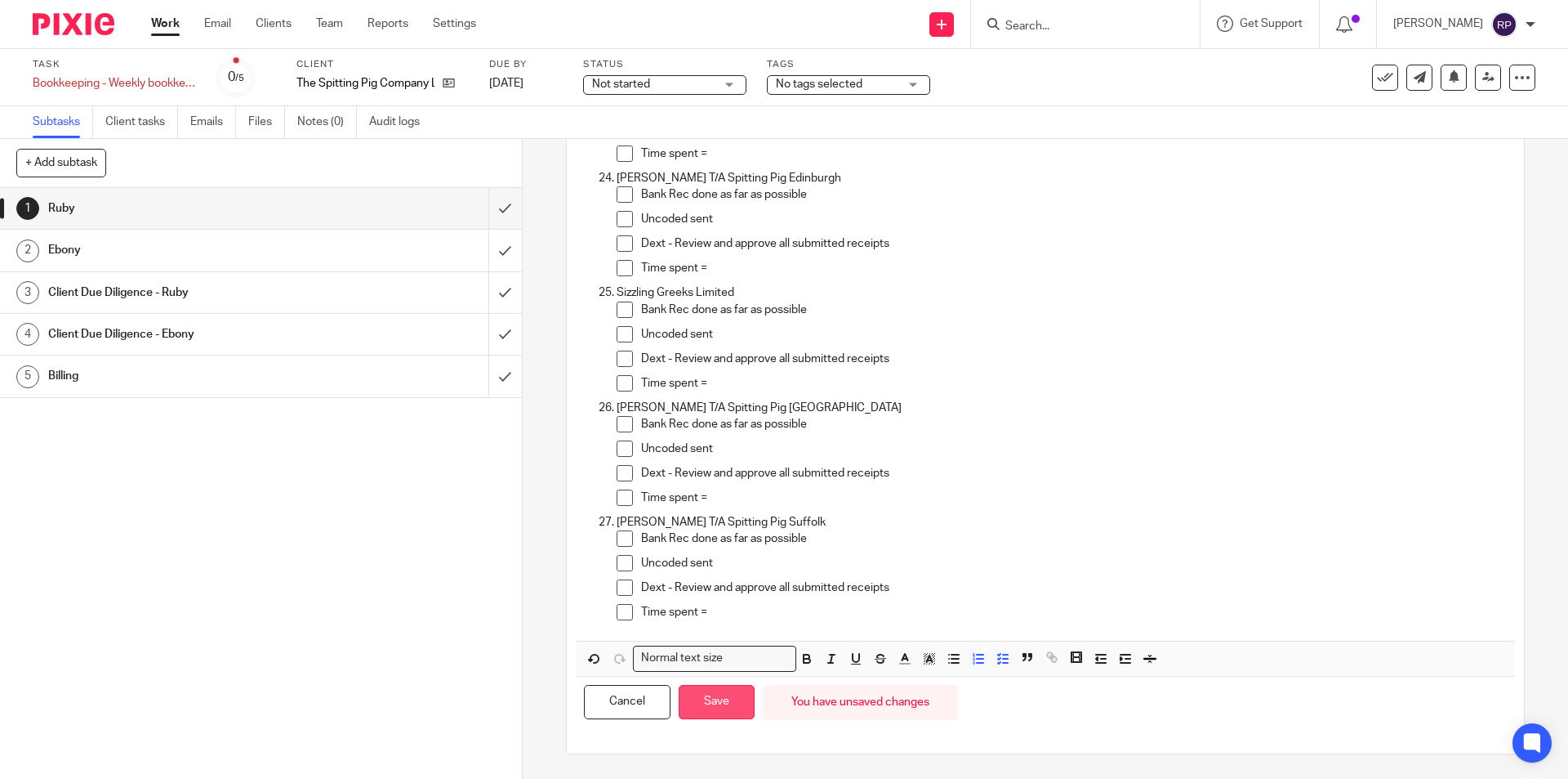
click at [715, 711] on button "Save" at bounding box center [716, 702] width 76 height 35
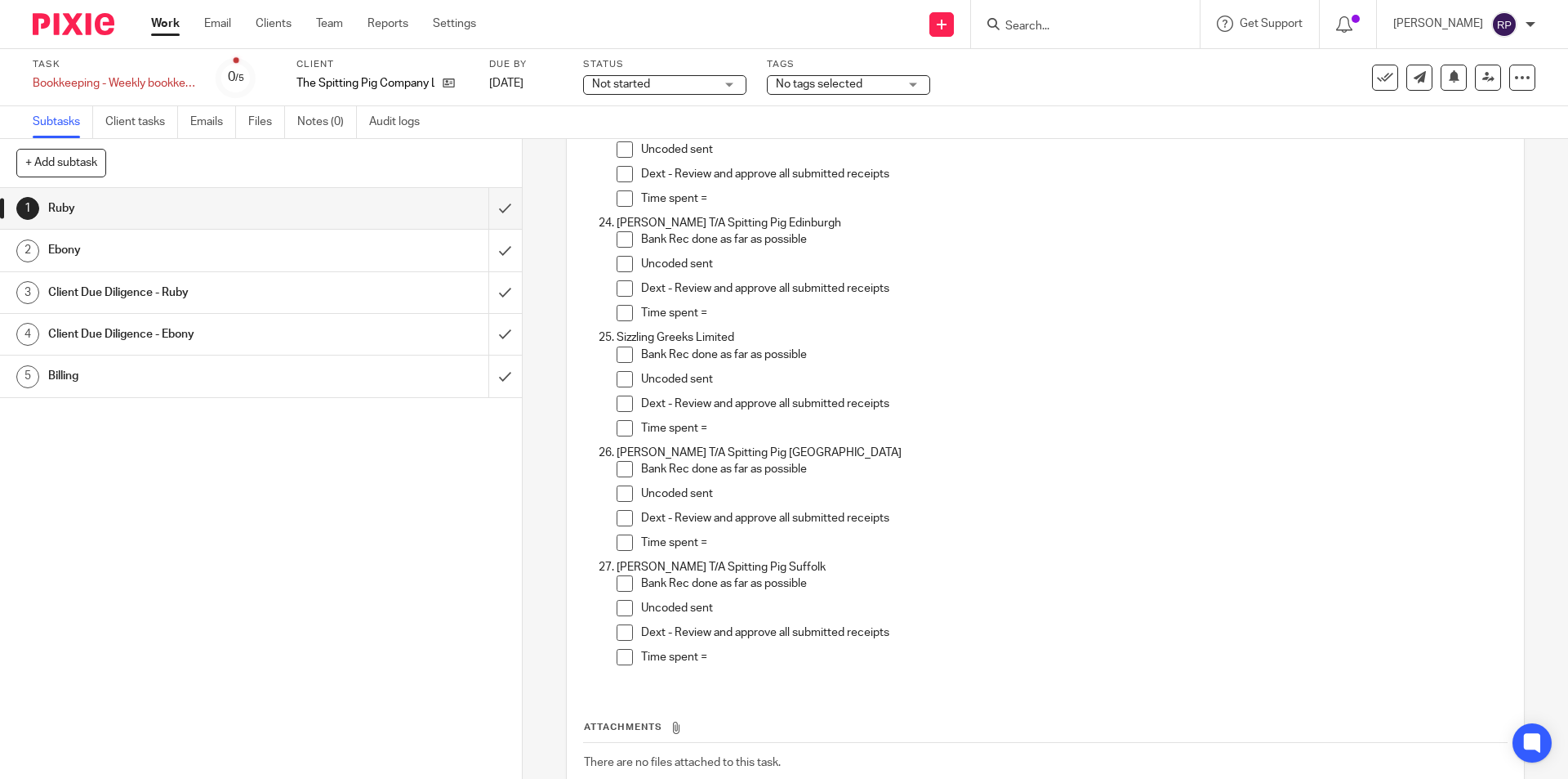
scroll to position [2802, 0]
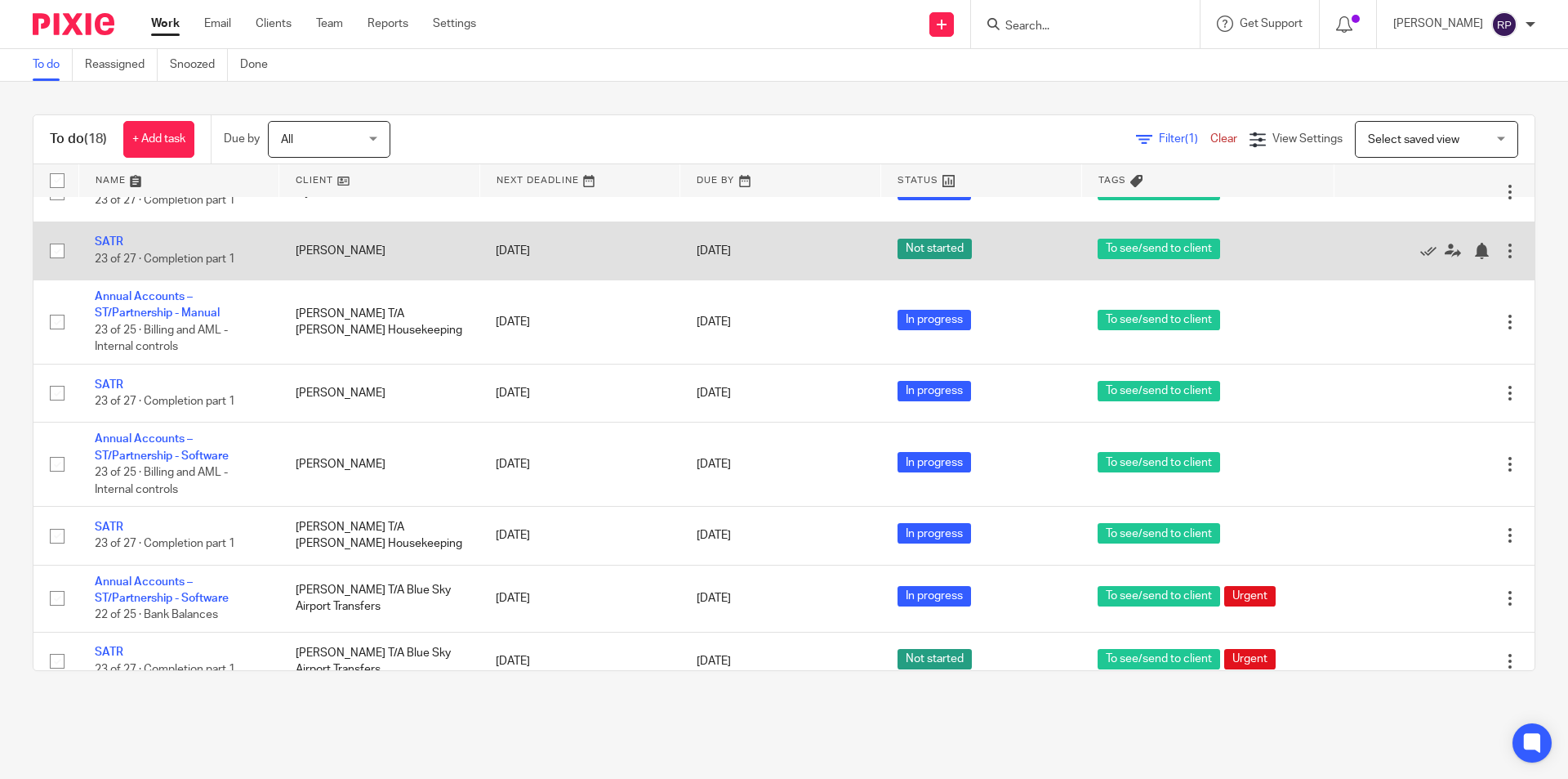
scroll to position [757, 0]
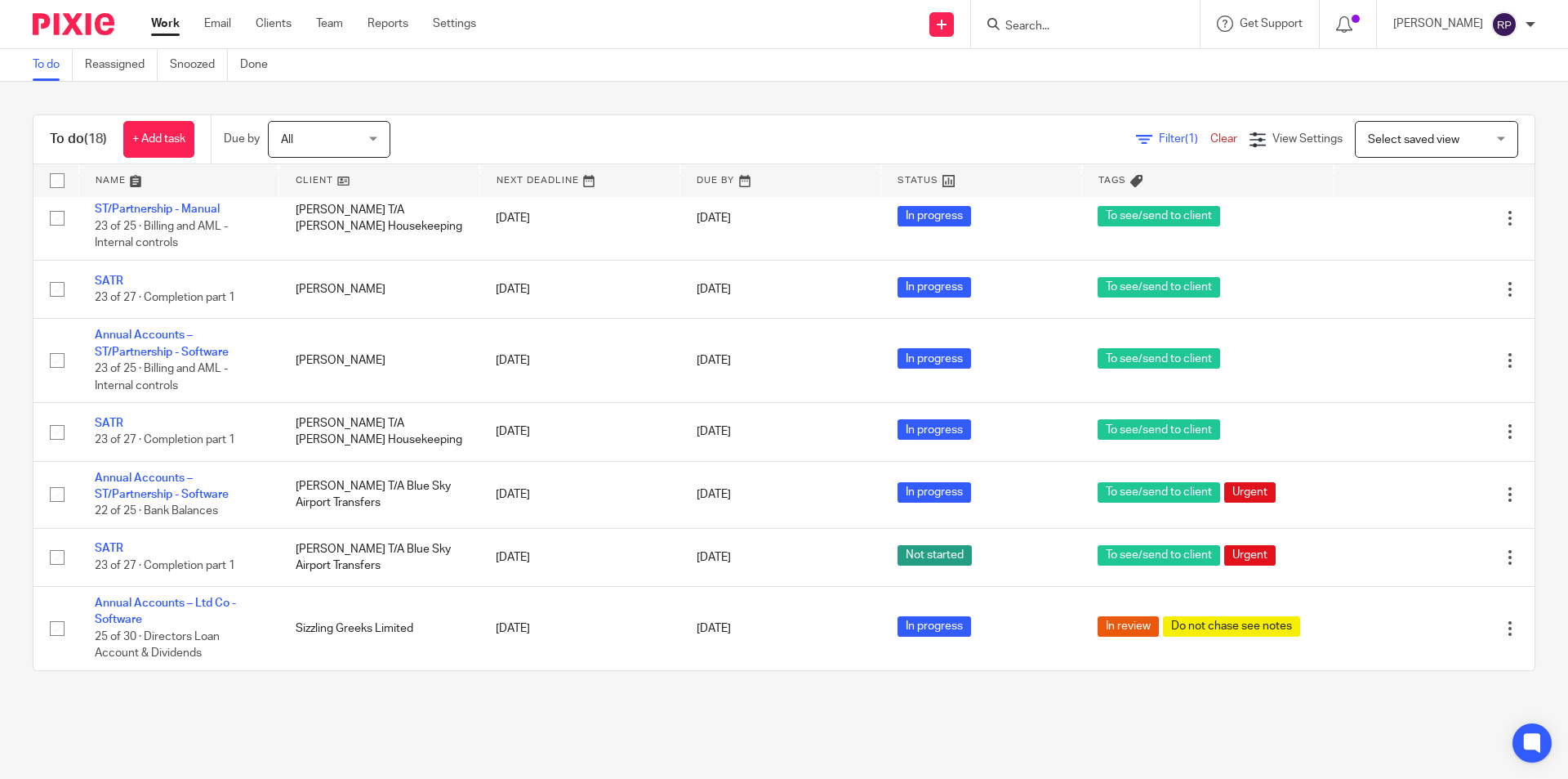
click at [490, 101] on div "To do (18) + Add task Due by All All [DATE] [DATE] This week Next week This mon…" at bounding box center [784, 392] width 1568 height 622
click at [1136, 24] on input "Search" at bounding box center [1077, 26] width 147 height 14
type input "energy"
click at [822, 74] on div "To do Reassigned Snoozed Done" at bounding box center [784, 65] width 1568 height 33
